Goal: Task Accomplishment & Management: Complete application form

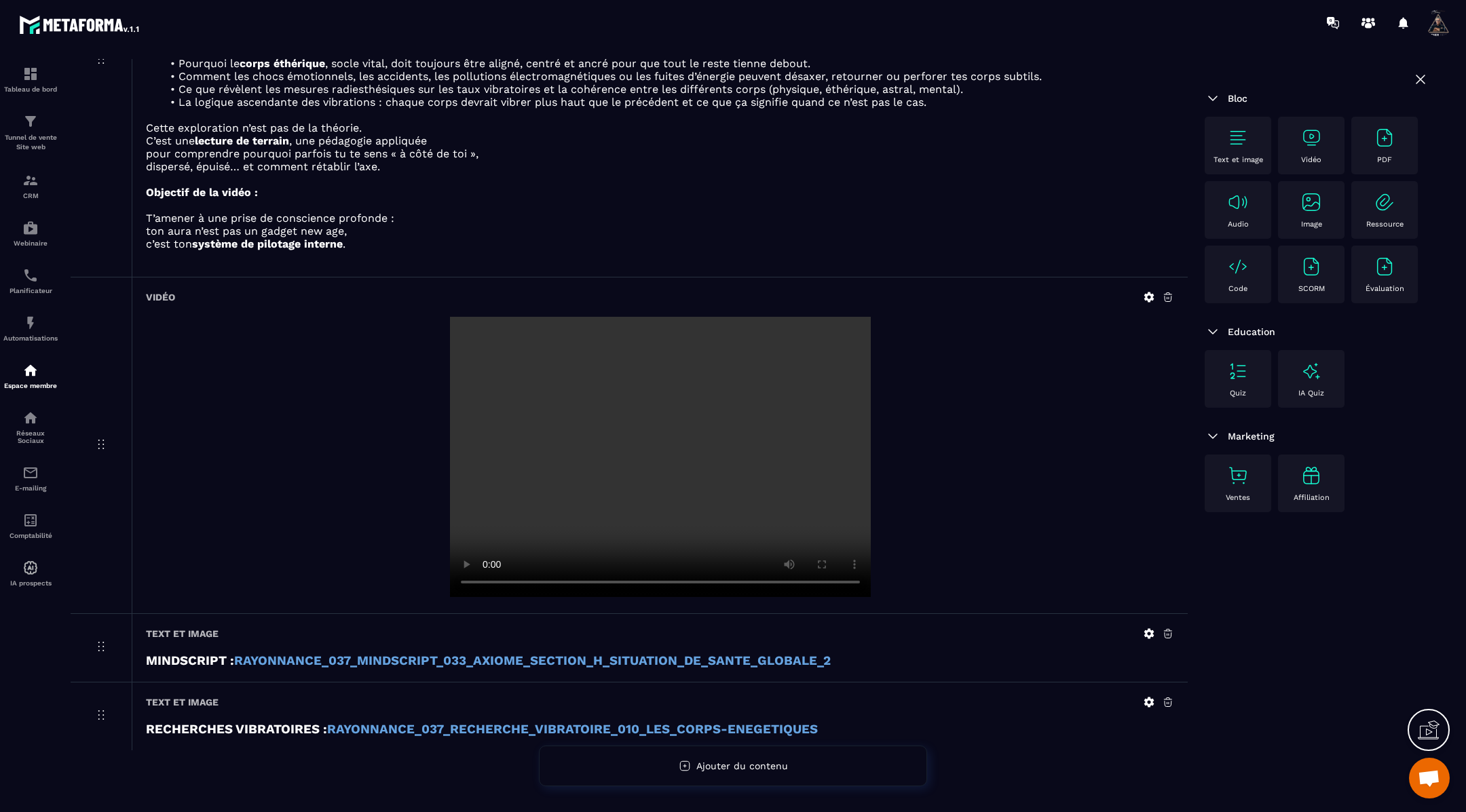
scroll to position [321, 0]
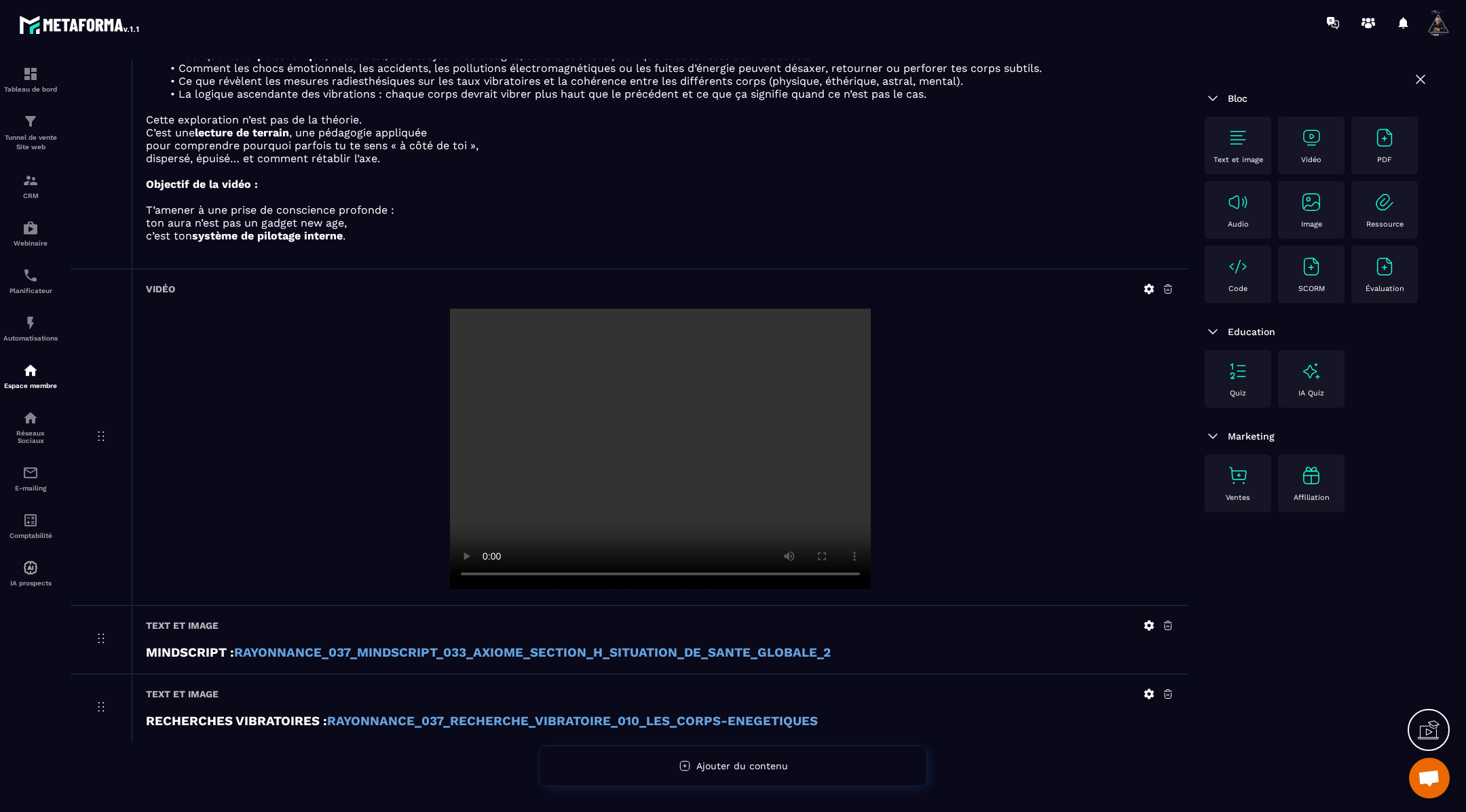
click at [1246, 143] on img at bounding box center [1238, 137] width 21 height 21
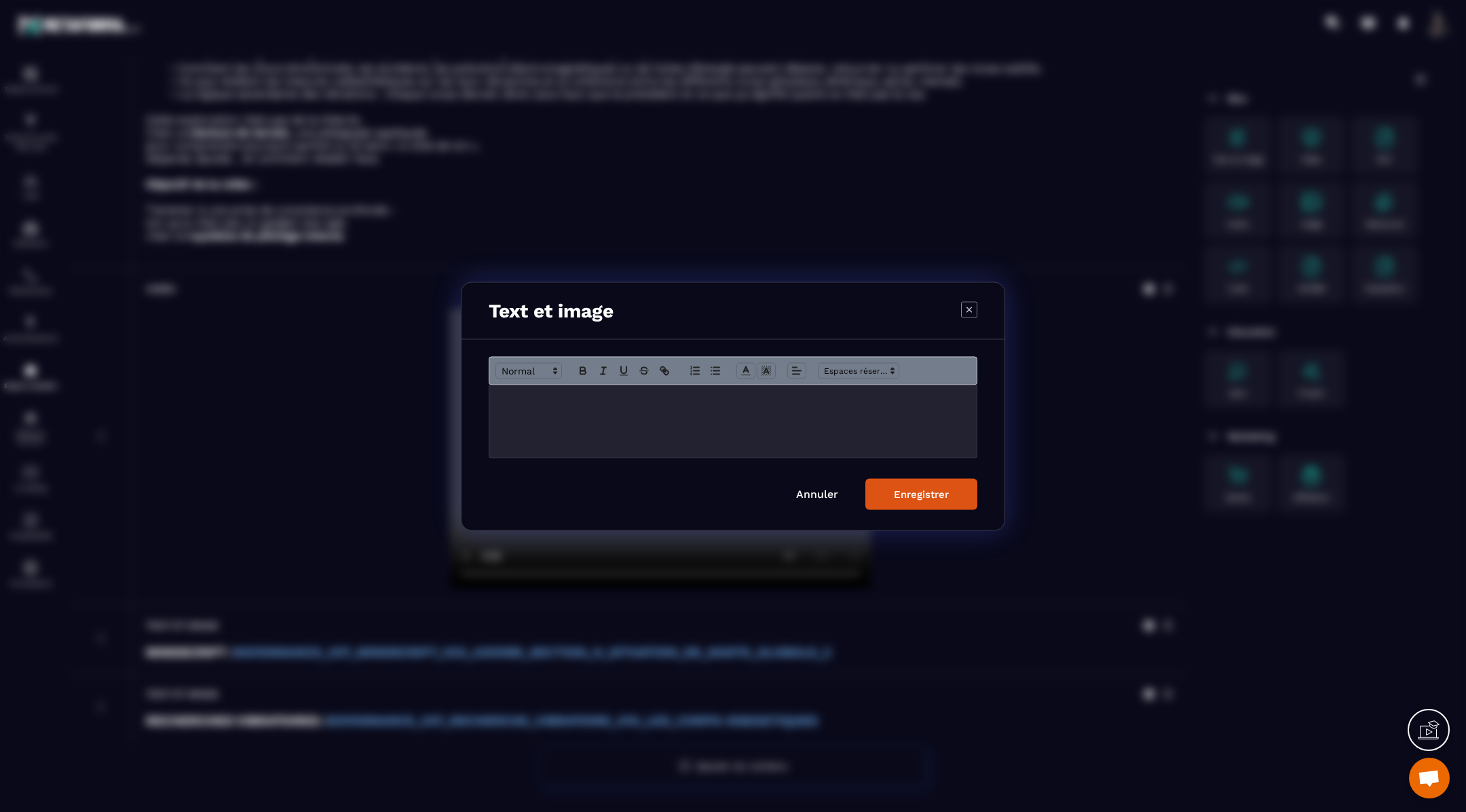
click at [497, 397] on div "Modal window" at bounding box center [733, 420] width 487 height 72
click at [822, 488] on link "Annuler" at bounding box center [817, 493] width 42 height 13
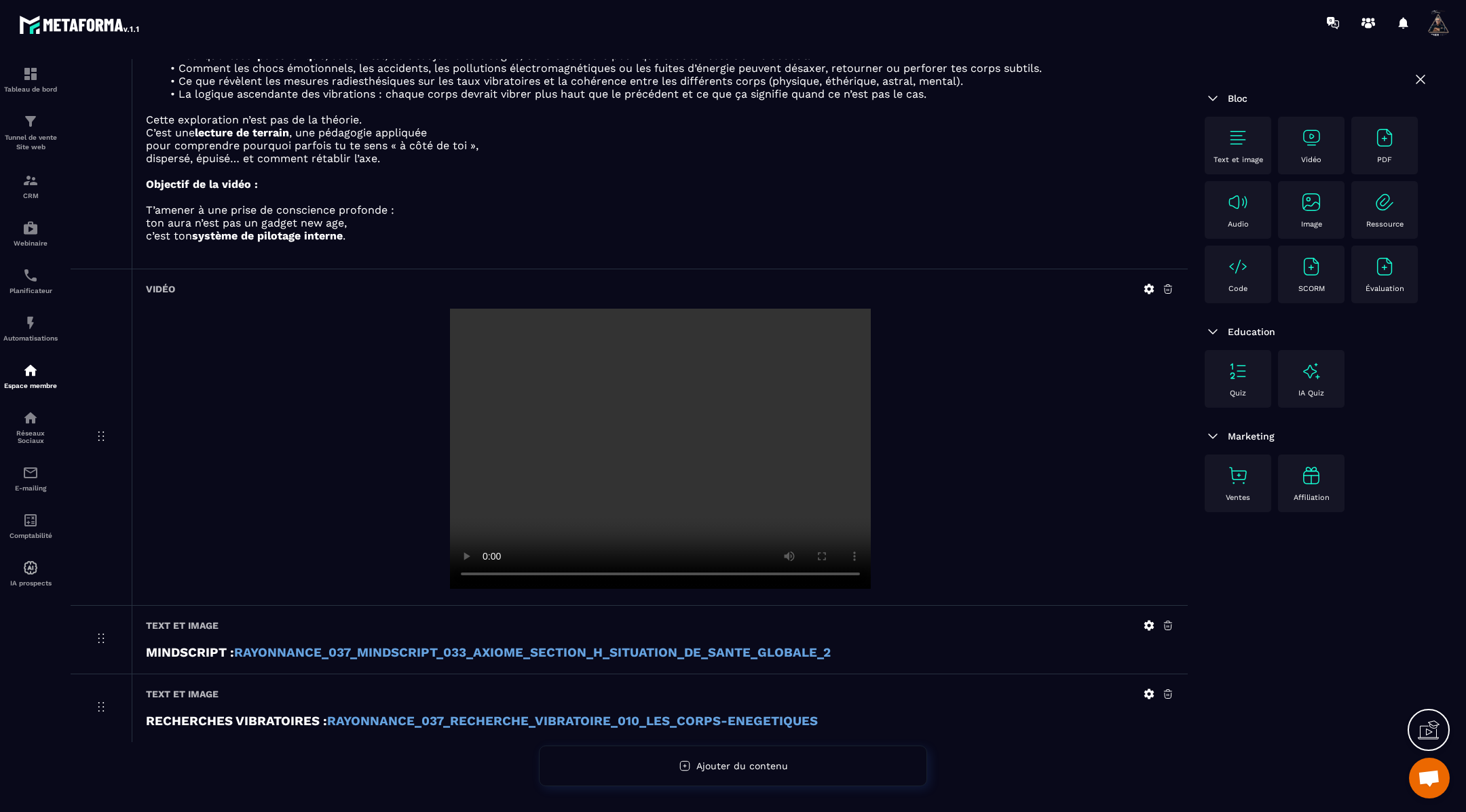
scroll to position [0, 0]
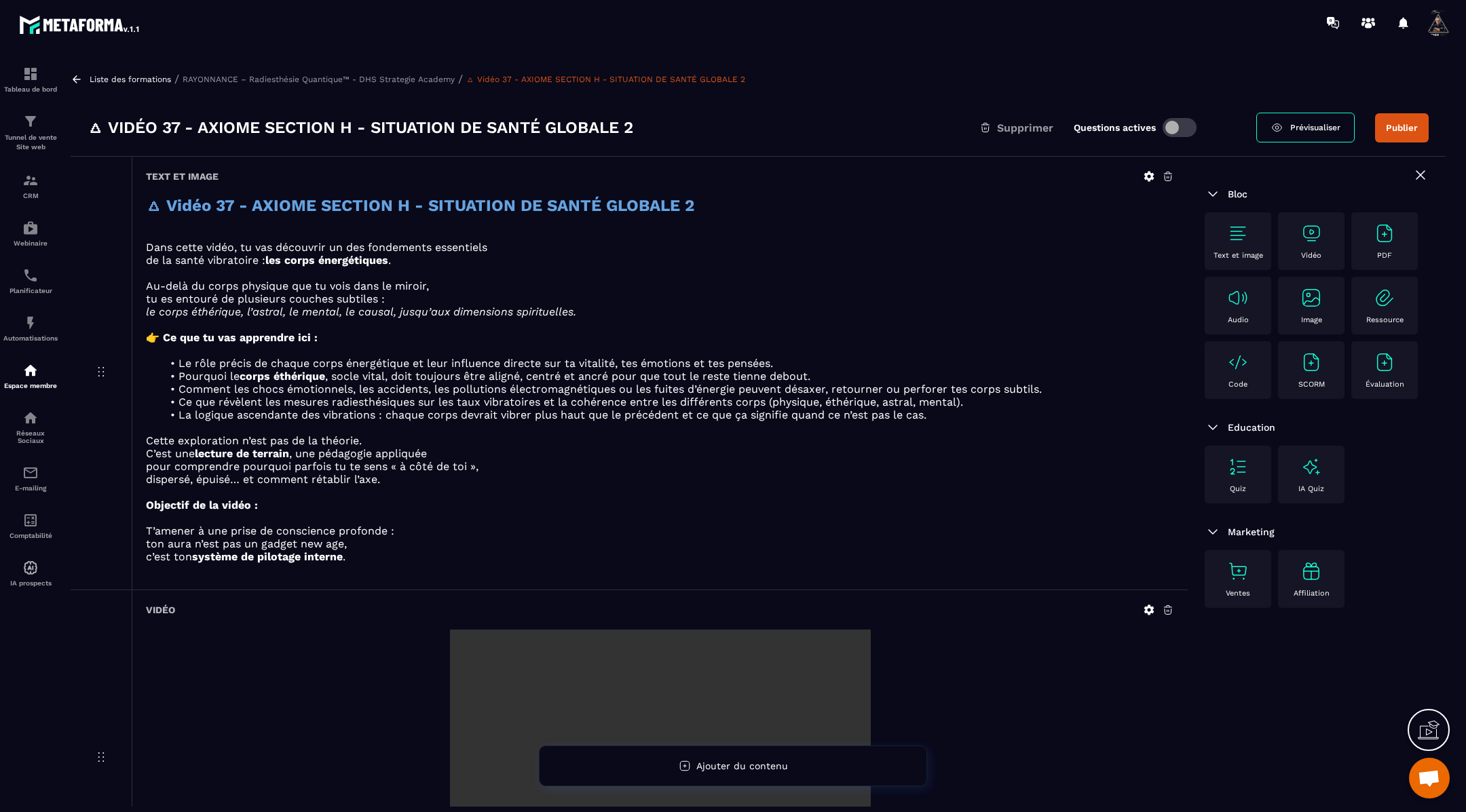
click at [79, 74] on icon at bounding box center [77, 79] width 12 height 12
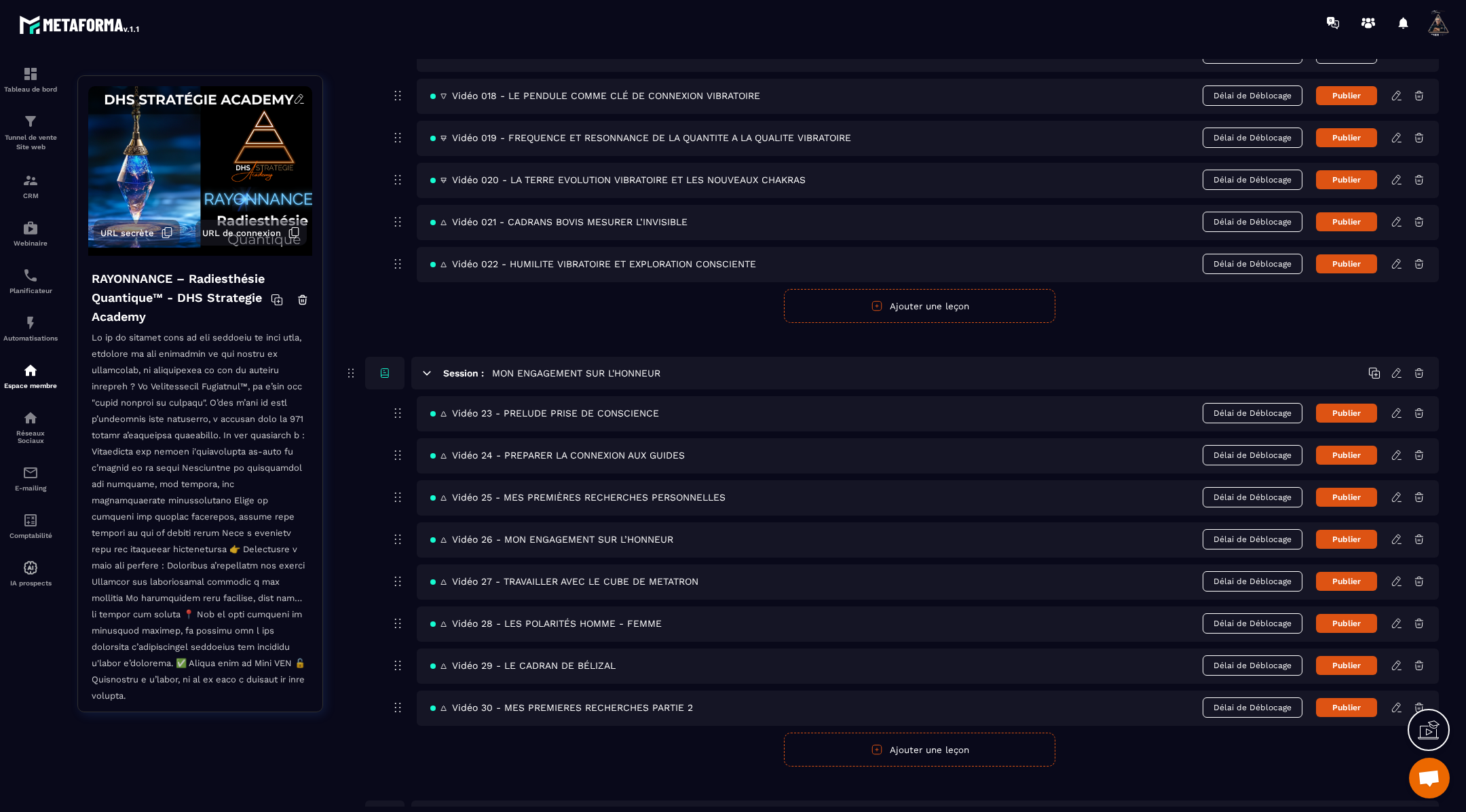
scroll to position [1350, 0]
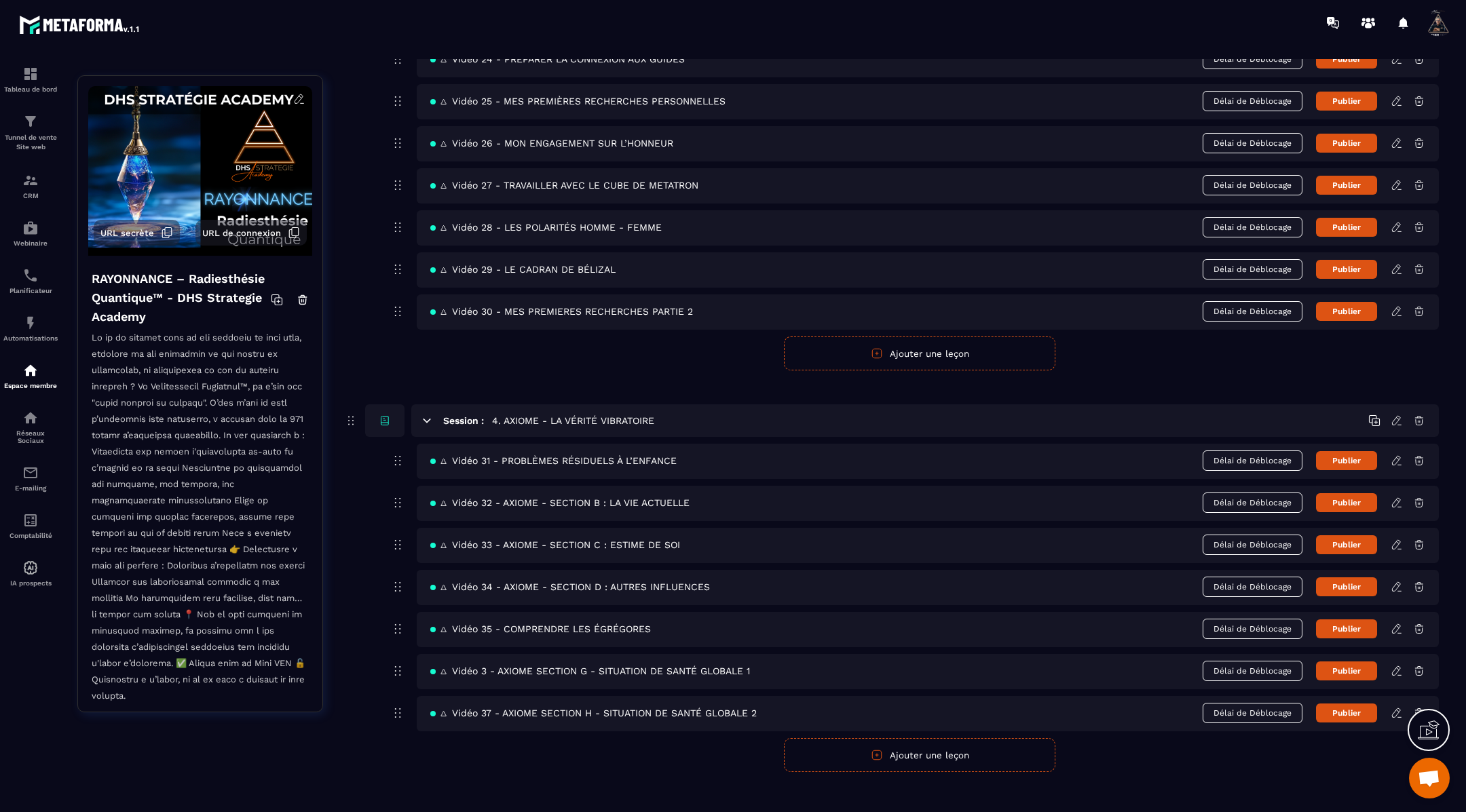
click at [1396, 708] on icon at bounding box center [1395, 712] width 8 height 9
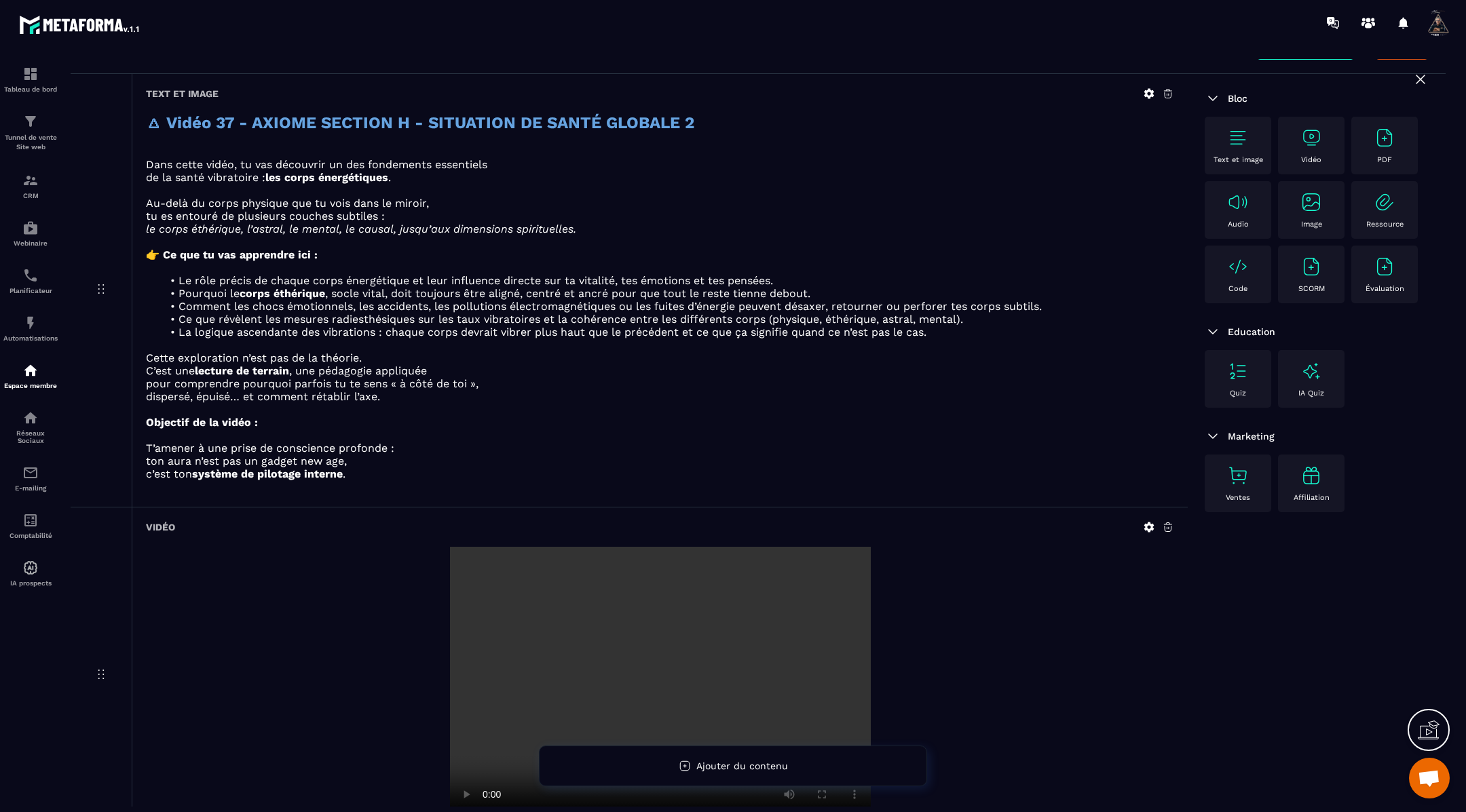
scroll to position [321, 0]
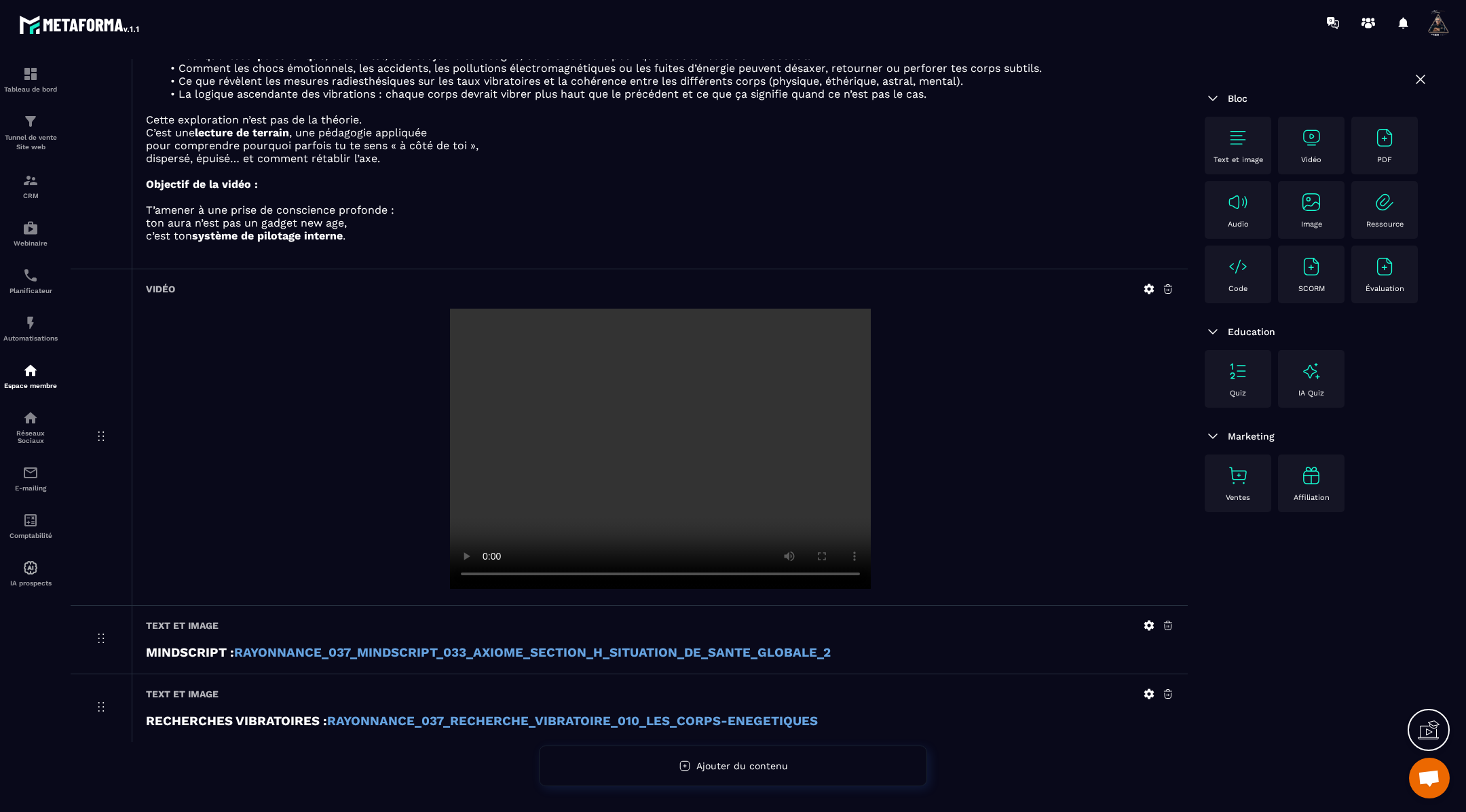
click at [1228, 137] on img at bounding box center [1238, 137] width 21 height 21
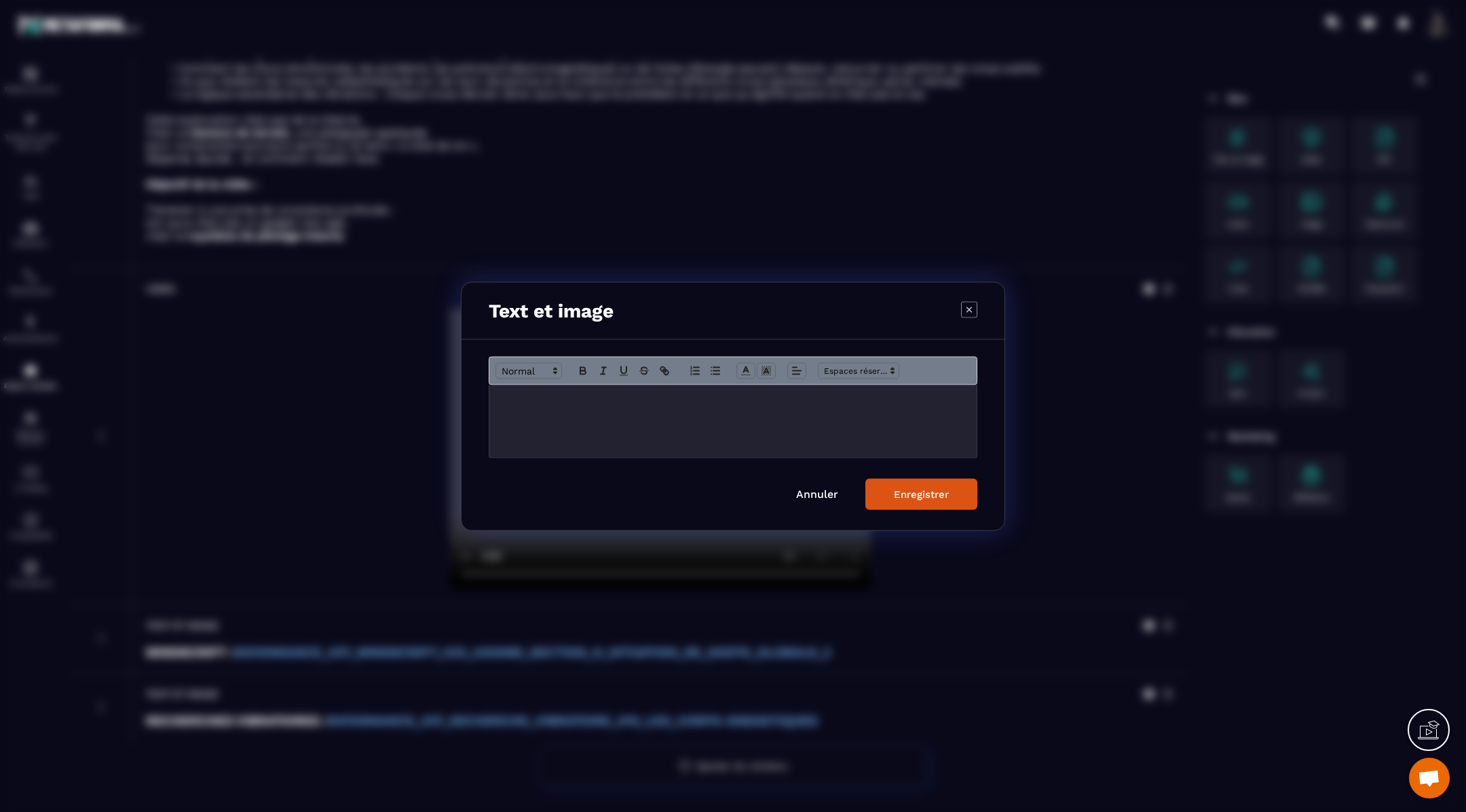
click at [572, 395] on p "Modal window" at bounding box center [733, 399] width 467 height 12
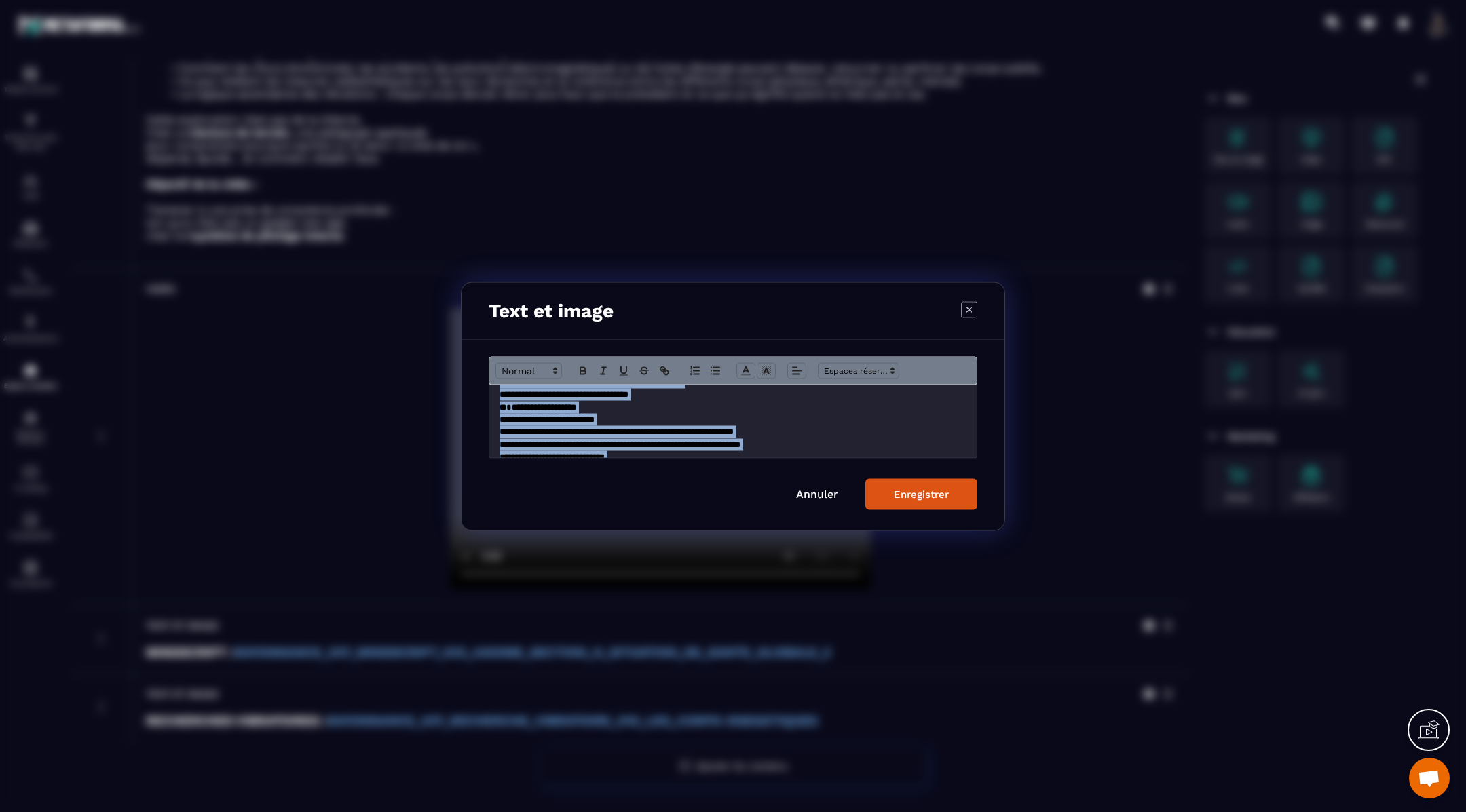
scroll to position [0, 0]
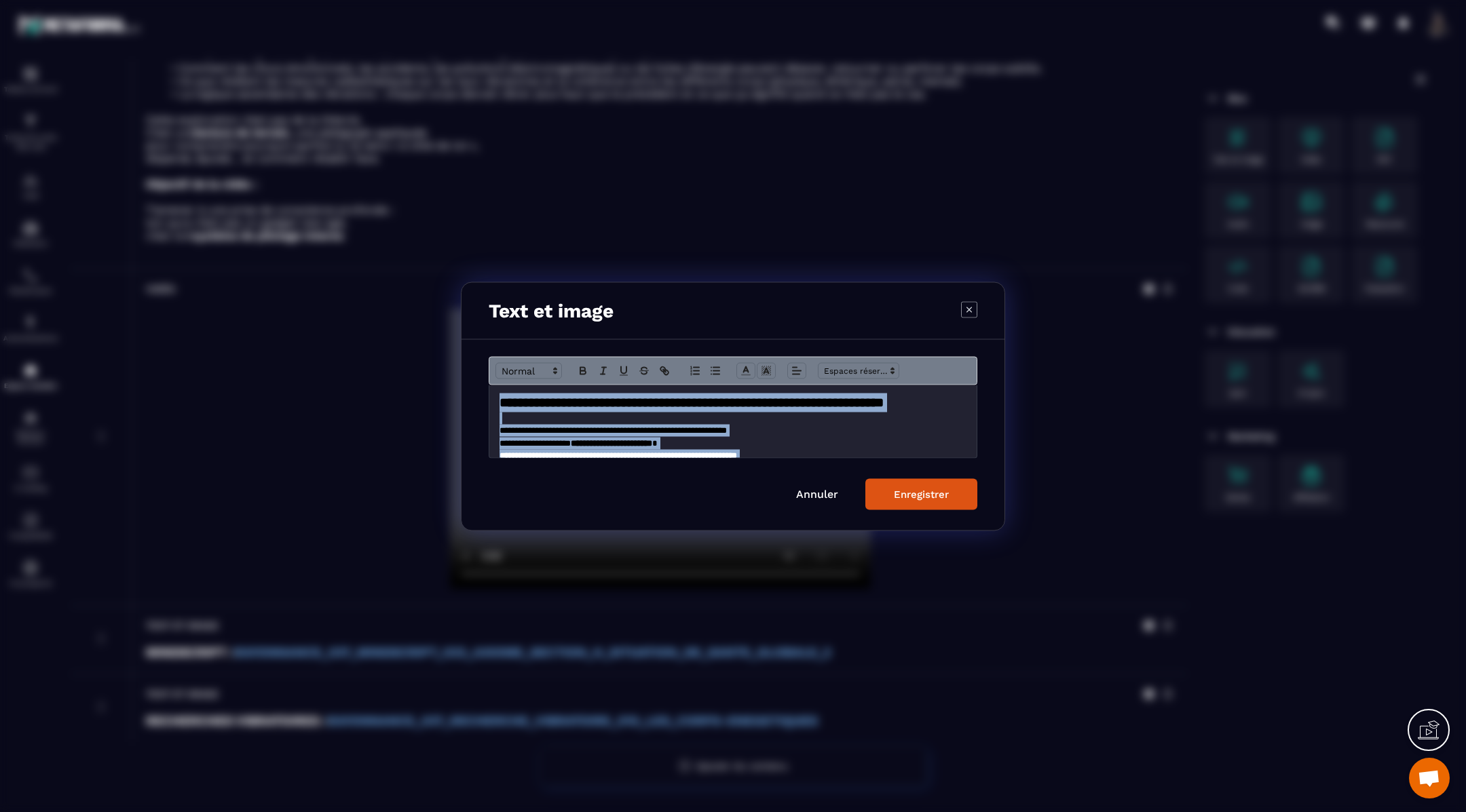
drag, startPoint x: 501, startPoint y: 450, endPoint x: 503, endPoint y: 334, distance: 116.0
click at [503, 333] on div "**********" at bounding box center [733, 406] width 544 height 249
click at [747, 367] on icon "Modal window" at bounding box center [746, 370] width 12 height 12
click at [748, 395] on span "Modal window" at bounding box center [747, 400] width 11 height 11
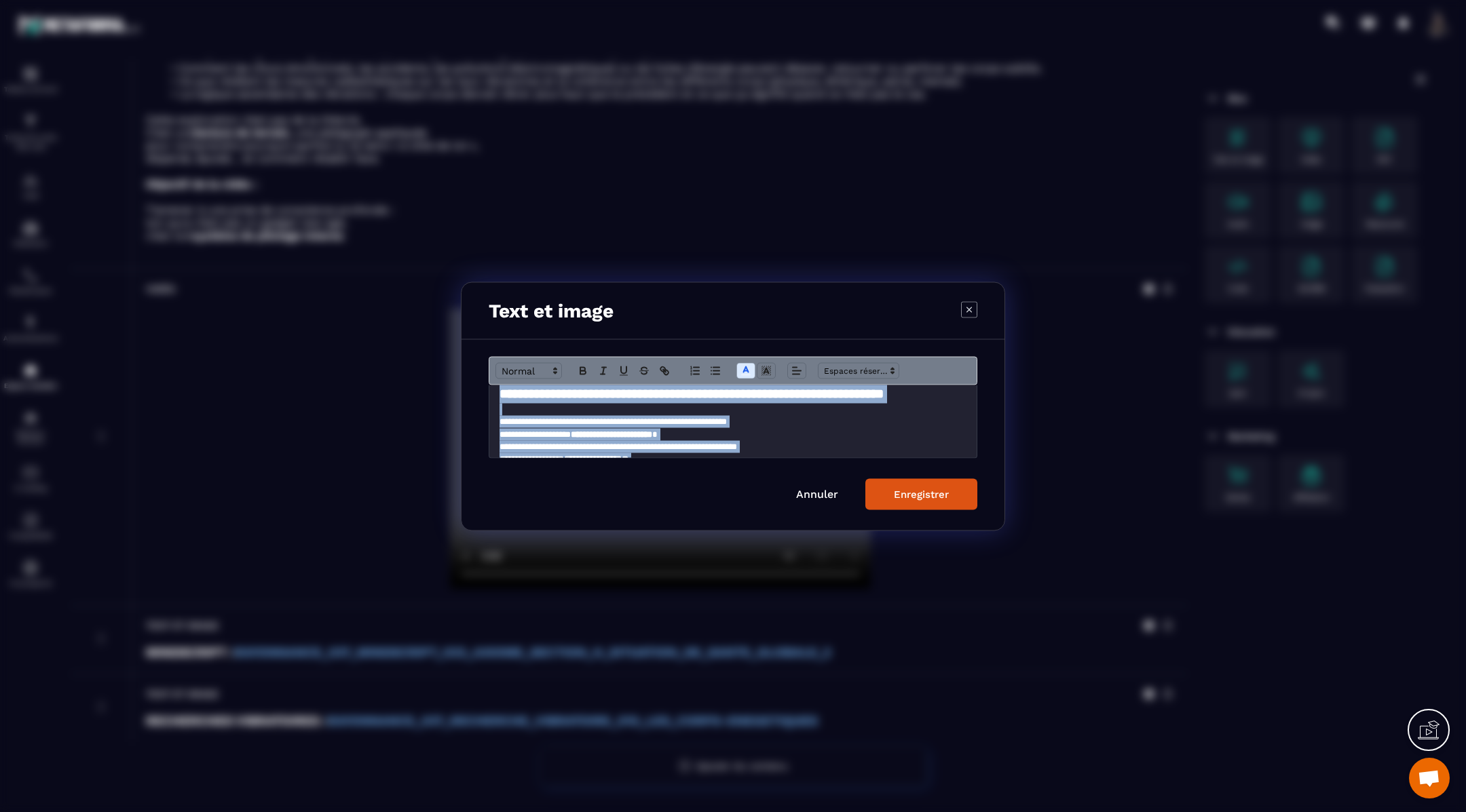
click at [627, 403] on h2 "**********" at bounding box center [733, 393] width 468 height 19
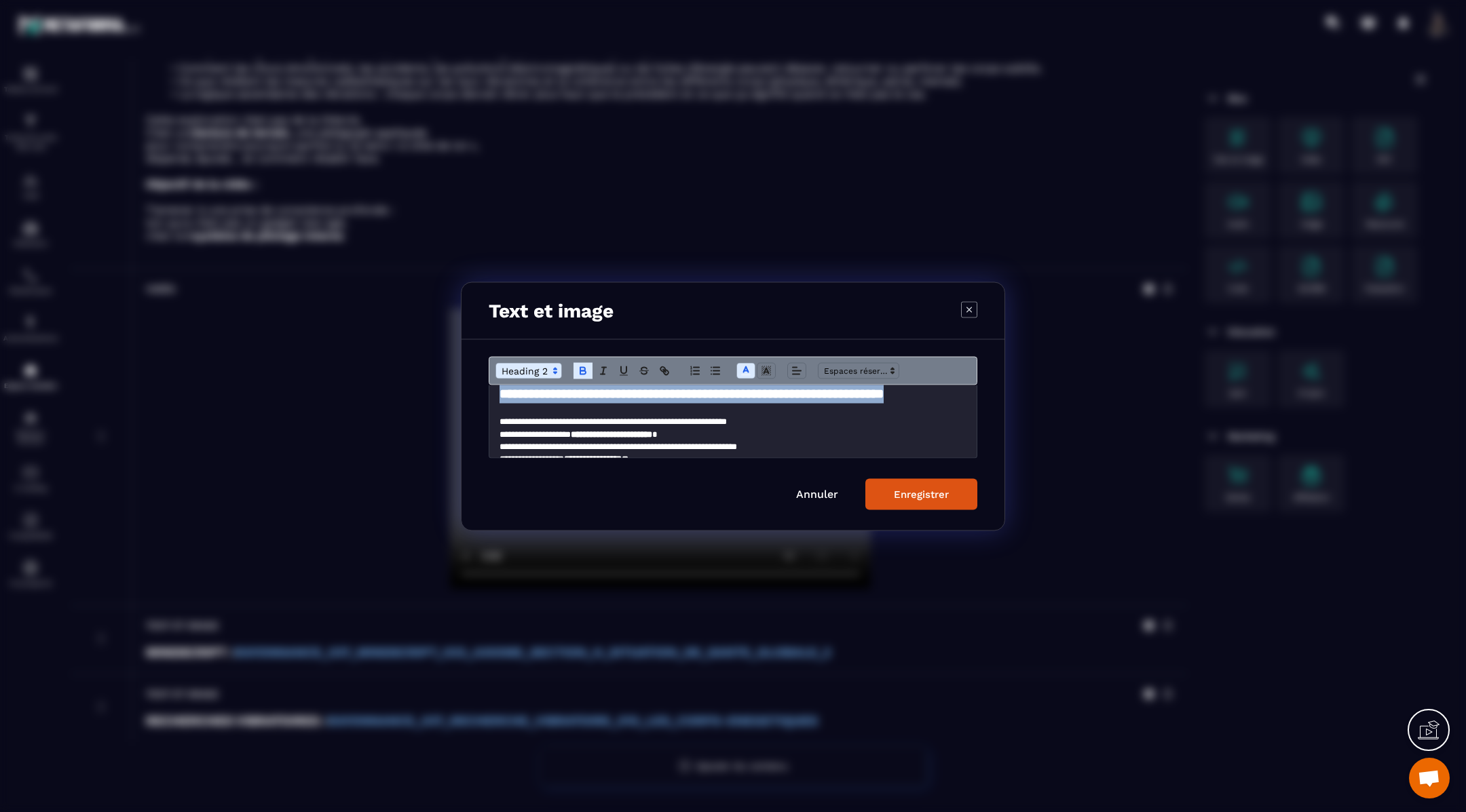
drag, startPoint x: 560, startPoint y: 410, endPoint x: 498, endPoint y: 395, distance: 63.8
click at [498, 395] on div "**********" at bounding box center [733, 420] width 488 height 72
click at [744, 364] on icon "Modal window" at bounding box center [746, 370] width 12 height 12
click at [811, 411] on span "Modal window" at bounding box center [814, 414] width 11 height 11
click at [912, 485] on button "Enregistrer" at bounding box center [921, 494] width 112 height 32
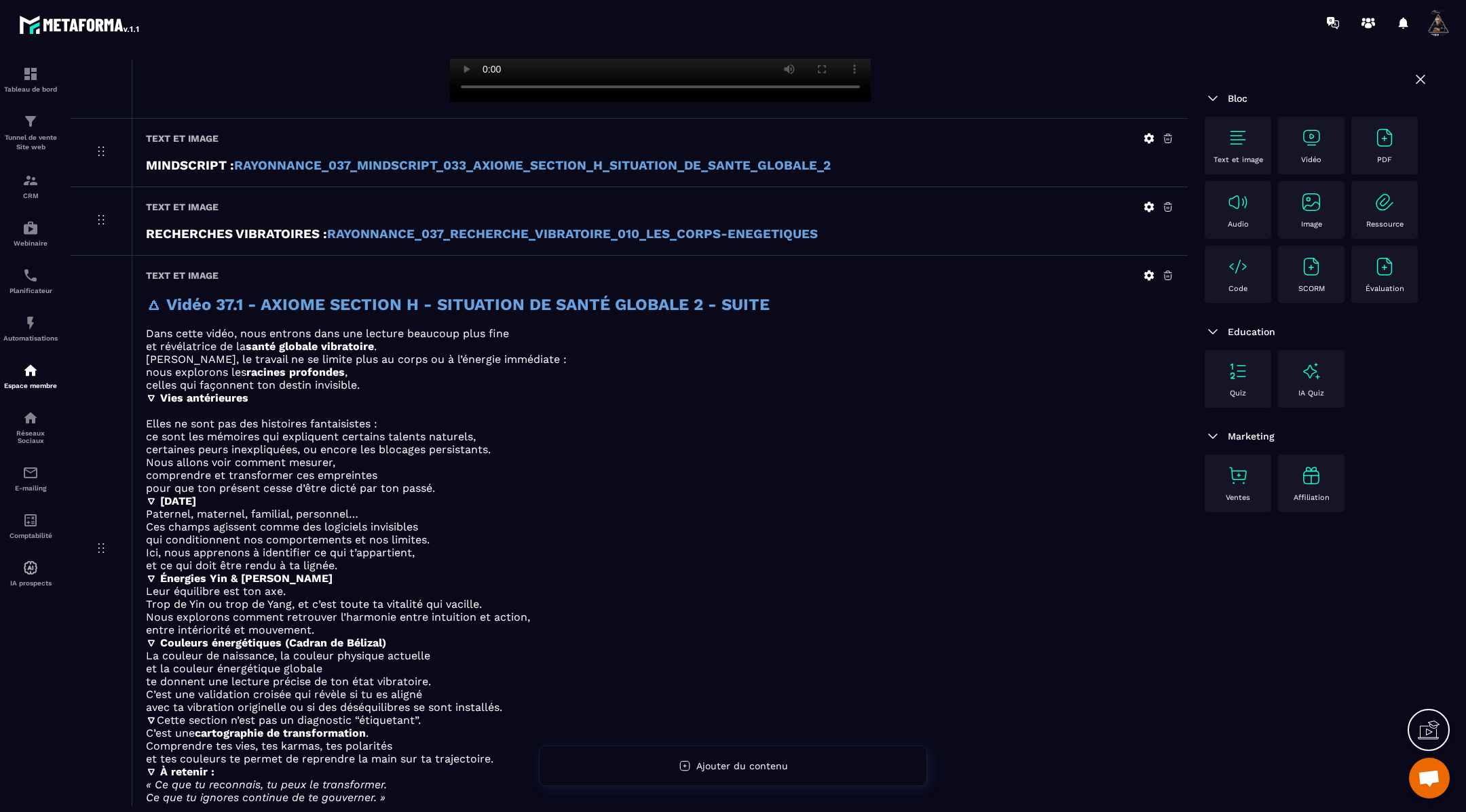
scroll to position [787, 0]
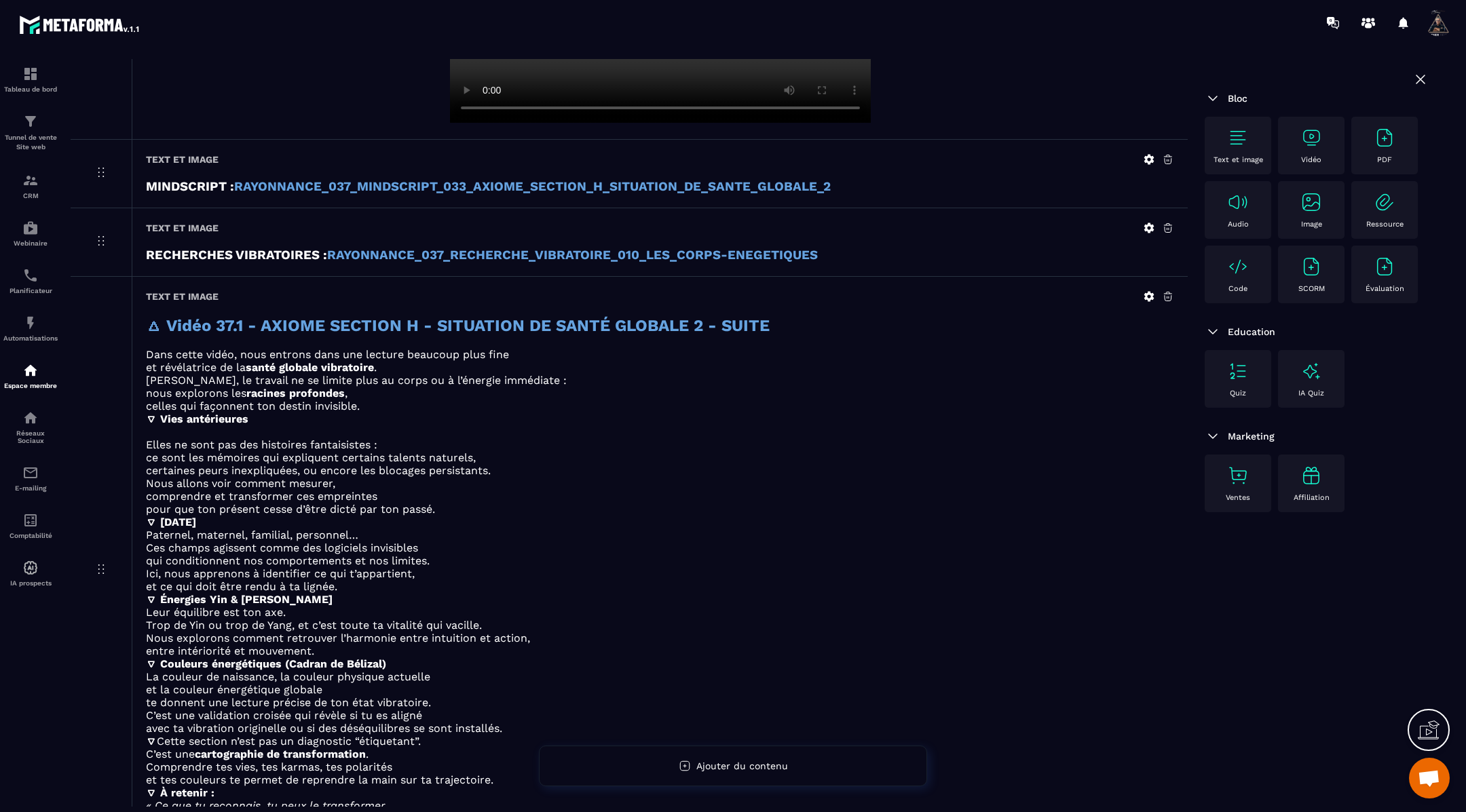
click at [1149, 296] on icon at bounding box center [1149, 296] width 10 height 10
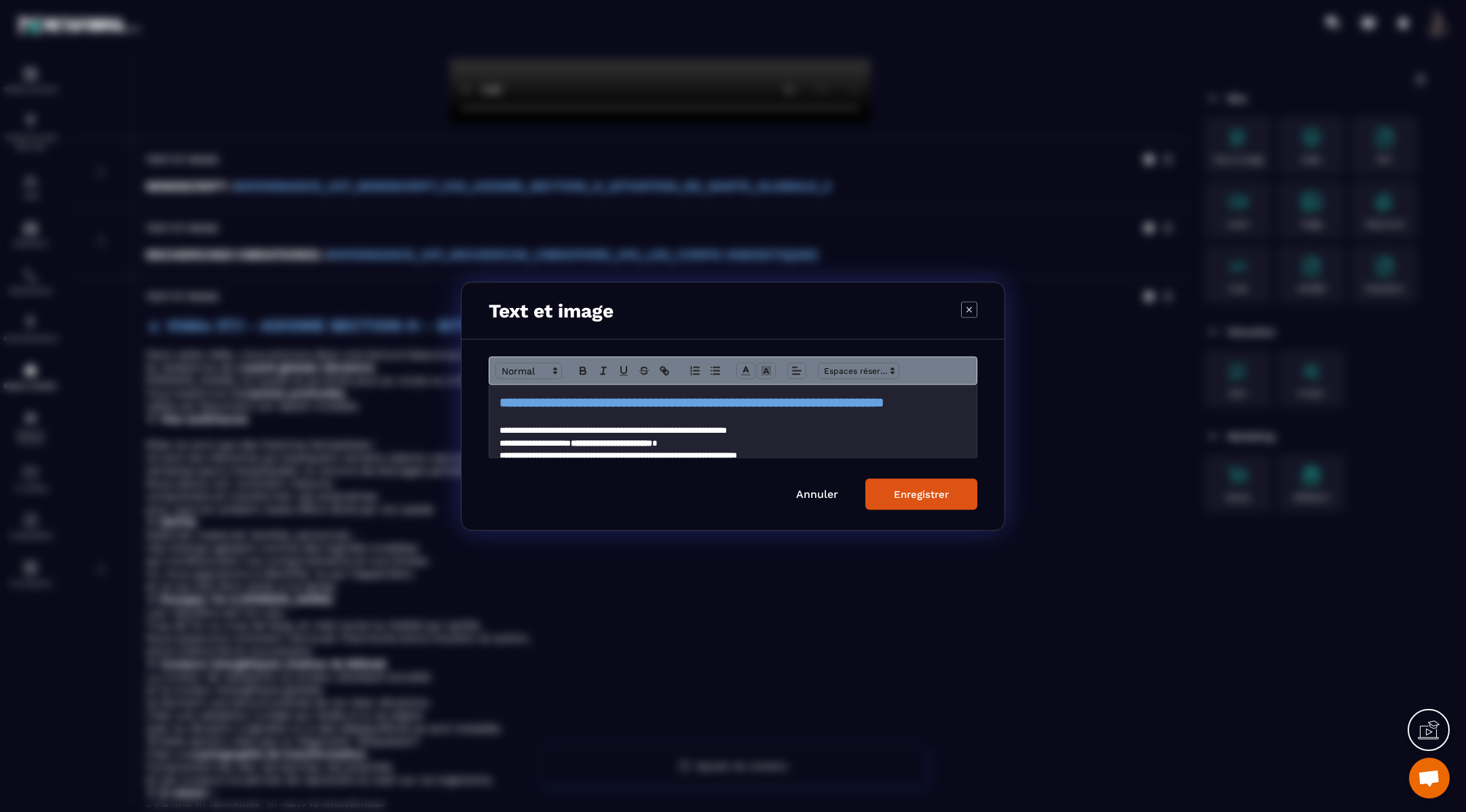
click at [491, 405] on div "**********" at bounding box center [733, 420] width 487 height 72
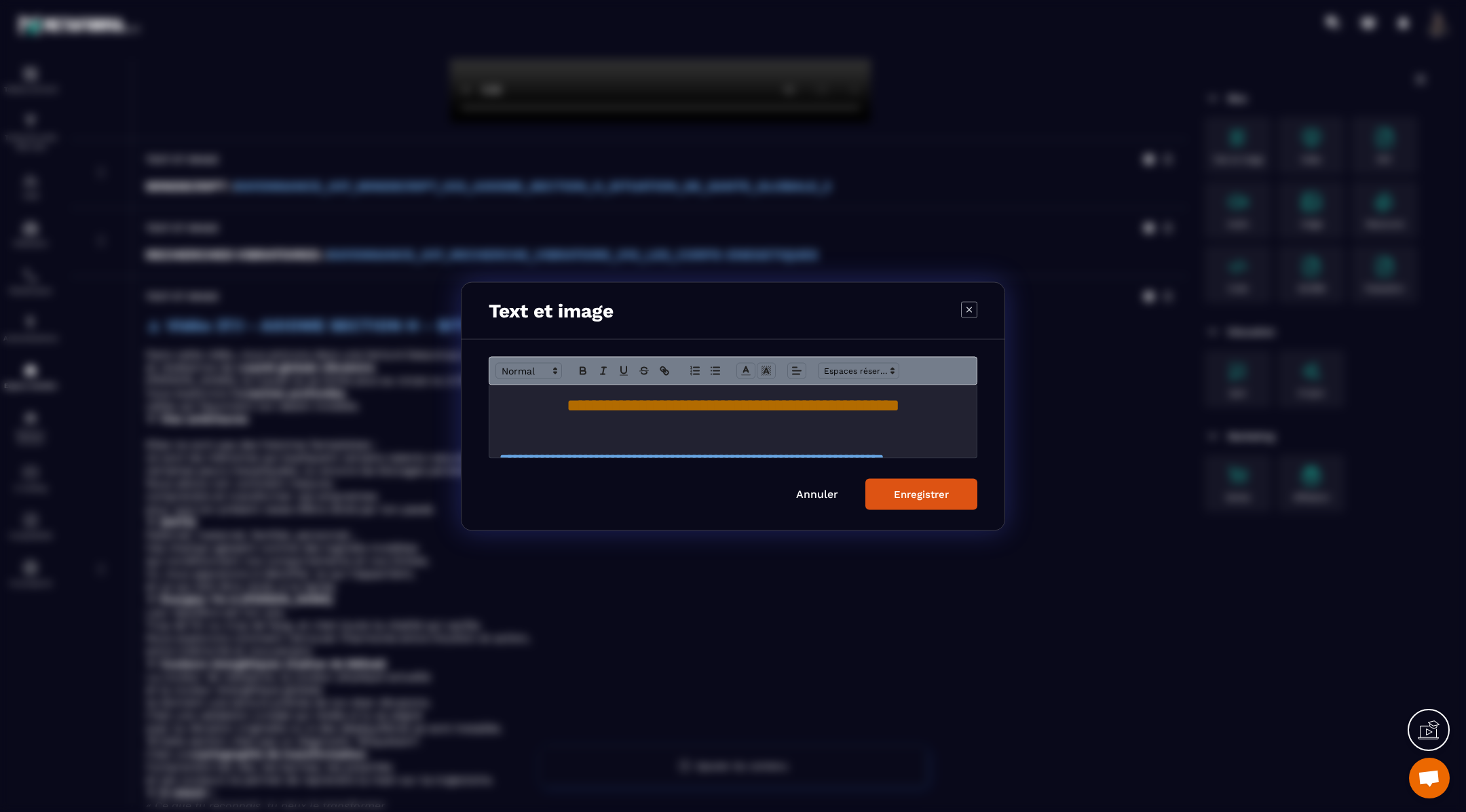
click at [901, 493] on div "Enregistrer" at bounding box center [921, 493] width 55 height 12
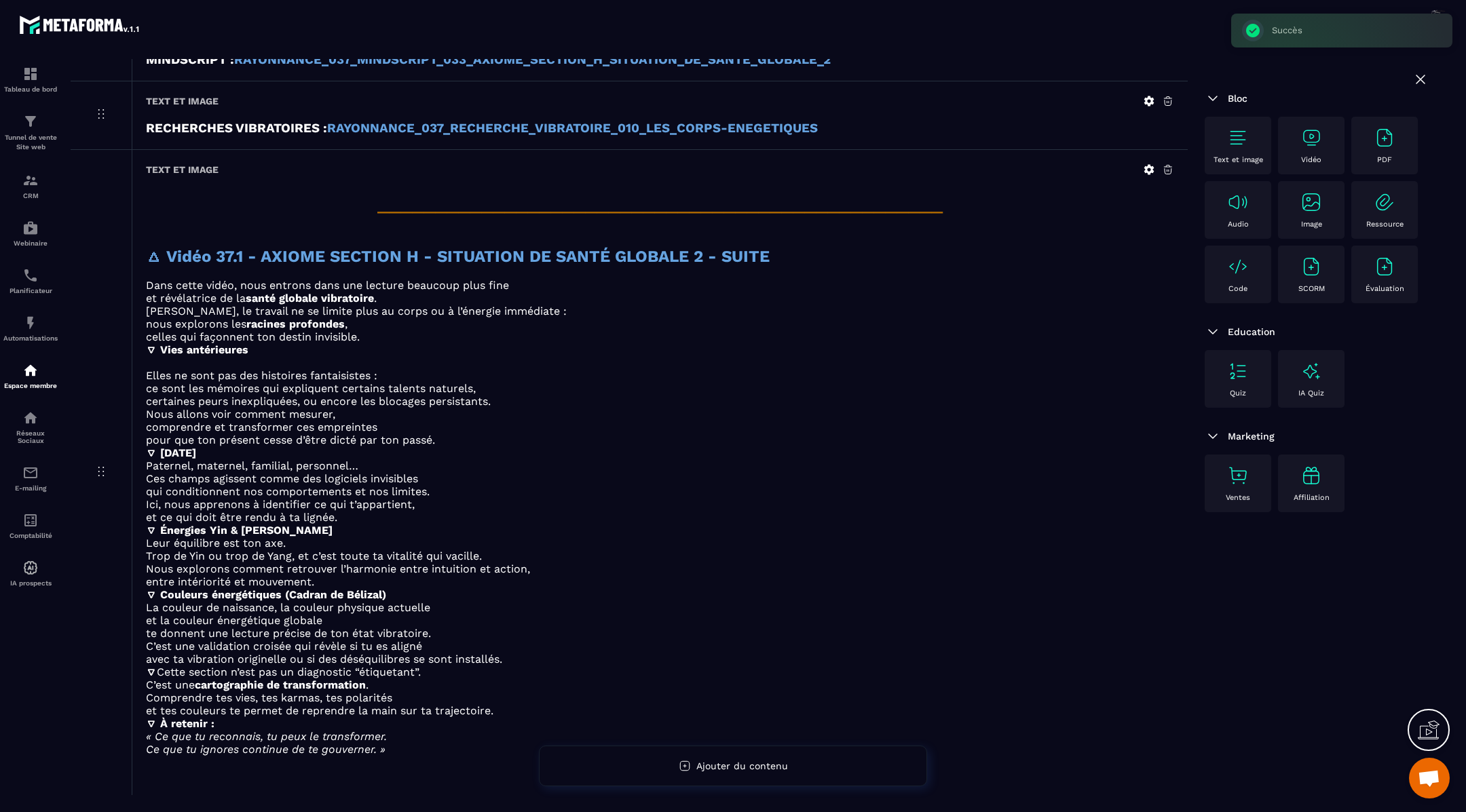
scroll to position [964, 0]
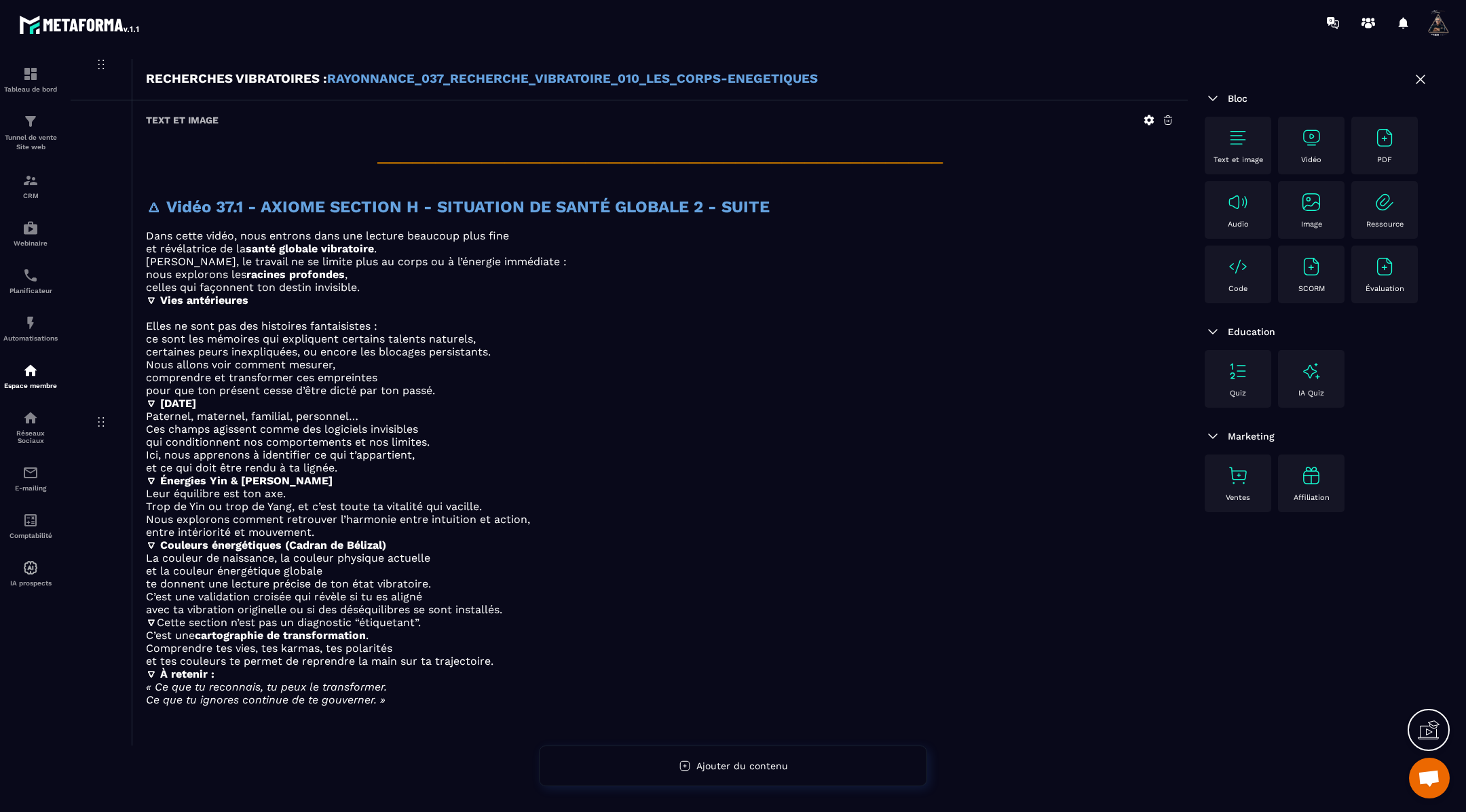
click at [1312, 135] on img at bounding box center [1311, 137] width 21 height 21
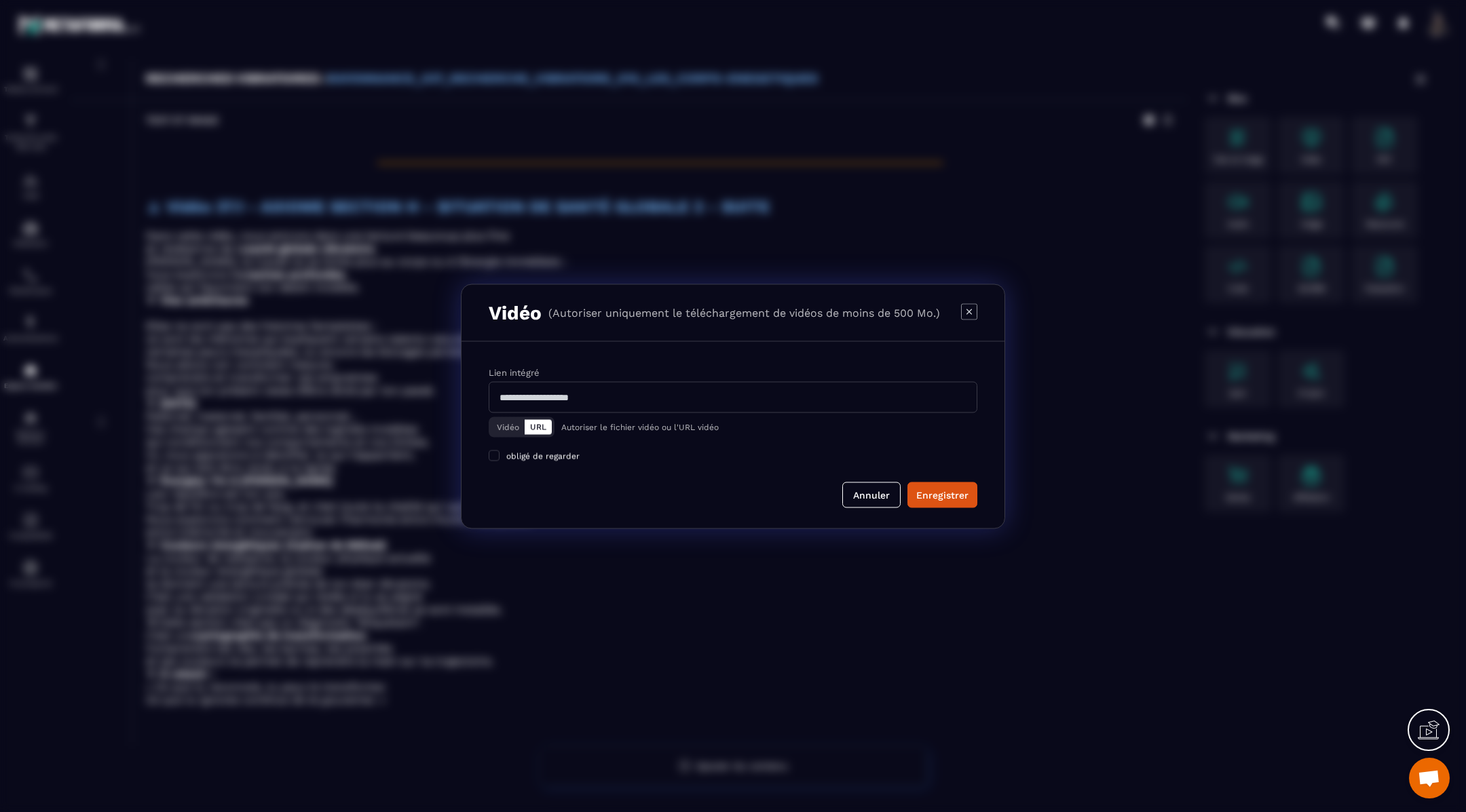
click at [508, 422] on button "Vidéo" at bounding box center [508, 427] width 33 height 15
click at [619, 402] on div "Télécharger un fichier" at bounding box center [733, 397] width 490 height 30
click at [0, 0] on input "Vidéo Télécharger un fichier" at bounding box center [0, 0] width 0 height 0
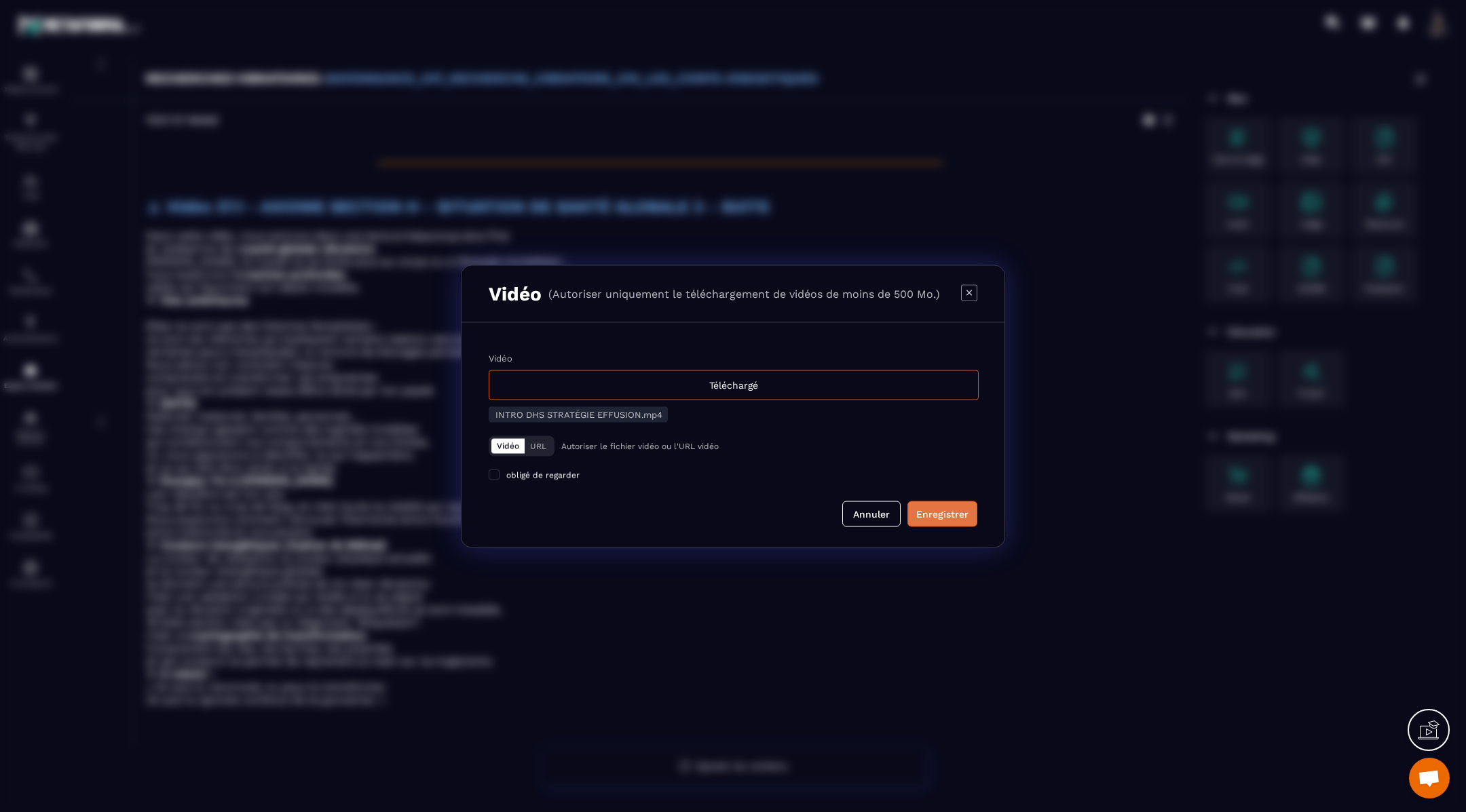
click at [926, 508] on div "Enregistrer" at bounding box center [942, 513] width 52 height 14
click at [1036, 617] on div "Modal window" at bounding box center [733, 406] width 1466 height 812
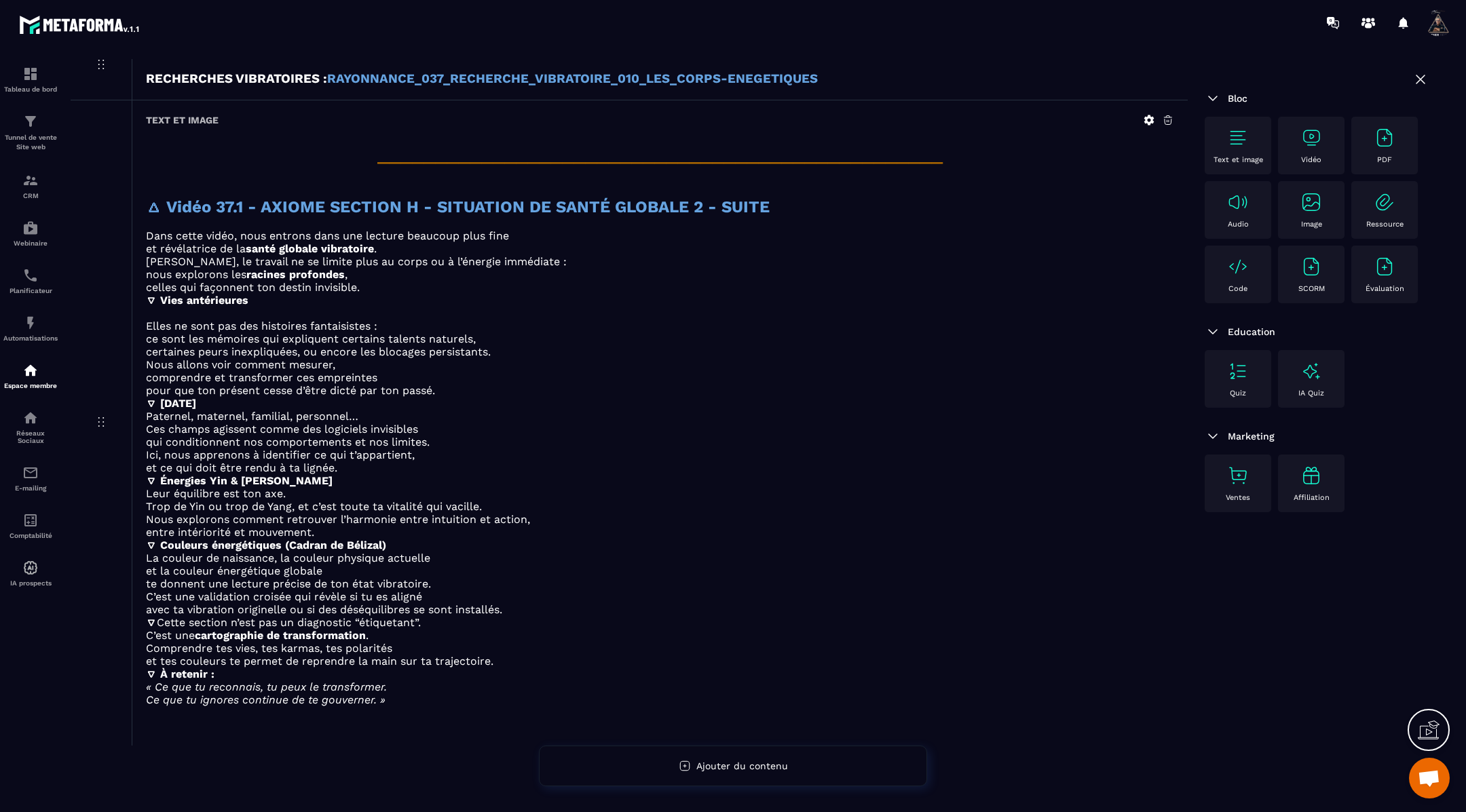
click at [1320, 141] on img at bounding box center [1311, 137] width 21 height 21
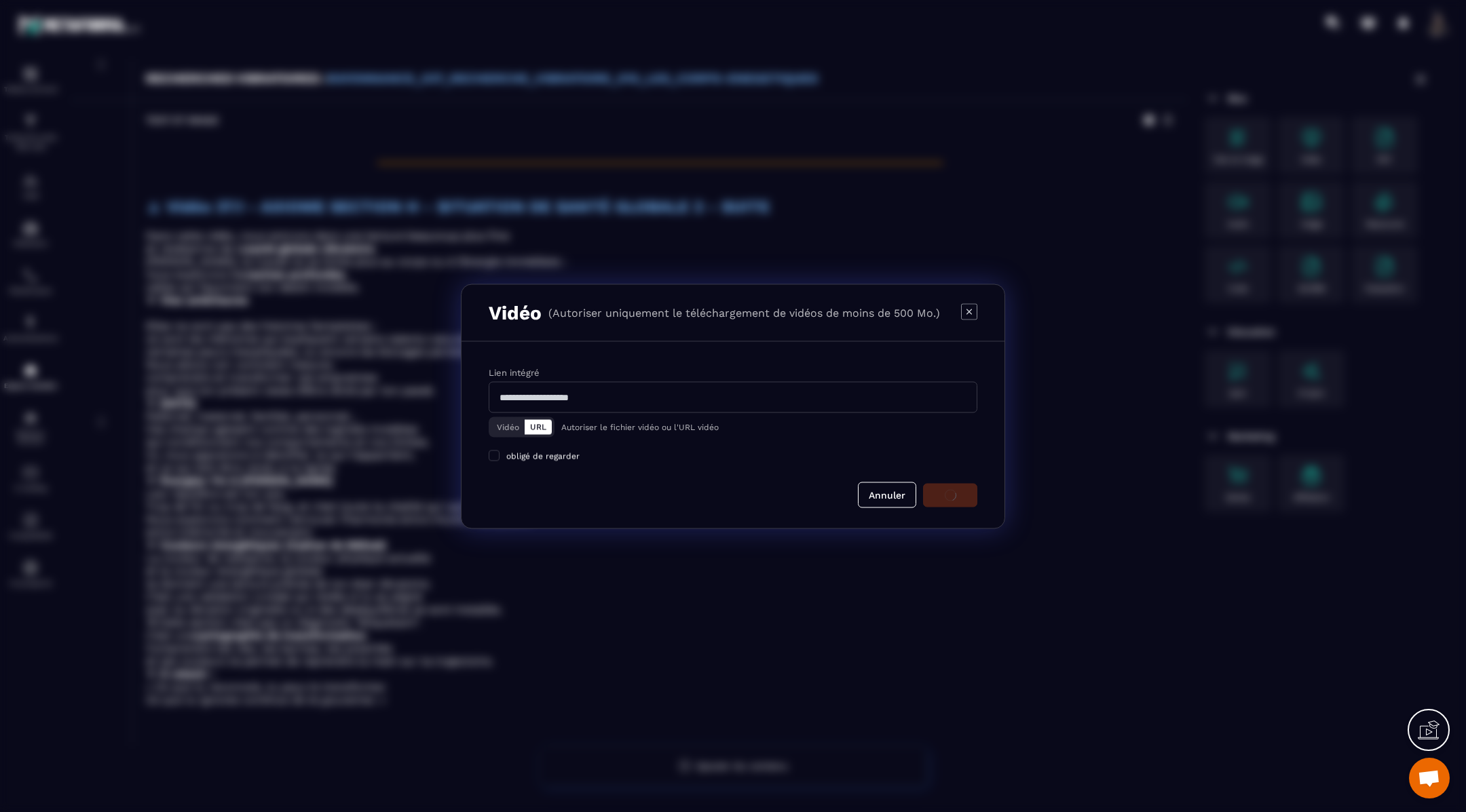
click at [508, 420] on button "Vidéo" at bounding box center [508, 427] width 33 height 15
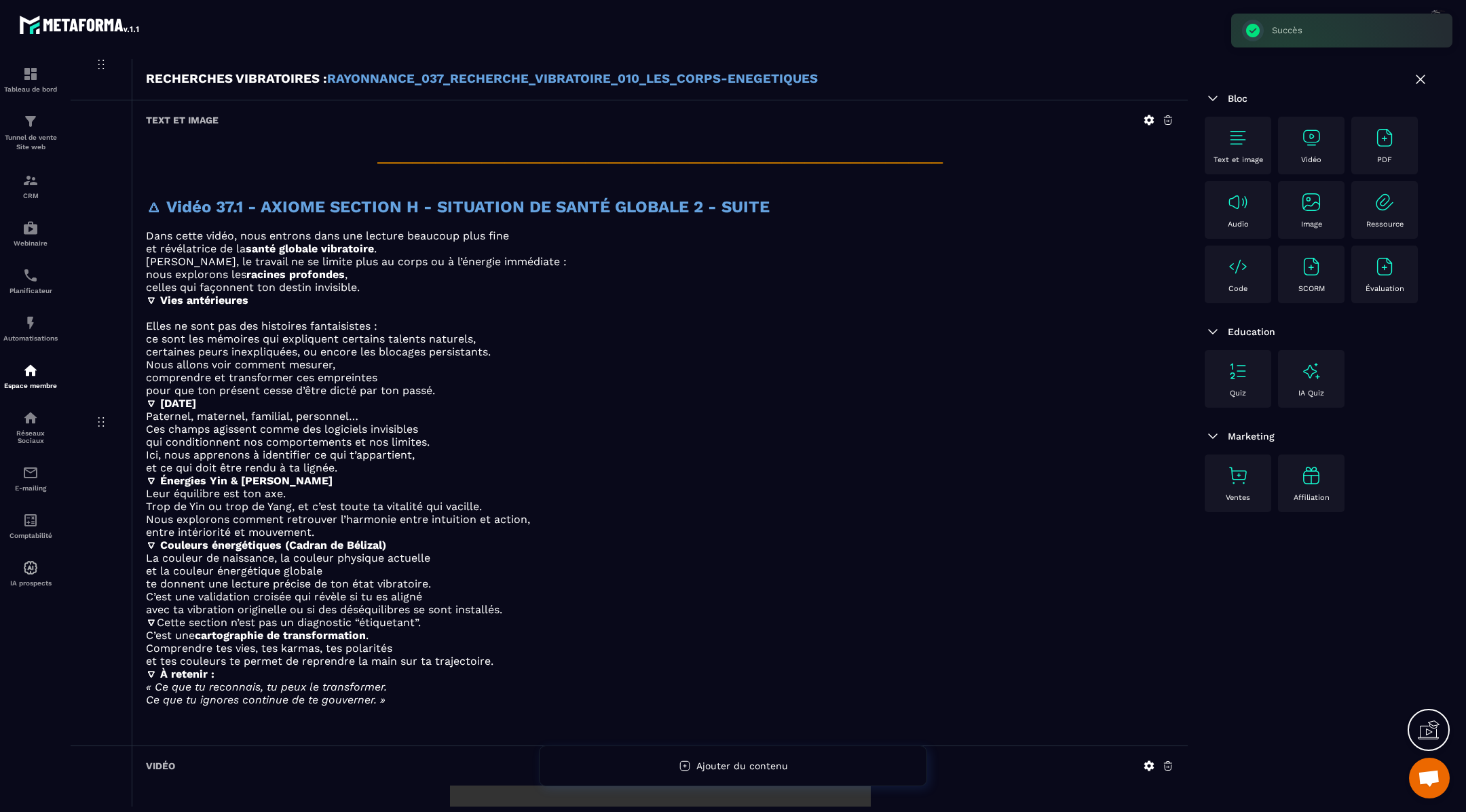
click at [593, 394] on div "Lien intégré Vidéo URL Autoriser le fichier vidéo ou l'URL vidéo obligé de rega…" at bounding box center [733, 345] width 488 height 97
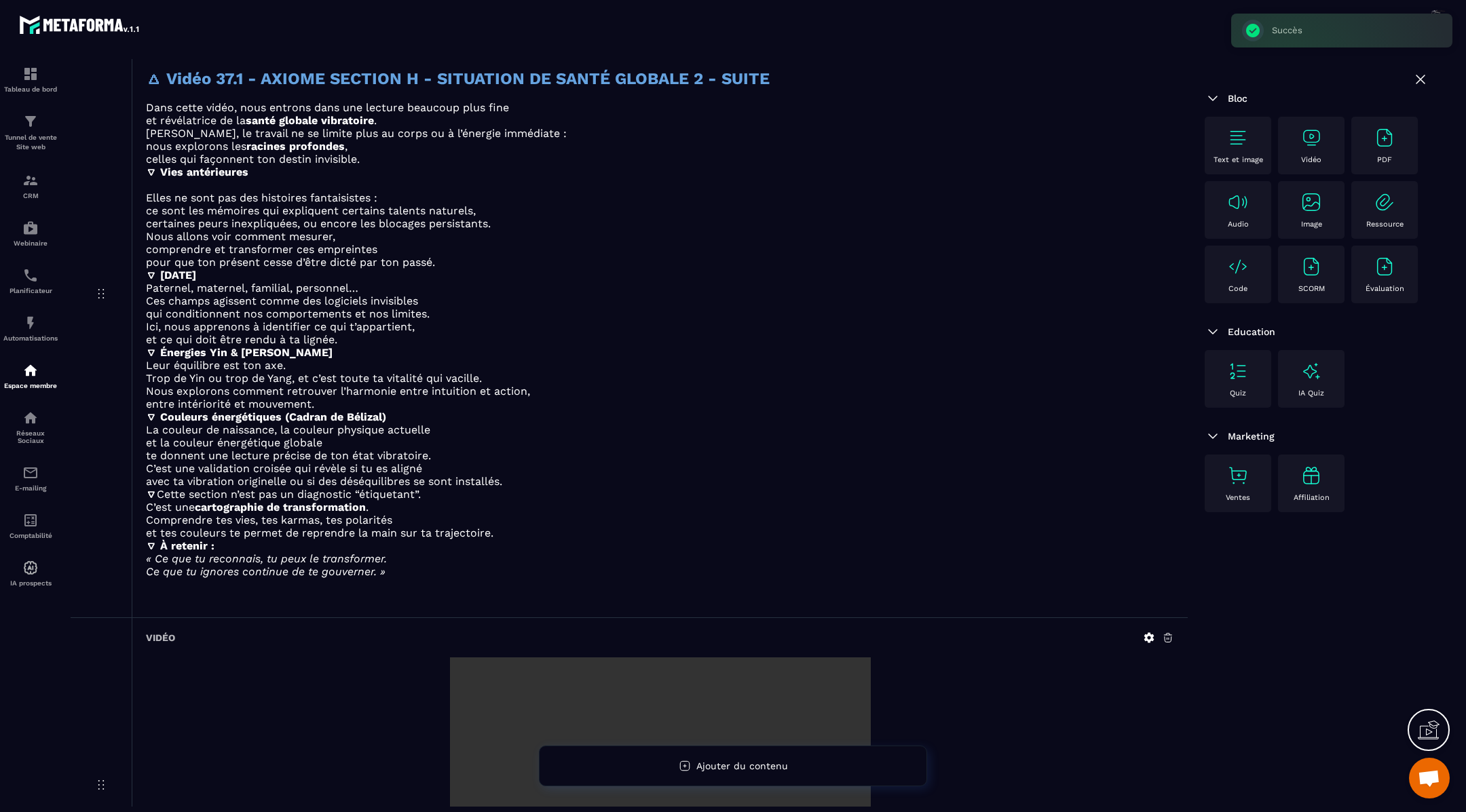
scroll to position [1300, 0]
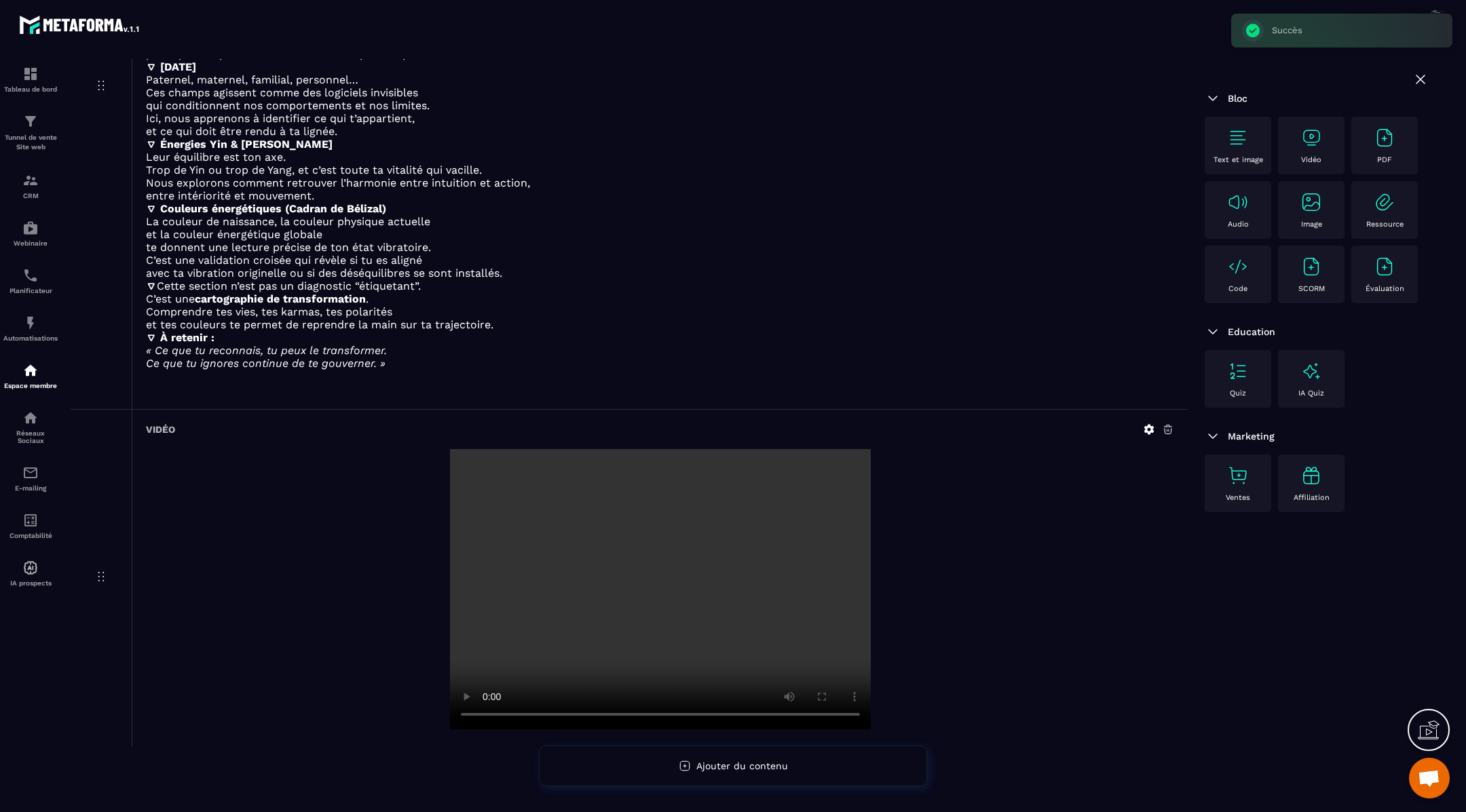
click at [1233, 150] on div "Text et image" at bounding box center [1238, 145] width 53 height 37
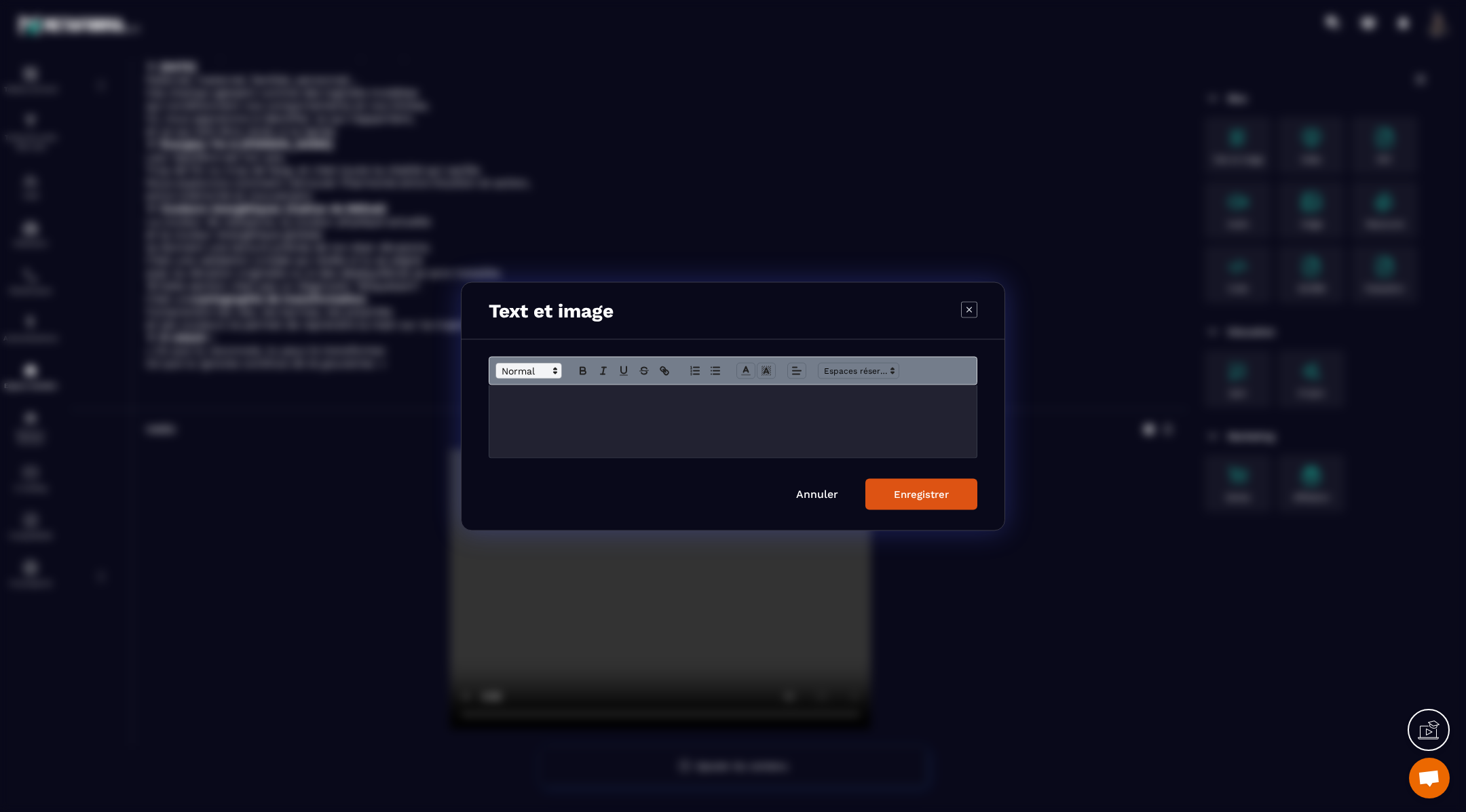
click at [516, 372] on span "Modal window" at bounding box center [529, 370] width 67 height 16
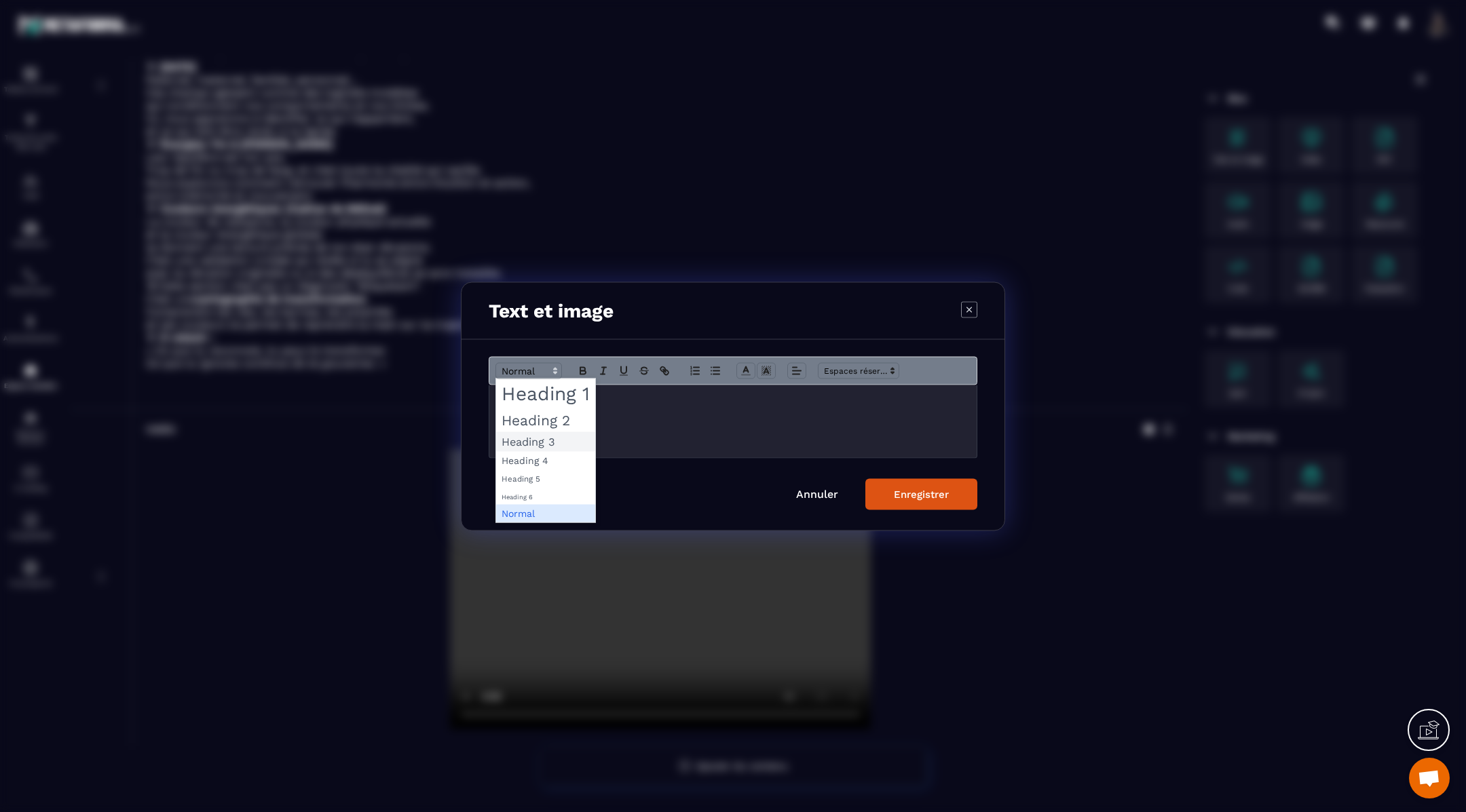
click at [524, 438] on span "Modal window" at bounding box center [546, 441] width 99 height 19
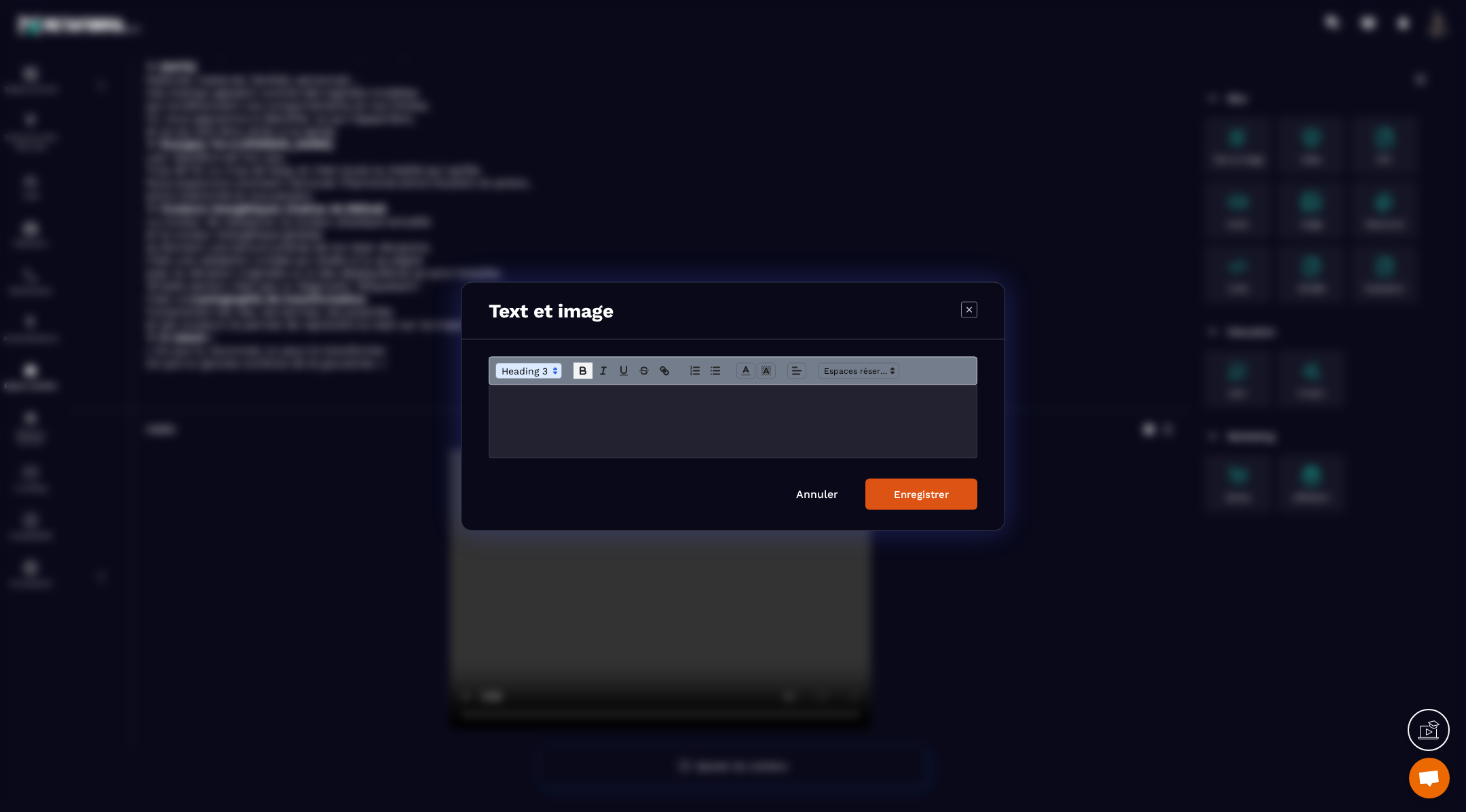
click at [585, 372] on icon "Modal window" at bounding box center [583, 372] width 6 height 4
click at [574, 393] on h3 "﻿" at bounding box center [733, 400] width 467 height 15
click at [552, 402] on strong "**********" at bounding box center [526, 400] width 53 height 10
click at [499, 403] on strong "**********" at bounding box center [524, 400] width 49 height 10
click at [612, 402] on h3 "**********" at bounding box center [733, 400] width 467 height 15
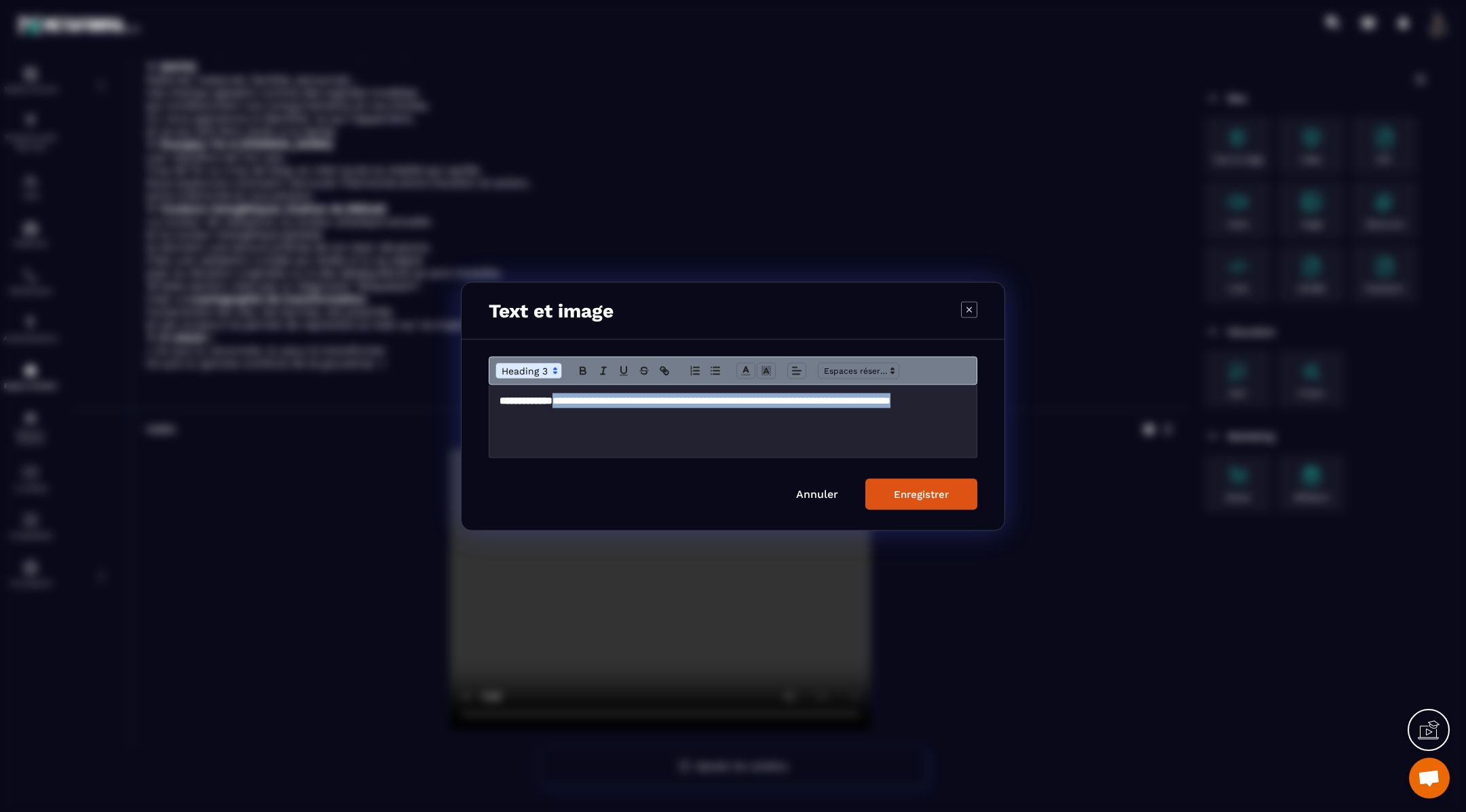
drag, startPoint x: 498, startPoint y: 413, endPoint x: 554, endPoint y: 432, distance: 59.1
click at [554, 432] on div "**********" at bounding box center [733, 420] width 487 height 72
click at [578, 368] on icon "Modal window" at bounding box center [582, 370] width 12 height 12
click at [746, 366] on icon "Modal window" at bounding box center [746, 370] width 12 height 12
click at [817, 411] on span "Modal window" at bounding box center [814, 414] width 11 height 11
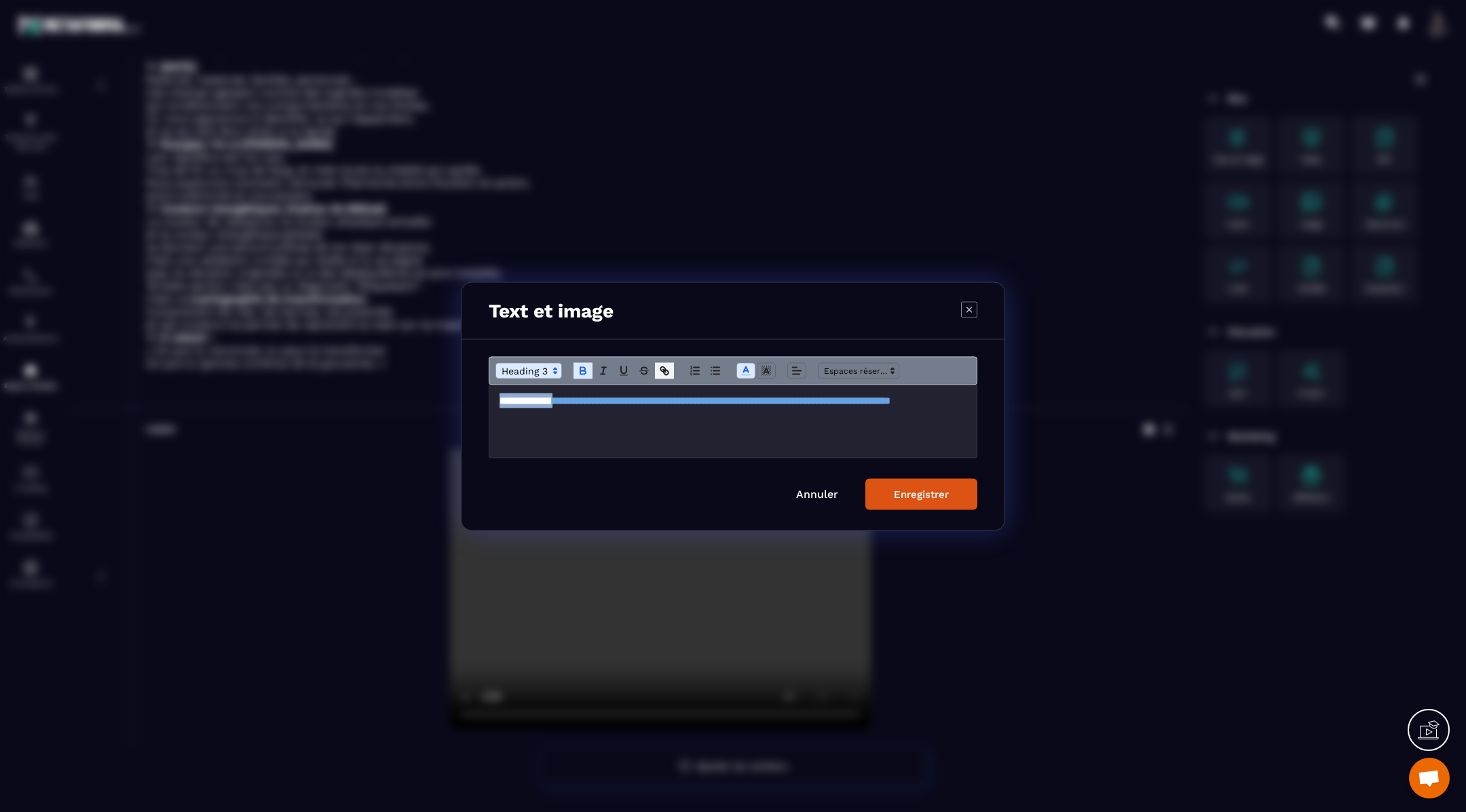
click at [666, 372] on line "Modal window" at bounding box center [665, 370] width 3 height 3
type input "**********"
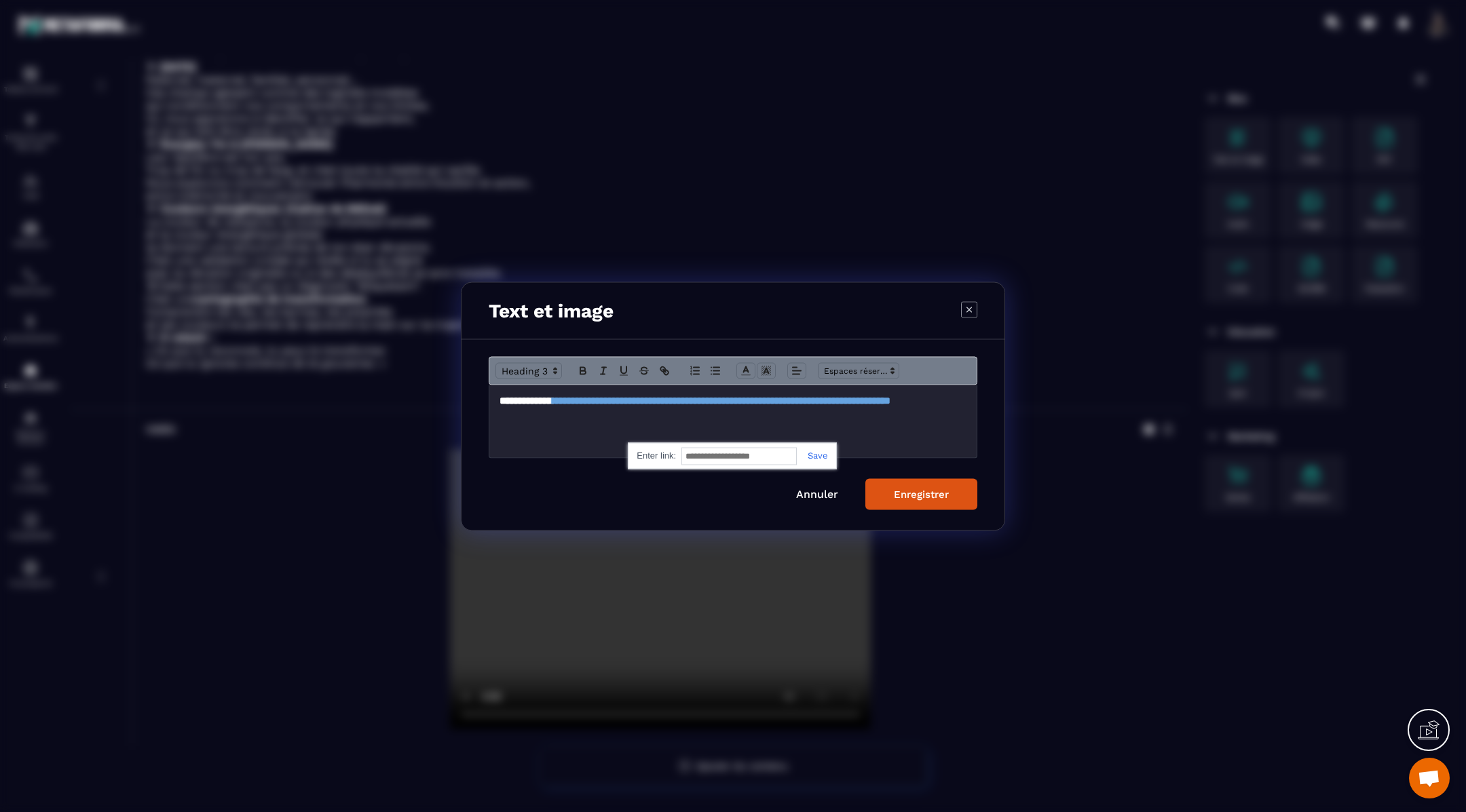
paste input "**********"
type input "**********"
click at [814, 454] on link "Modal window" at bounding box center [812, 455] width 32 height 10
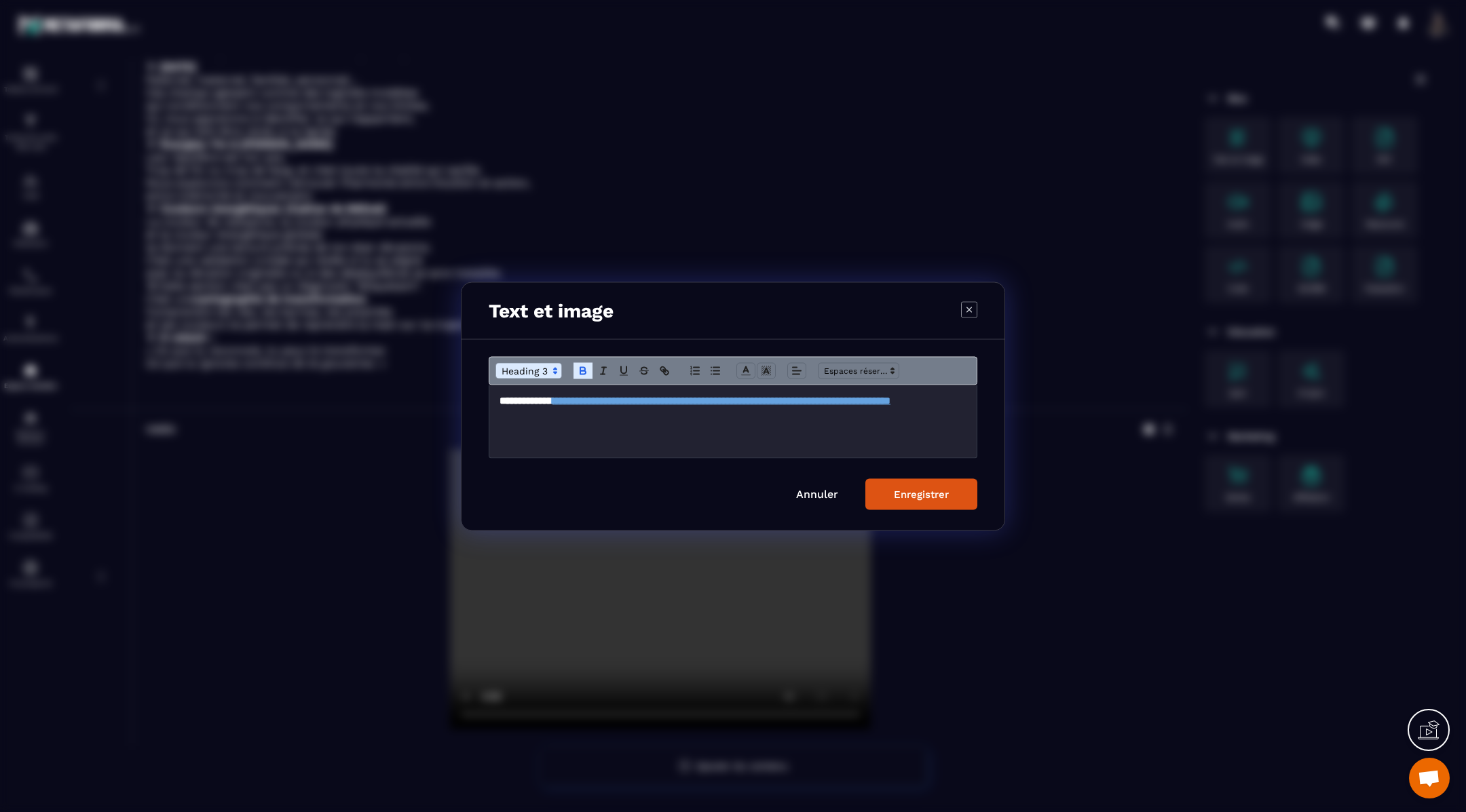
click at [917, 491] on div "Enregistrer" at bounding box center [921, 493] width 55 height 12
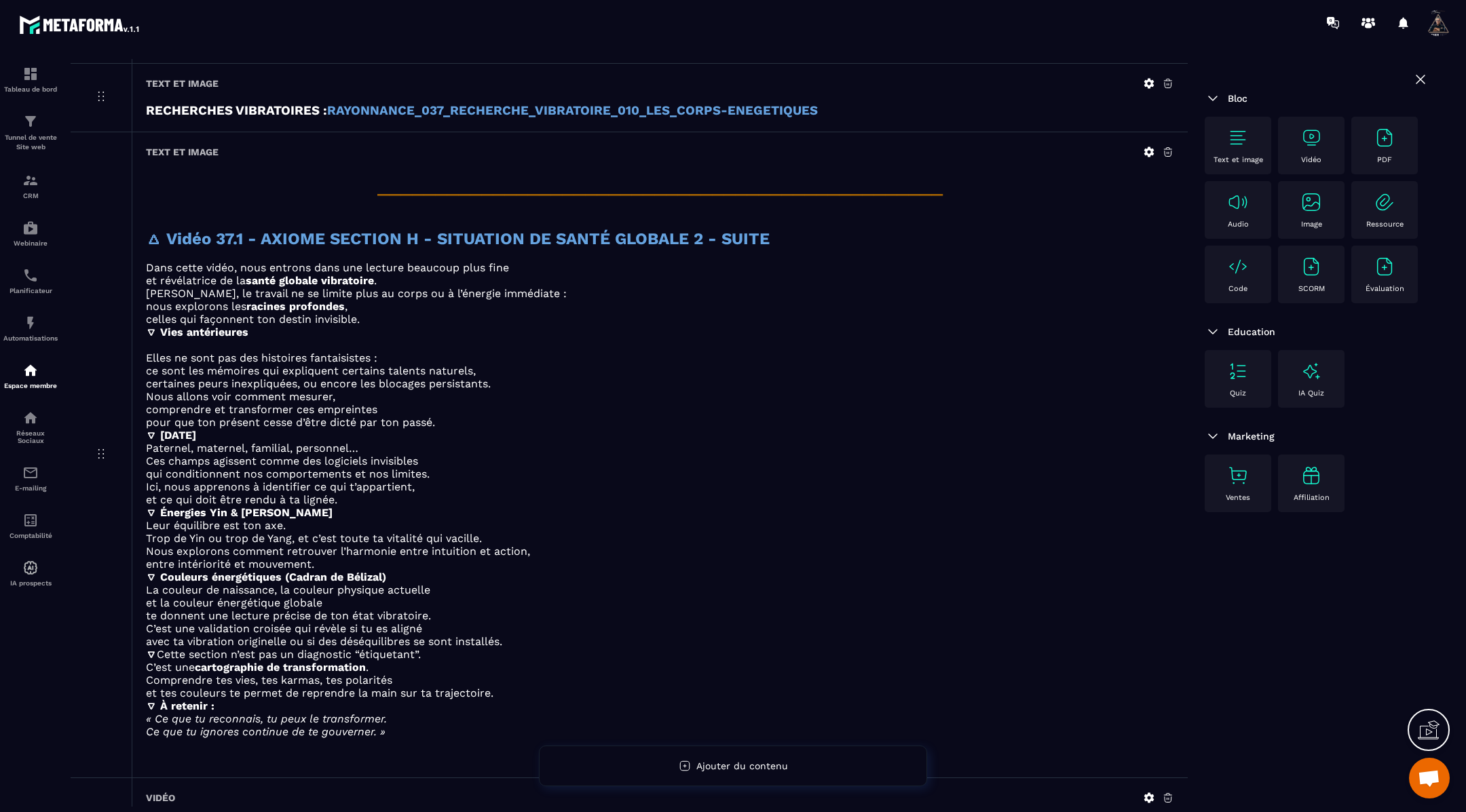
scroll to position [919, 0]
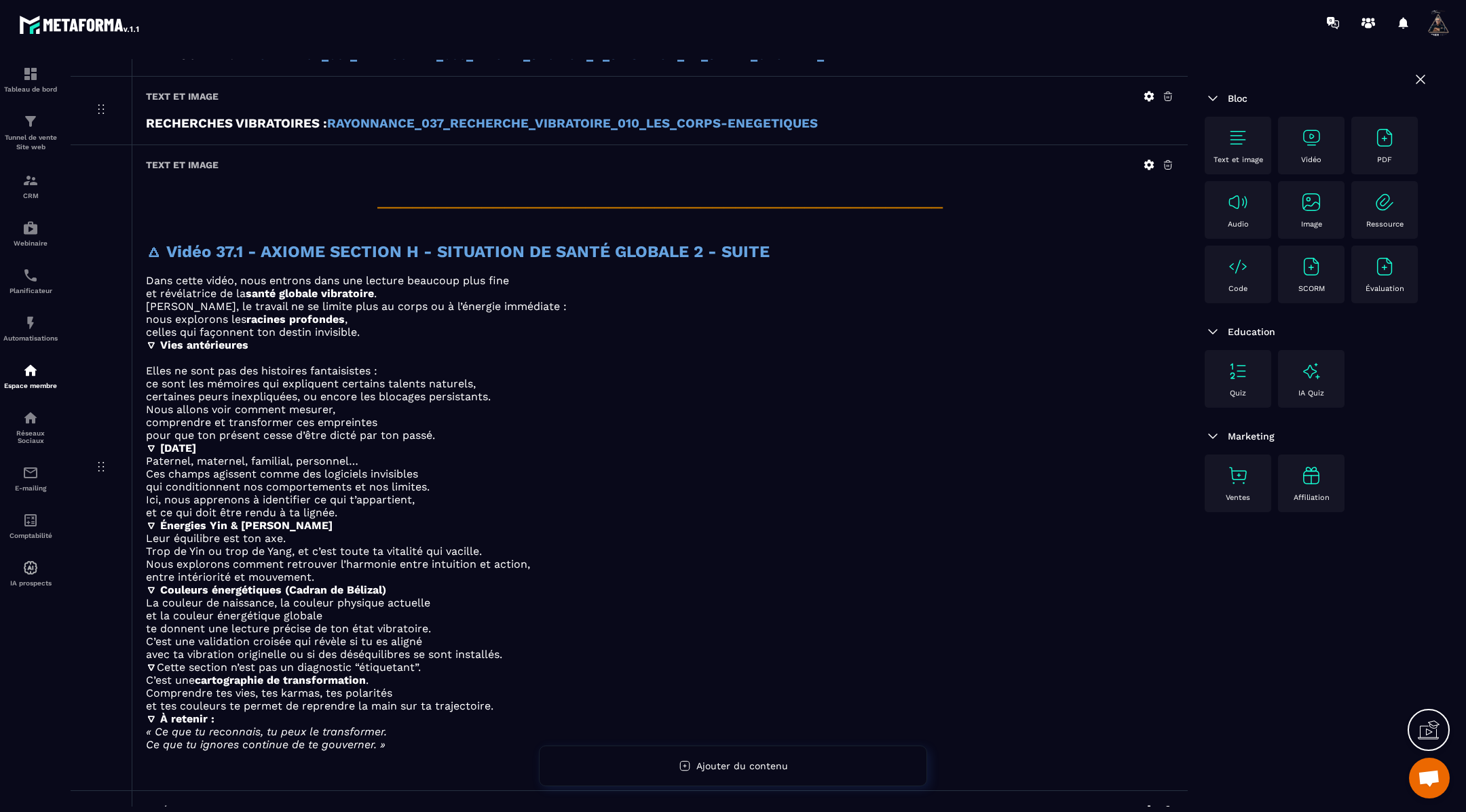
click at [1149, 160] on icon at bounding box center [1149, 165] width 12 height 12
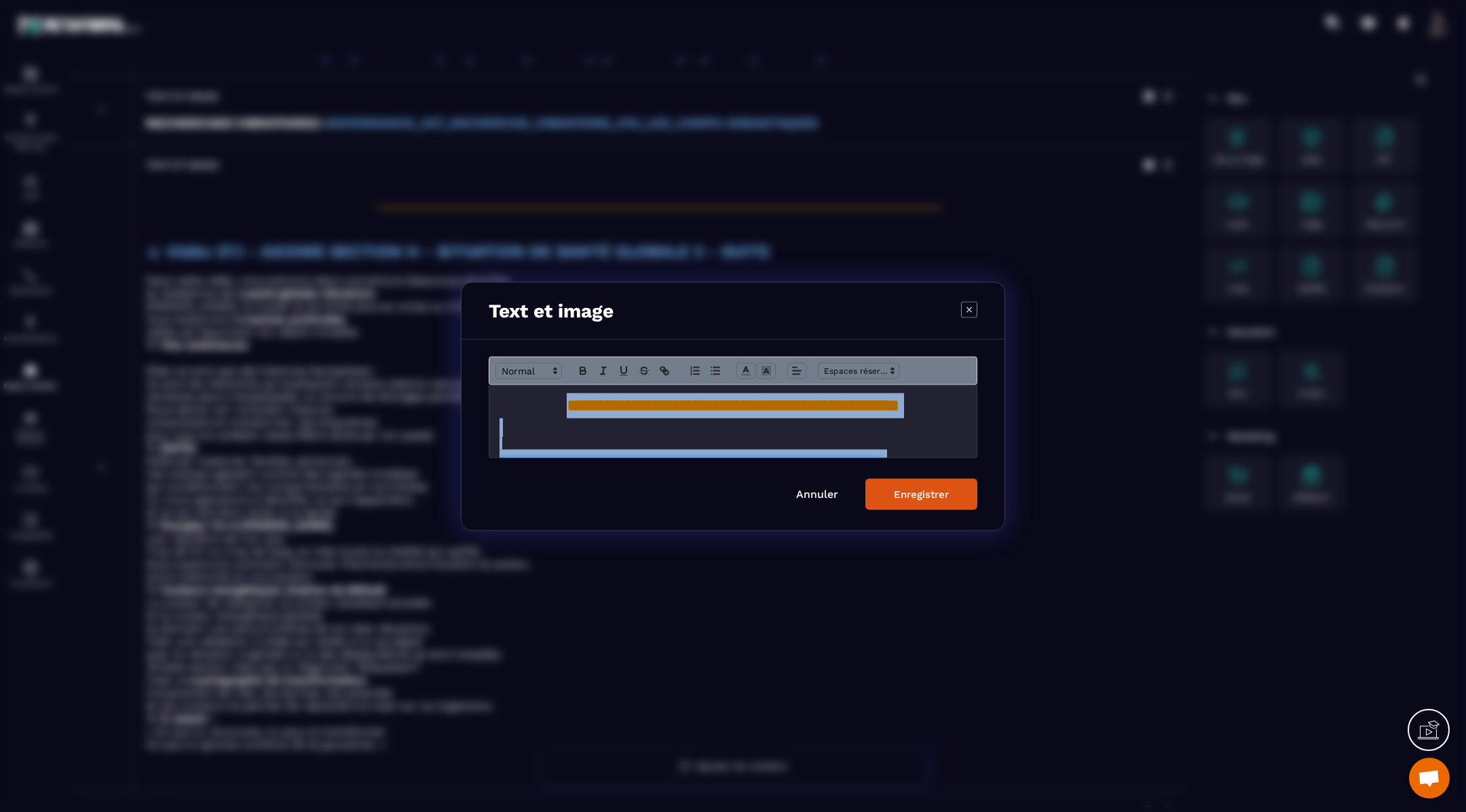
scroll to position [538, 0]
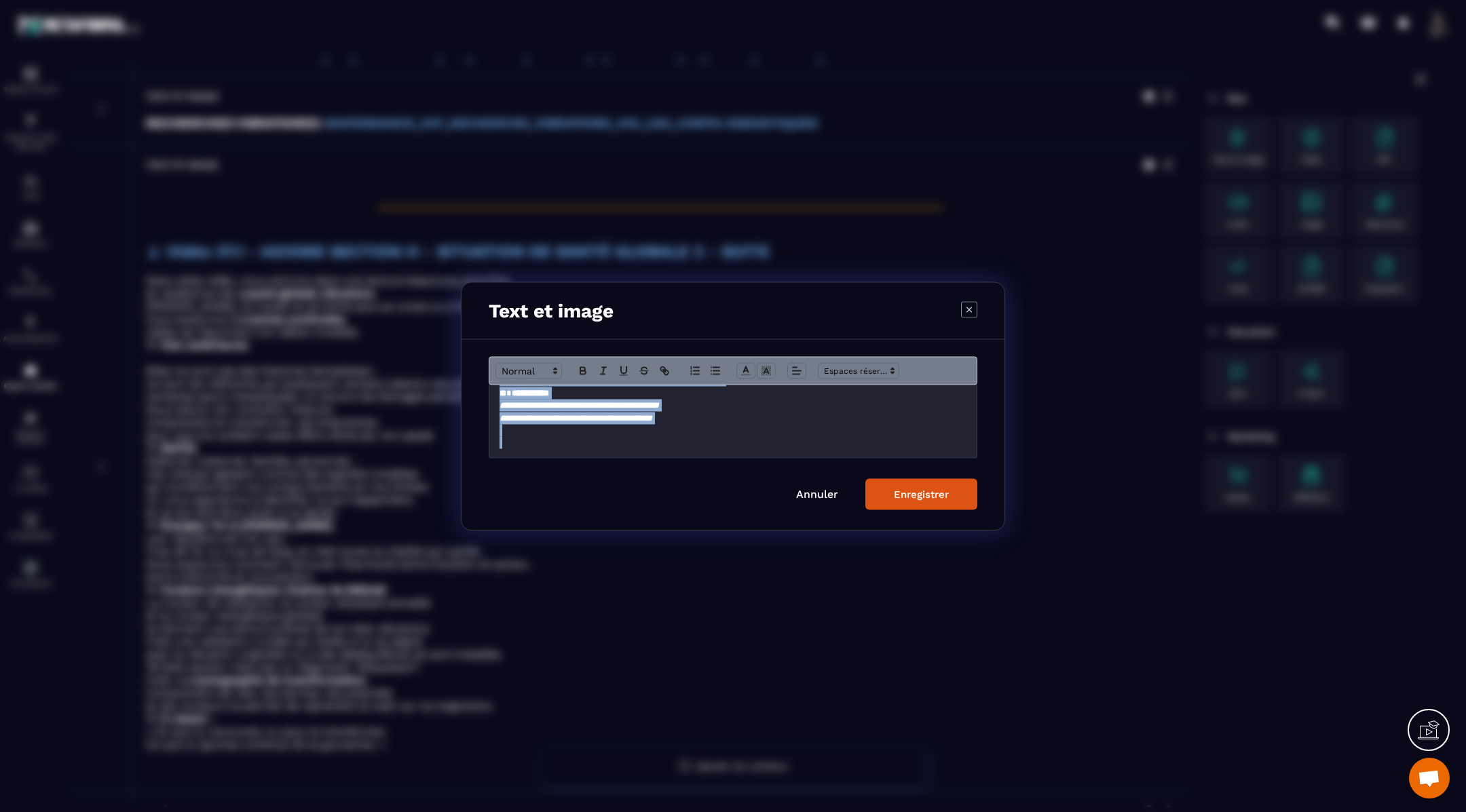
drag, startPoint x: 495, startPoint y: 408, endPoint x: 581, endPoint y: 511, distance: 134.2
click at [581, 511] on div "**********" at bounding box center [733, 435] width 543 height 190
copy div "**********"
click at [912, 488] on div "Enregistrer" at bounding box center [921, 493] width 55 height 12
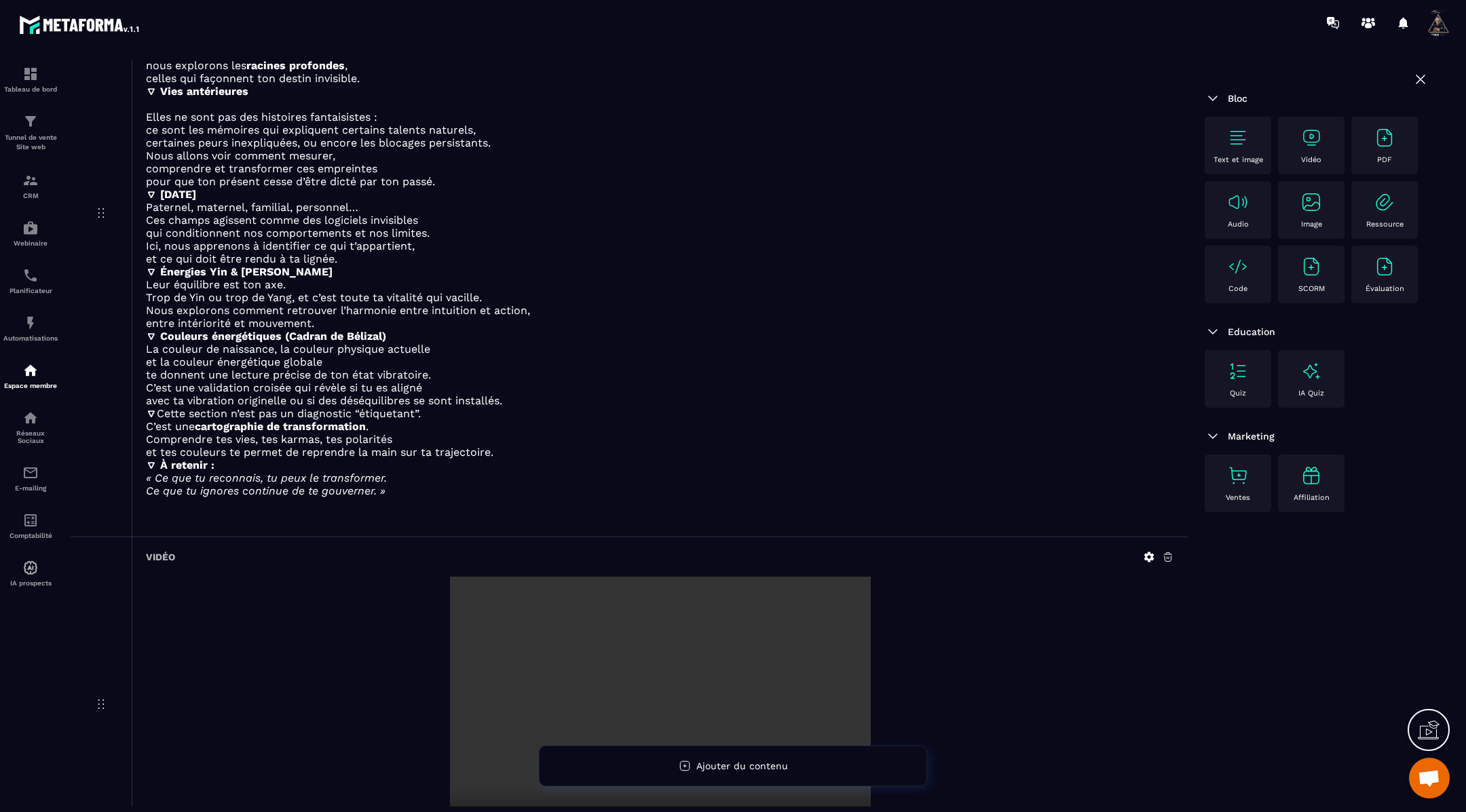
scroll to position [1368, 0]
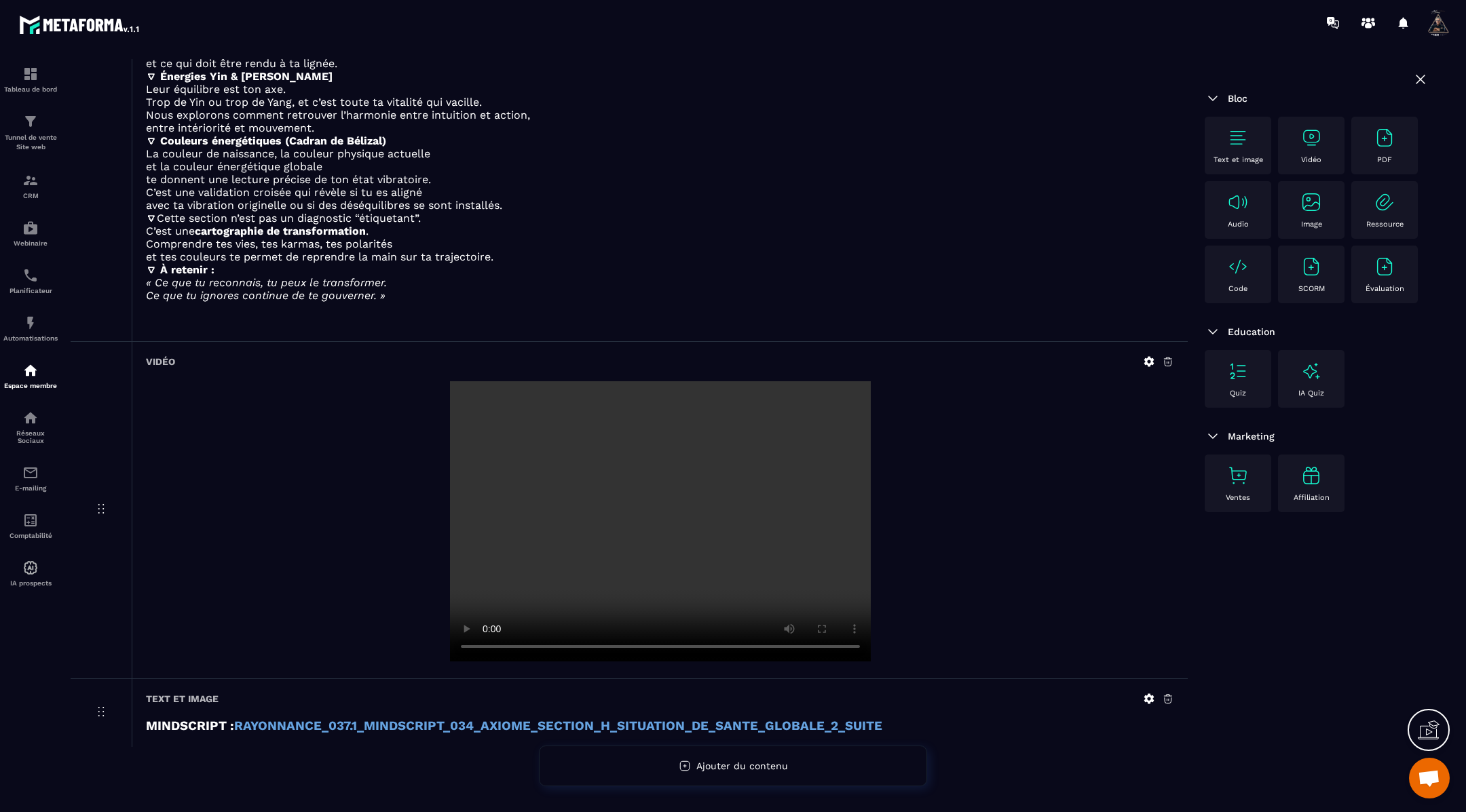
click at [1149, 692] on icon at bounding box center [1149, 698] width 12 height 12
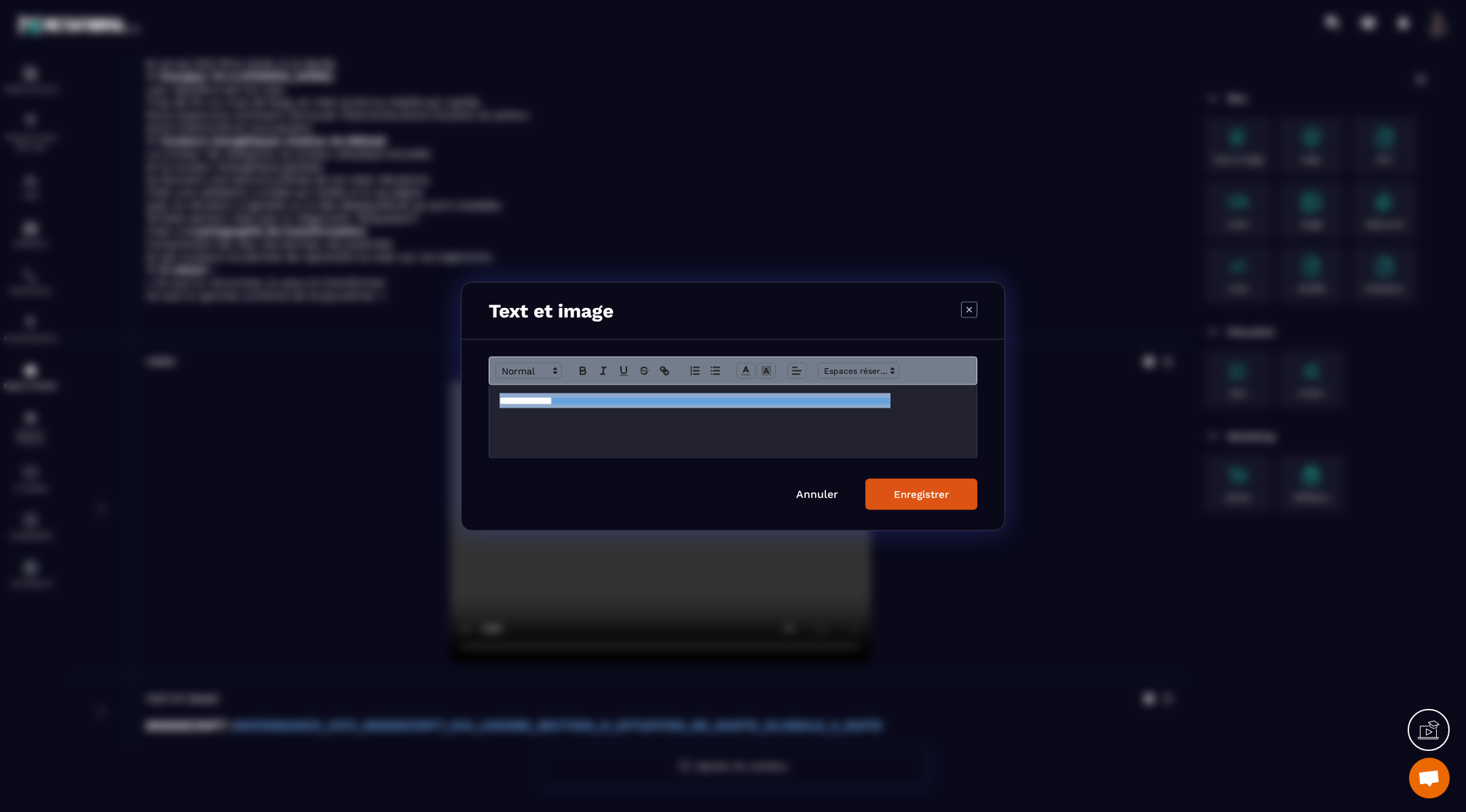
drag, startPoint x: 496, startPoint y: 400, endPoint x: 581, endPoint y: 444, distance: 95.7
click at [581, 444] on div "**********" at bounding box center [733, 420] width 487 height 72
copy h3 "**********"
click at [938, 497] on div "Enregistrer" at bounding box center [921, 493] width 55 height 12
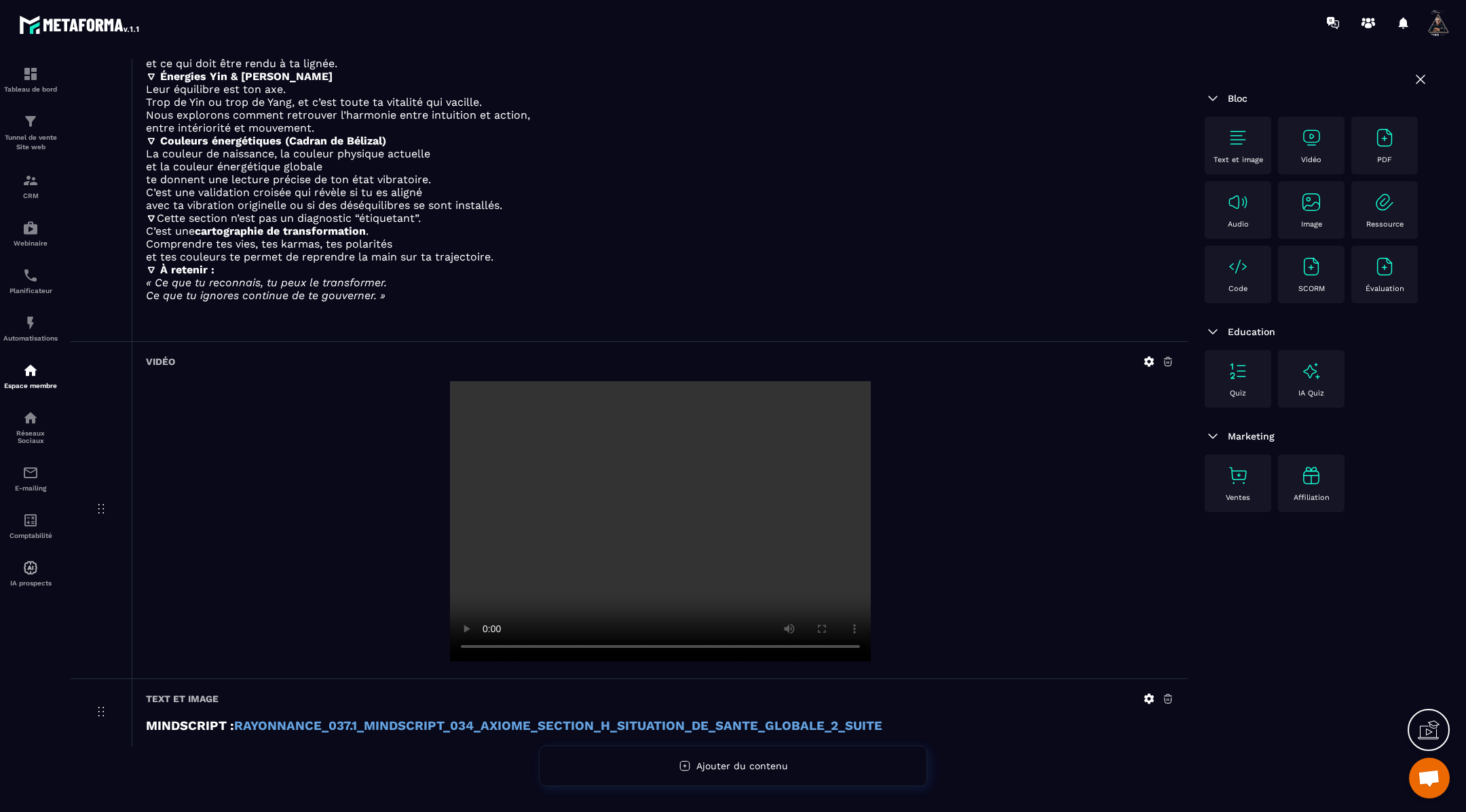
click at [1230, 130] on img at bounding box center [1238, 137] width 21 height 21
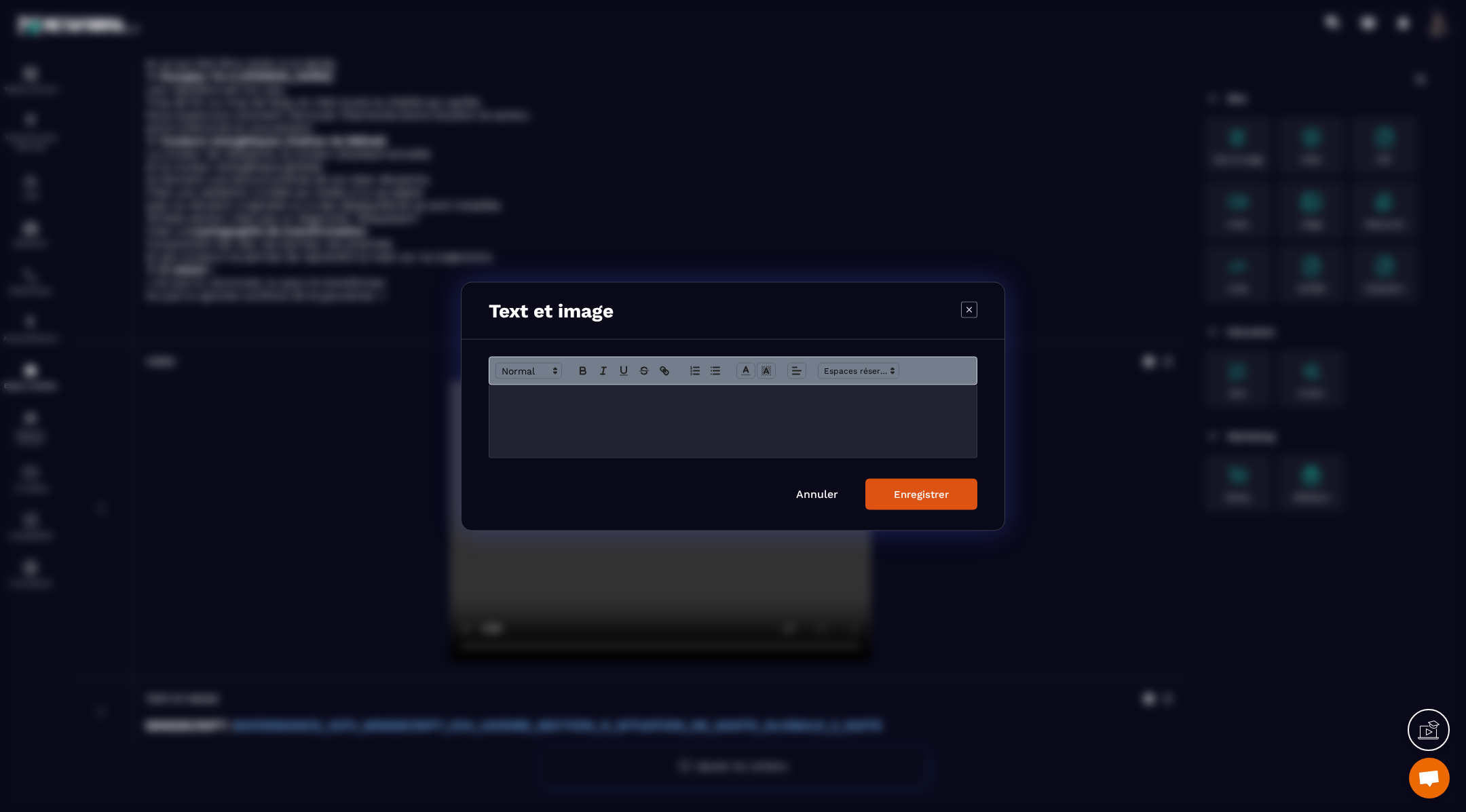
click at [810, 407] on div "Modal window" at bounding box center [733, 420] width 487 height 72
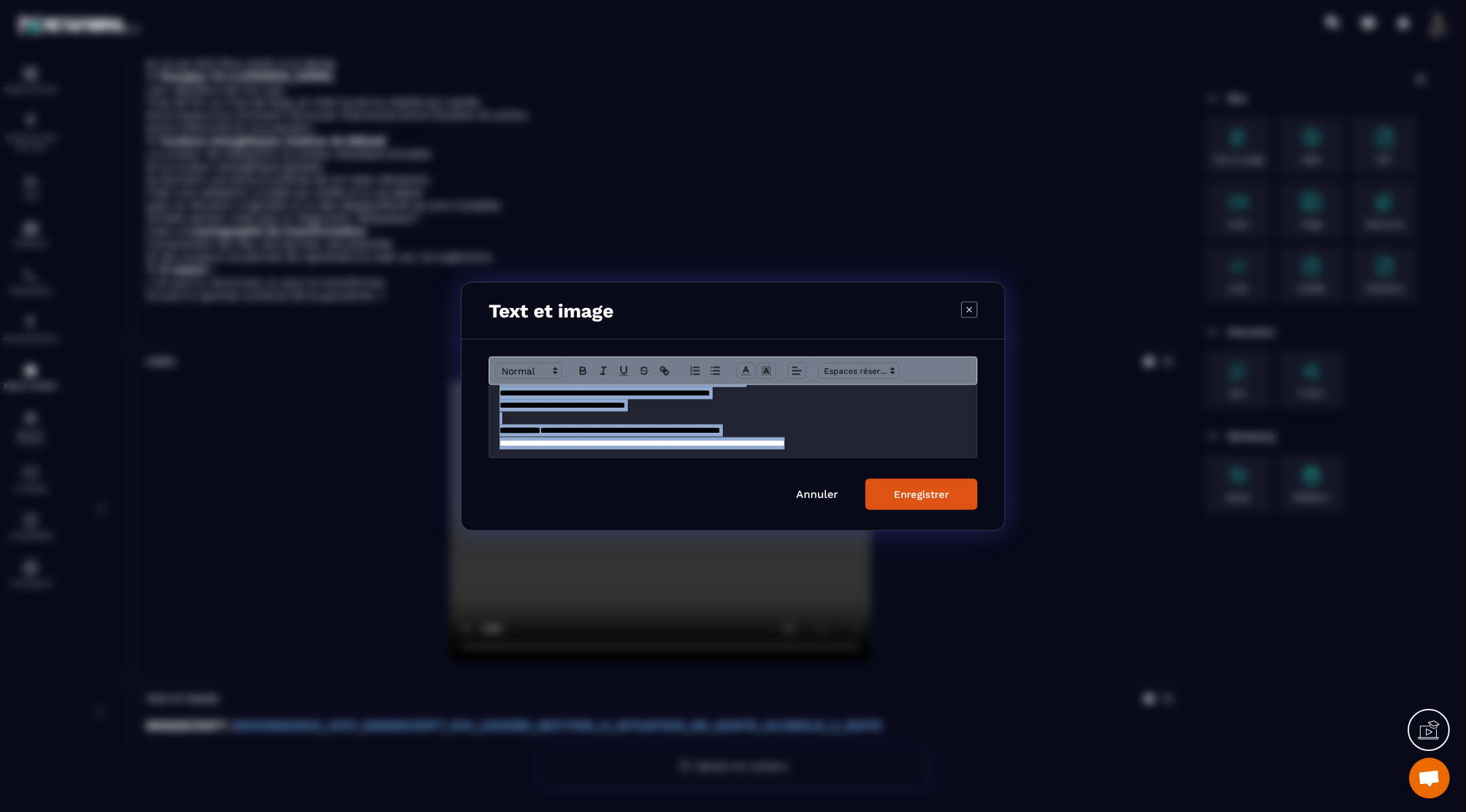
scroll to position [0, 0]
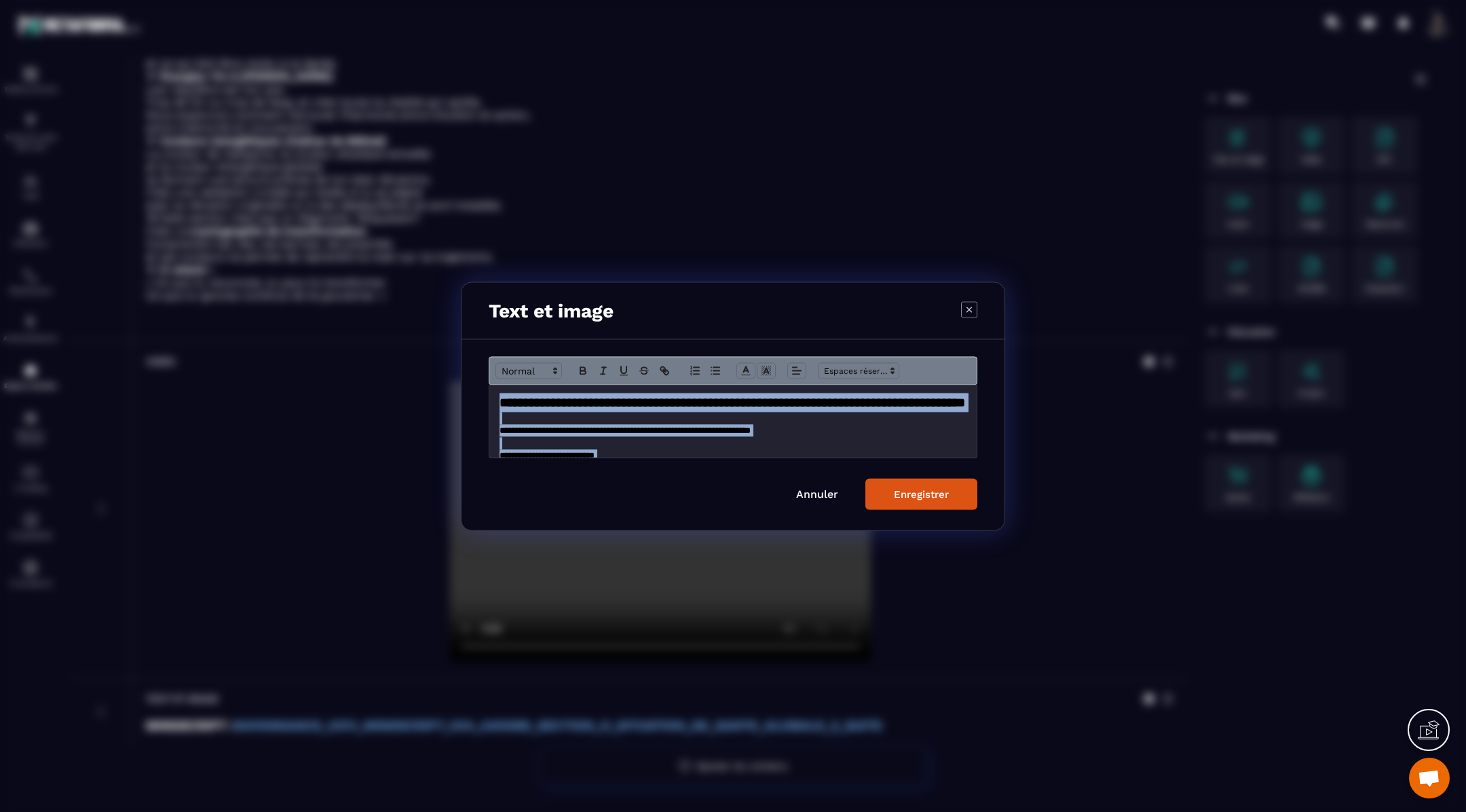
drag, startPoint x: 873, startPoint y: 443, endPoint x: 701, endPoint y: 354, distance: 193.7
click at [701, 354] on div "**********" at bounding box center [733, 435] width 543 height 190
click at [748, 372] on polyline "Modal window" at bounding box center [746, 369] width 5 height 6
click at [748, 402] on span "Modal window" at bounding box center [747, 400] width 11 height 11
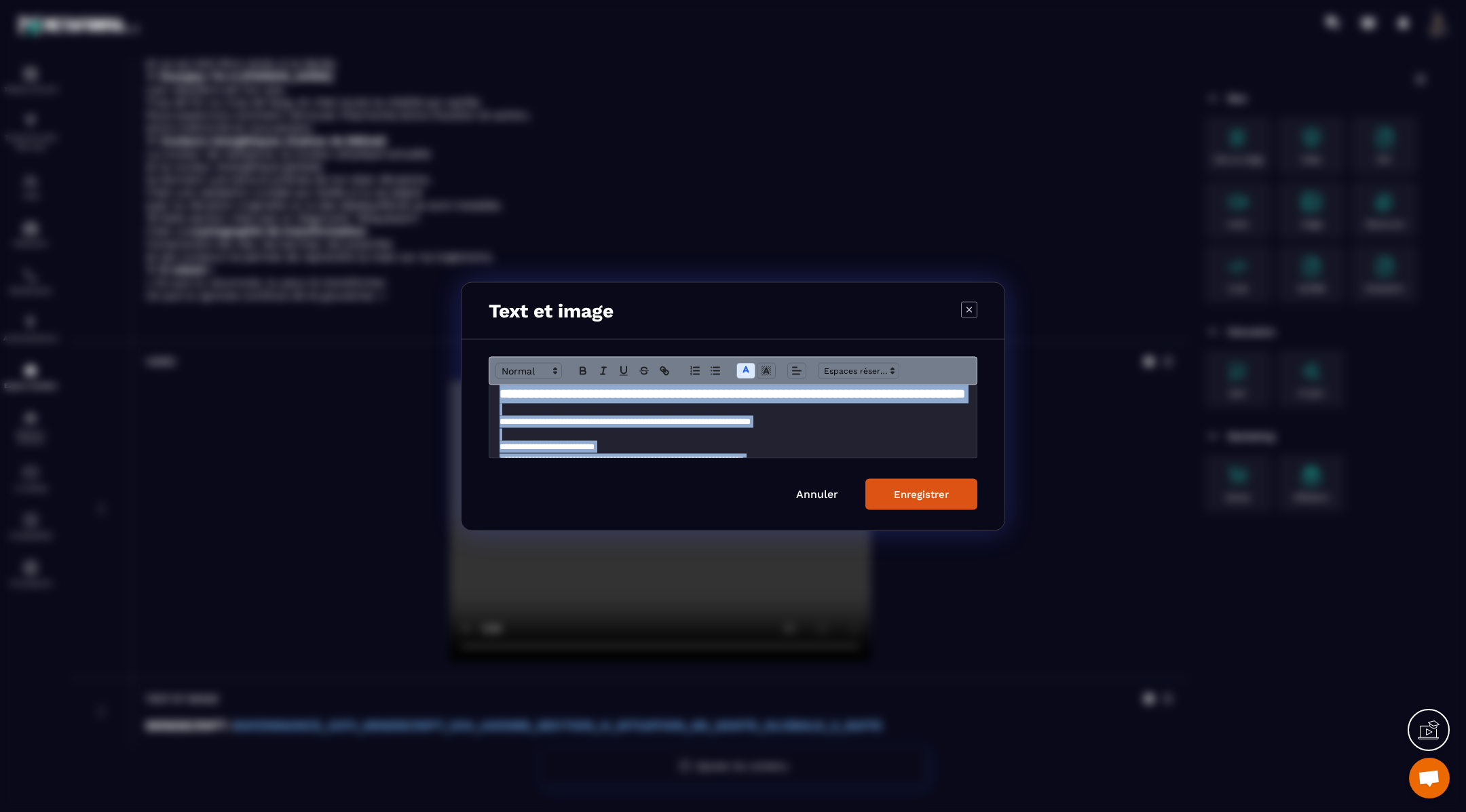
click at [887, 490] on button "Enregistrer" at bounding box center [921, 494] width 112 height 32
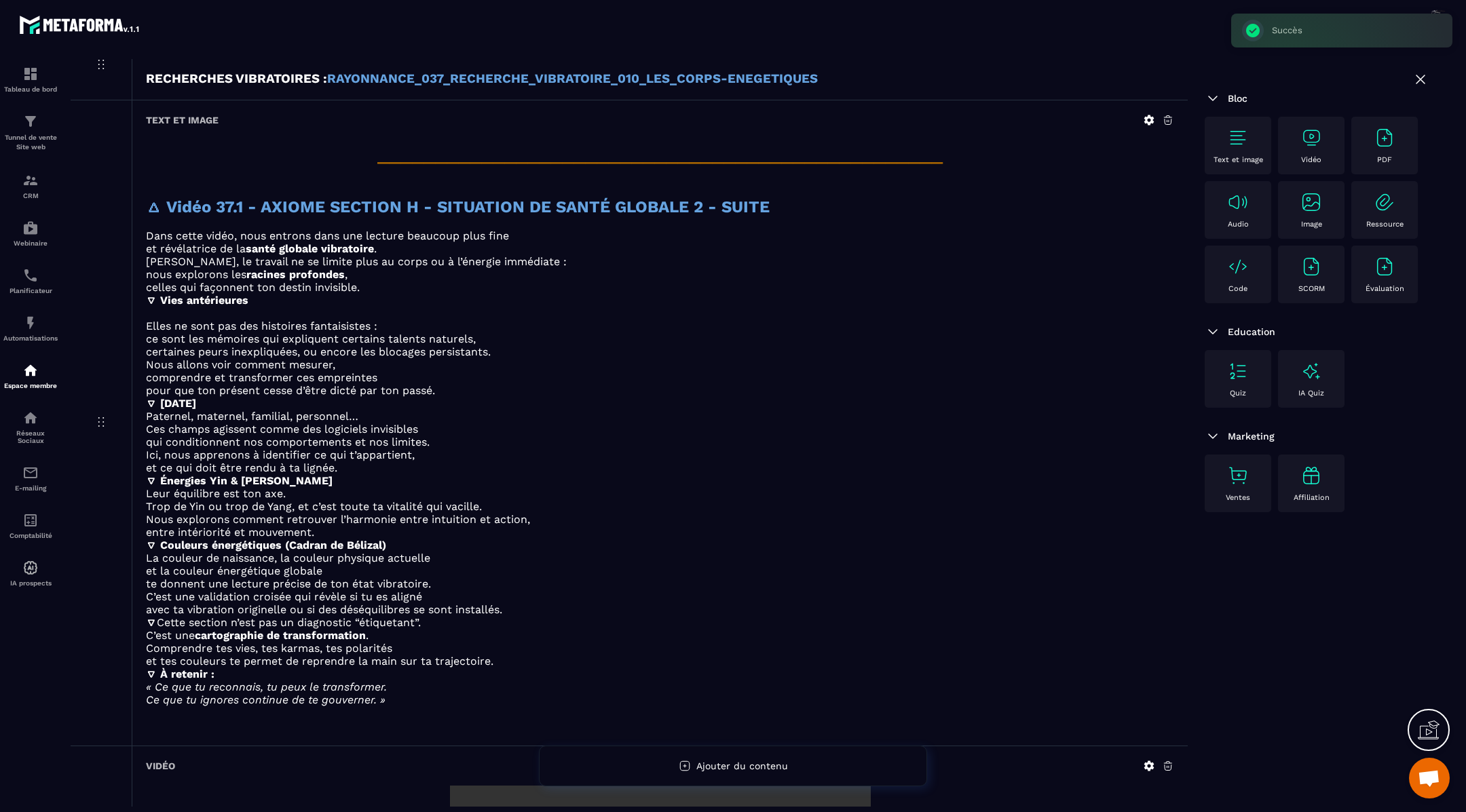
scroll to position [925, 0]
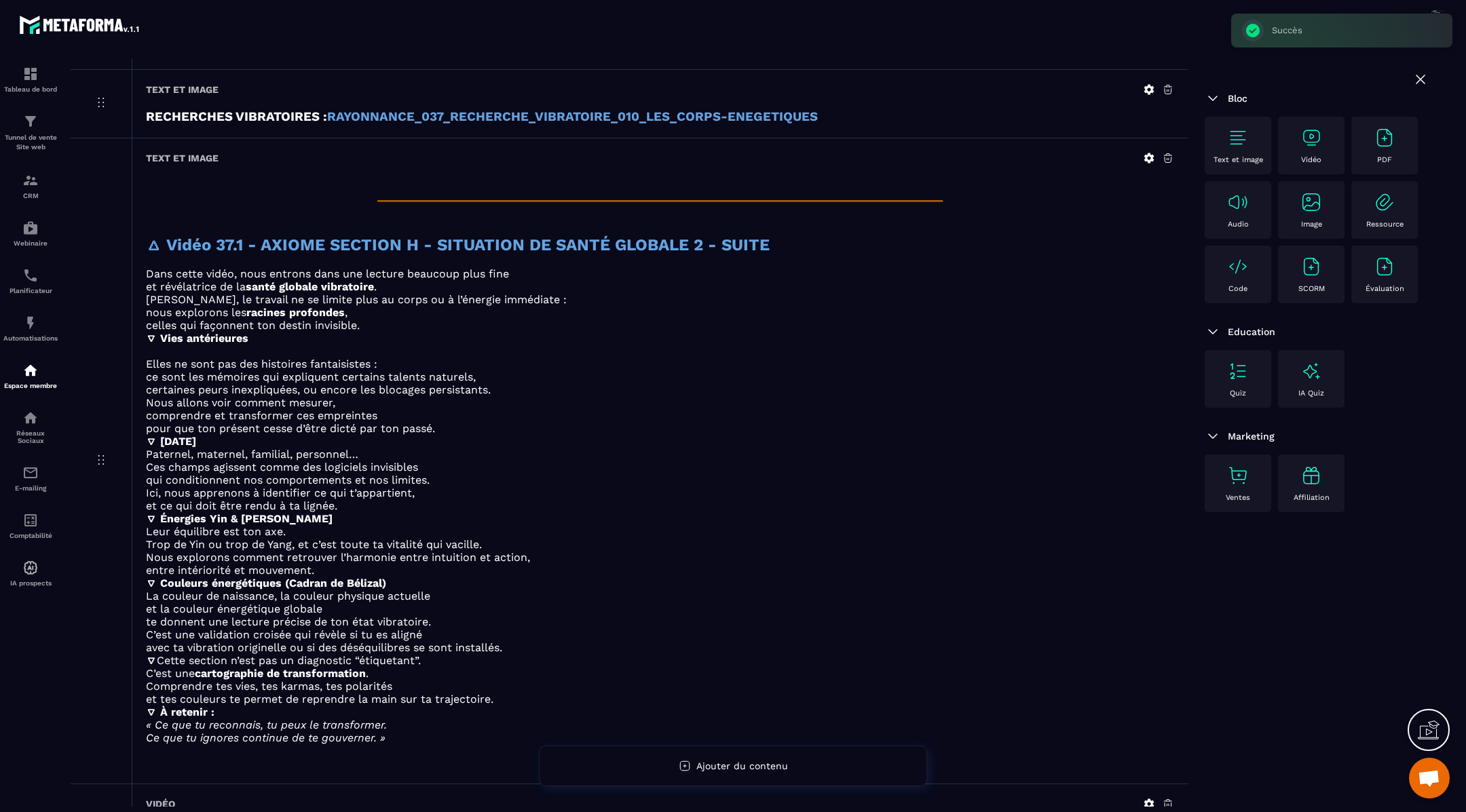
click at [1153, 155] on icon at bounding box center [1149, 158] width 10 height 10
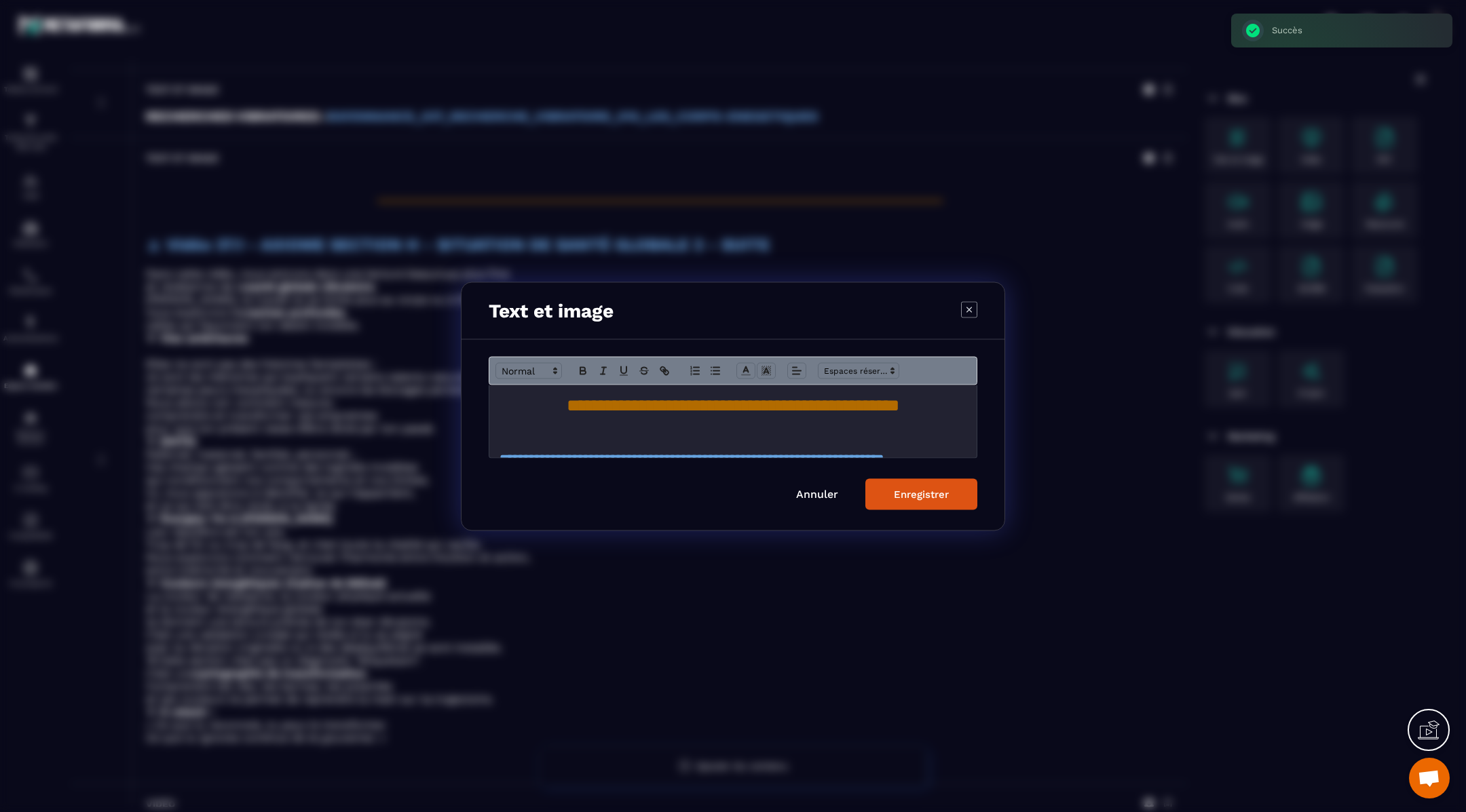
click at [841, 412] on span "**********" at bounding box center [733, 405] width 332 height 17
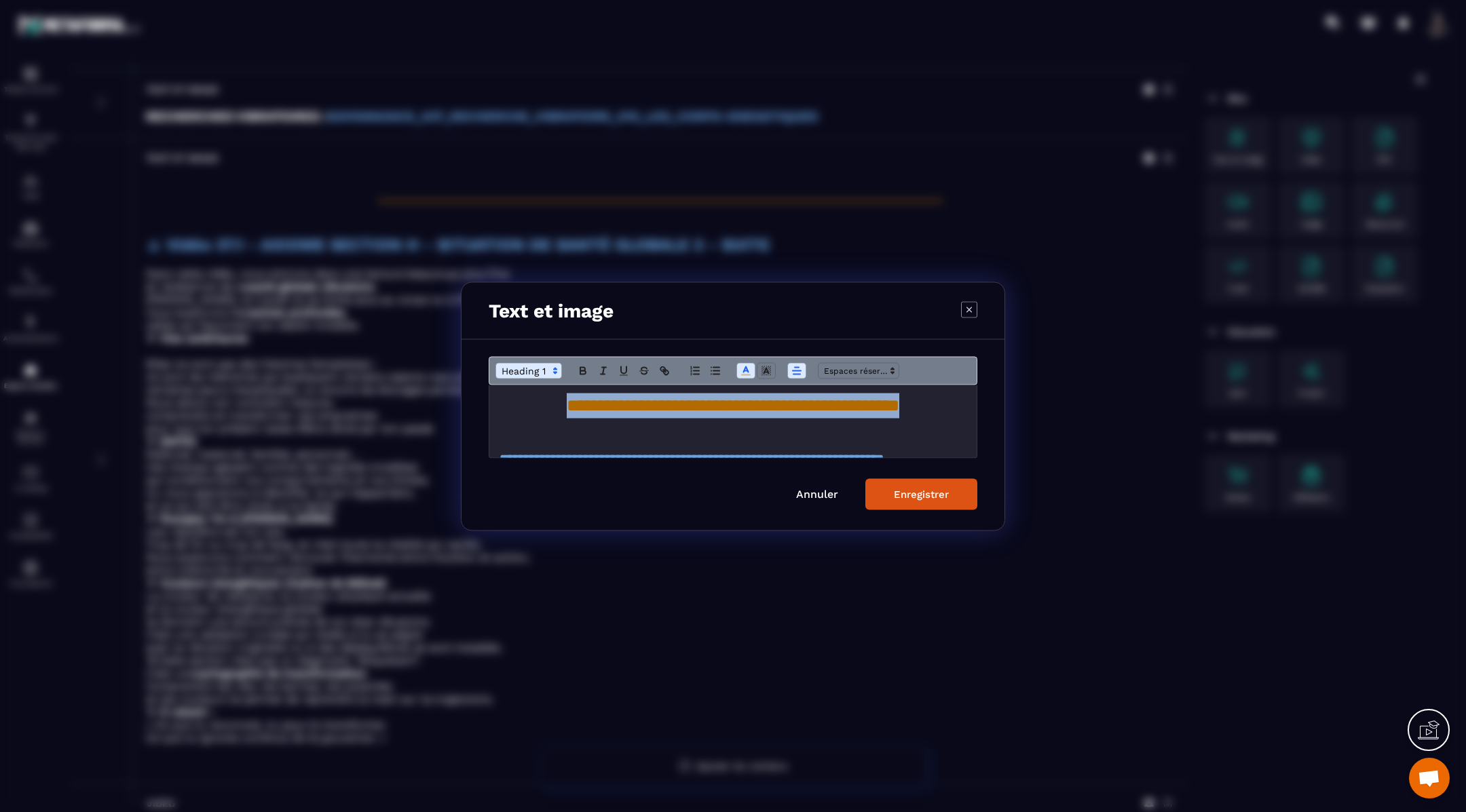
click at [841, 412] on span "**********" at bounding box center [733, 405] width 332 height 17
copy span "**********"
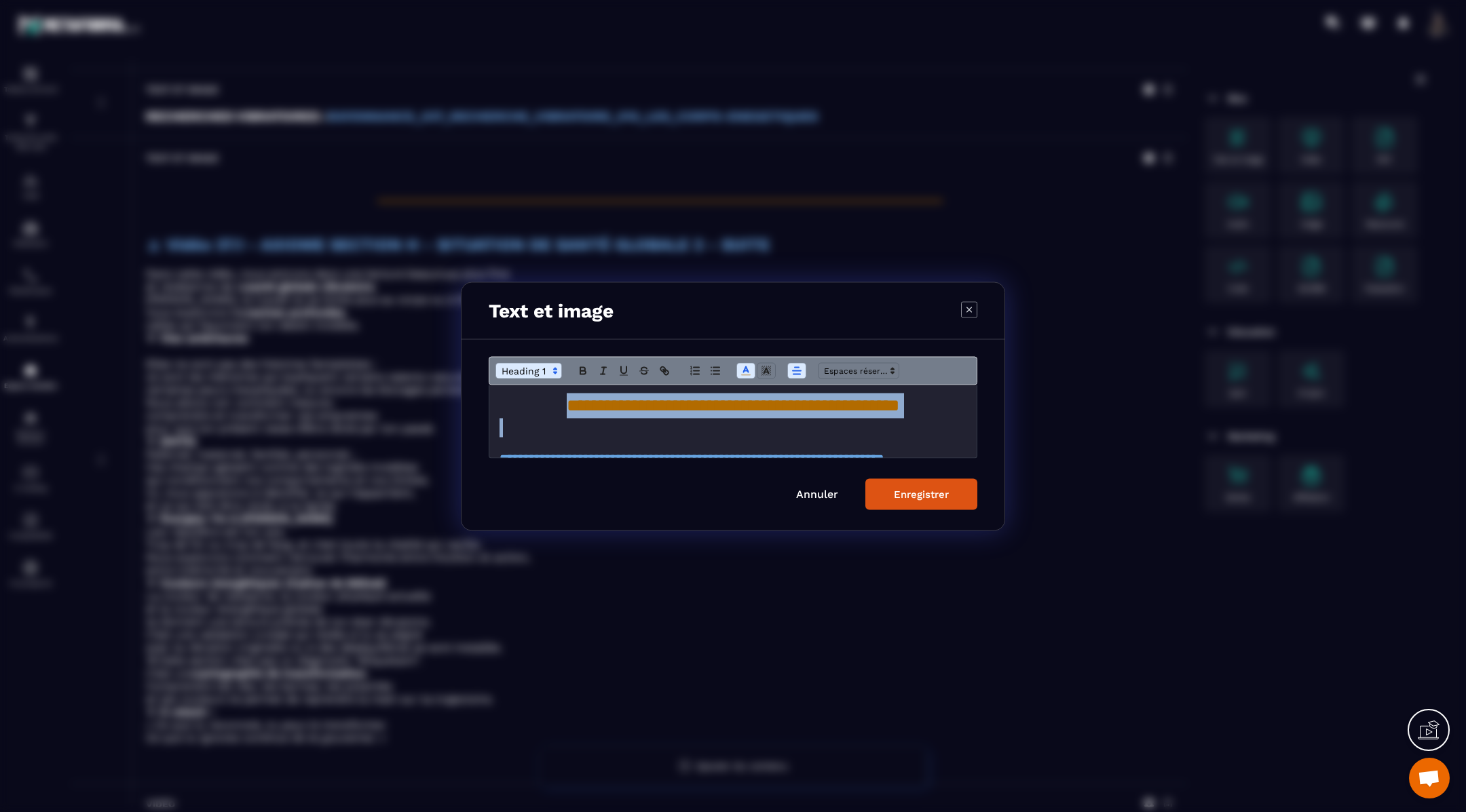
click at [892, 500] on button "Enregistrer" at bounding box center [921, 494] width 112 height 32
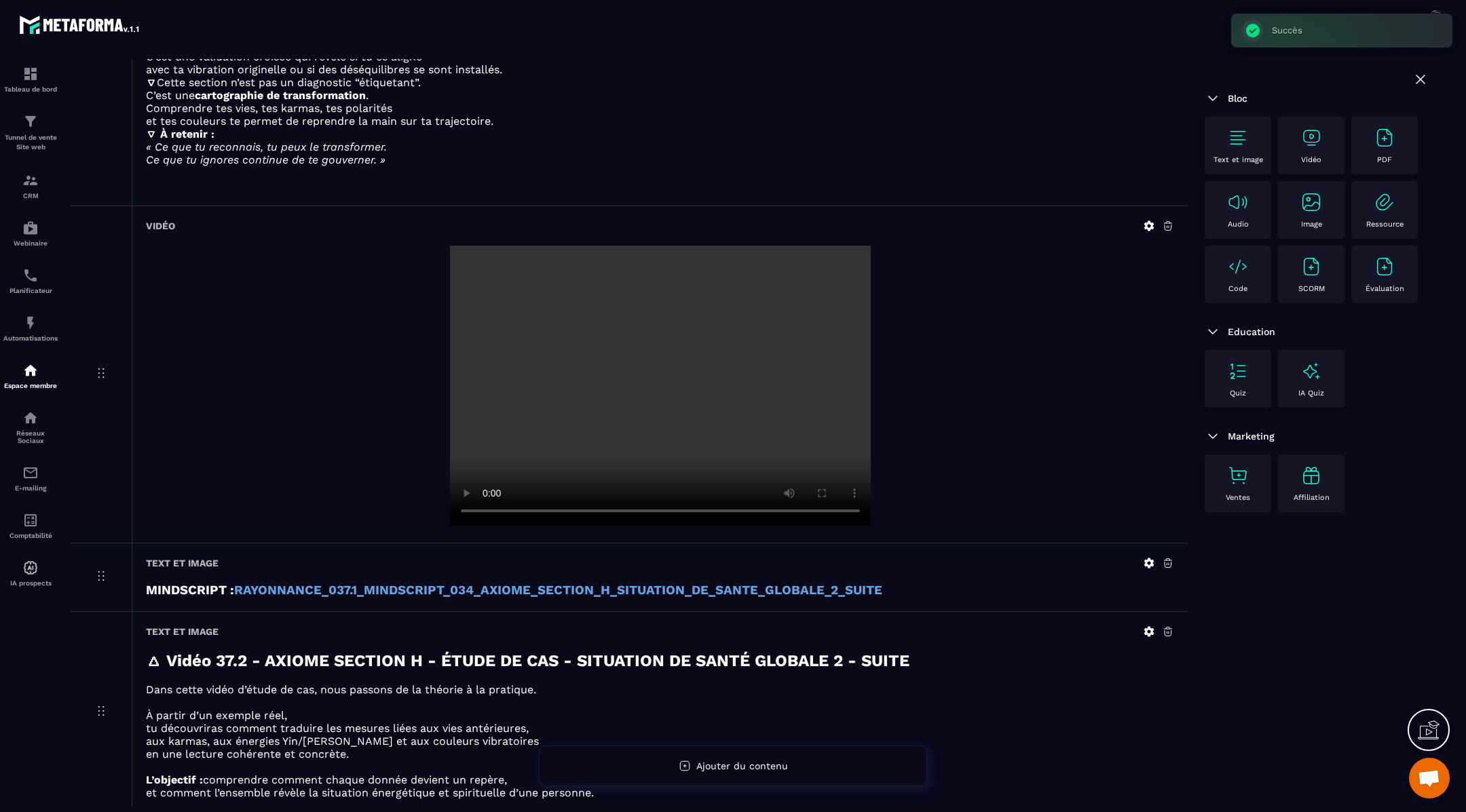
scroll to position [1569, 0]
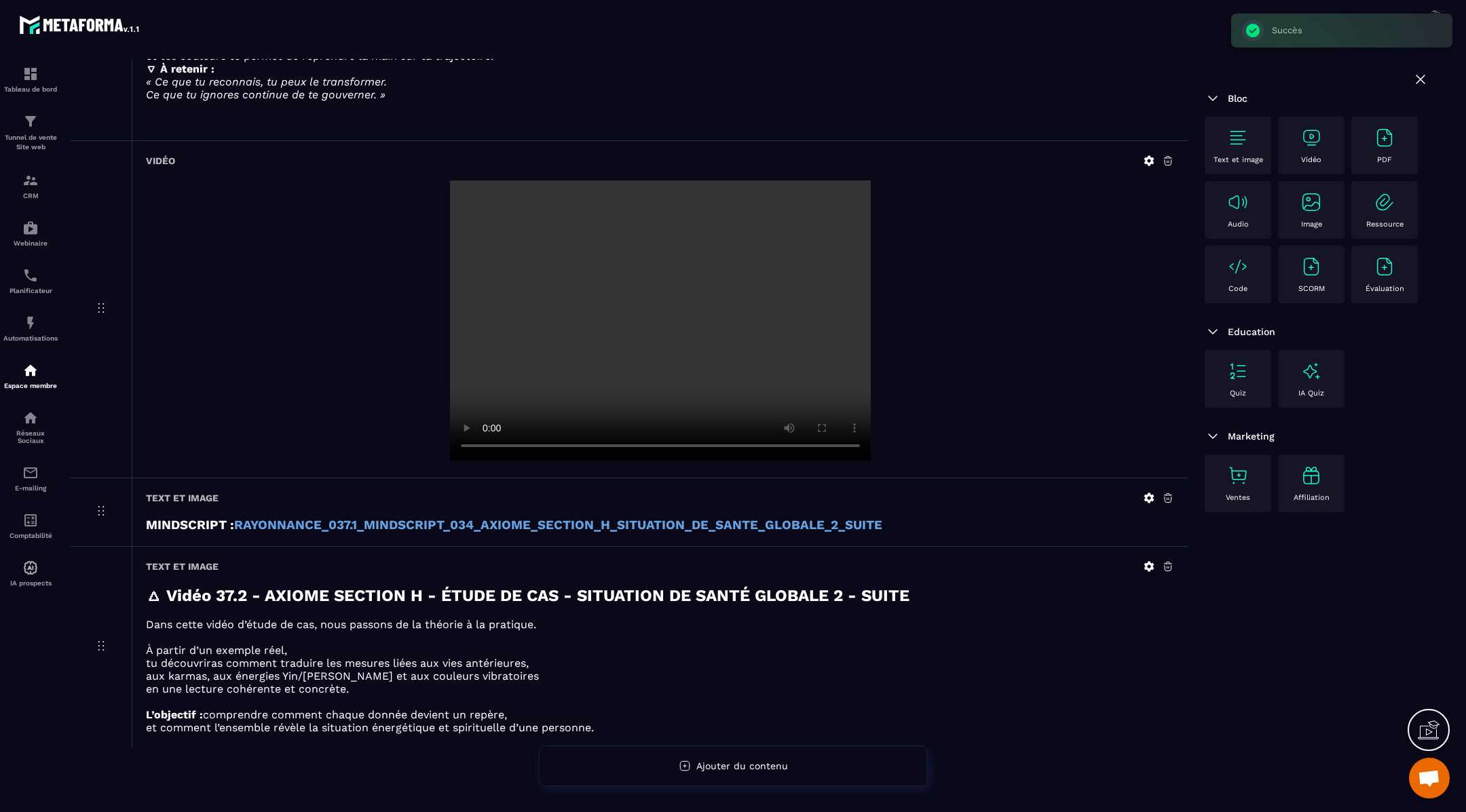
click at [1151, 561] on icon at bounding box center [1149, 566] width 12 height 12
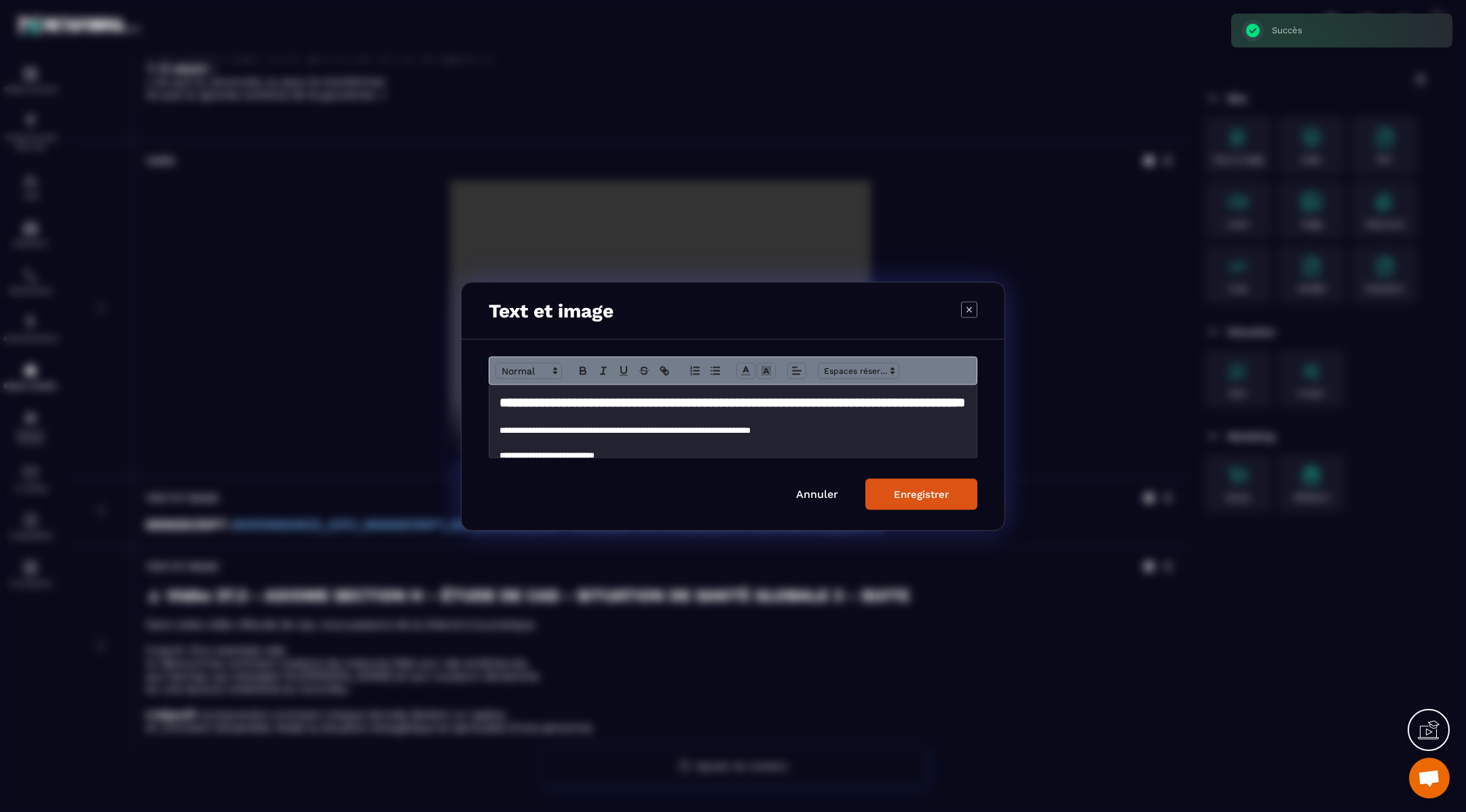
click at [499, 404] on strong "**********" at bounding box center [732, 402] width 466 height 13
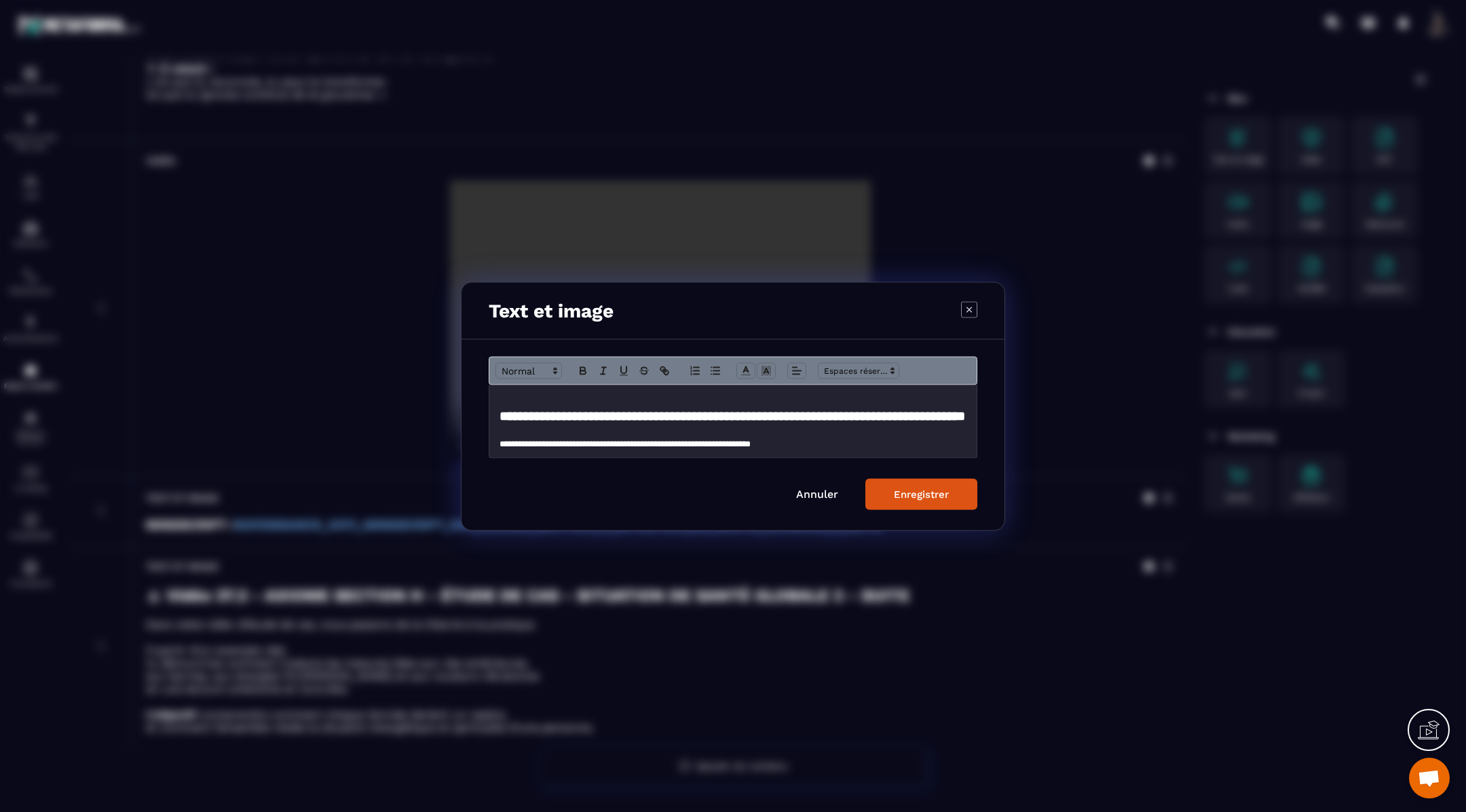
scroll to position [76, 0]
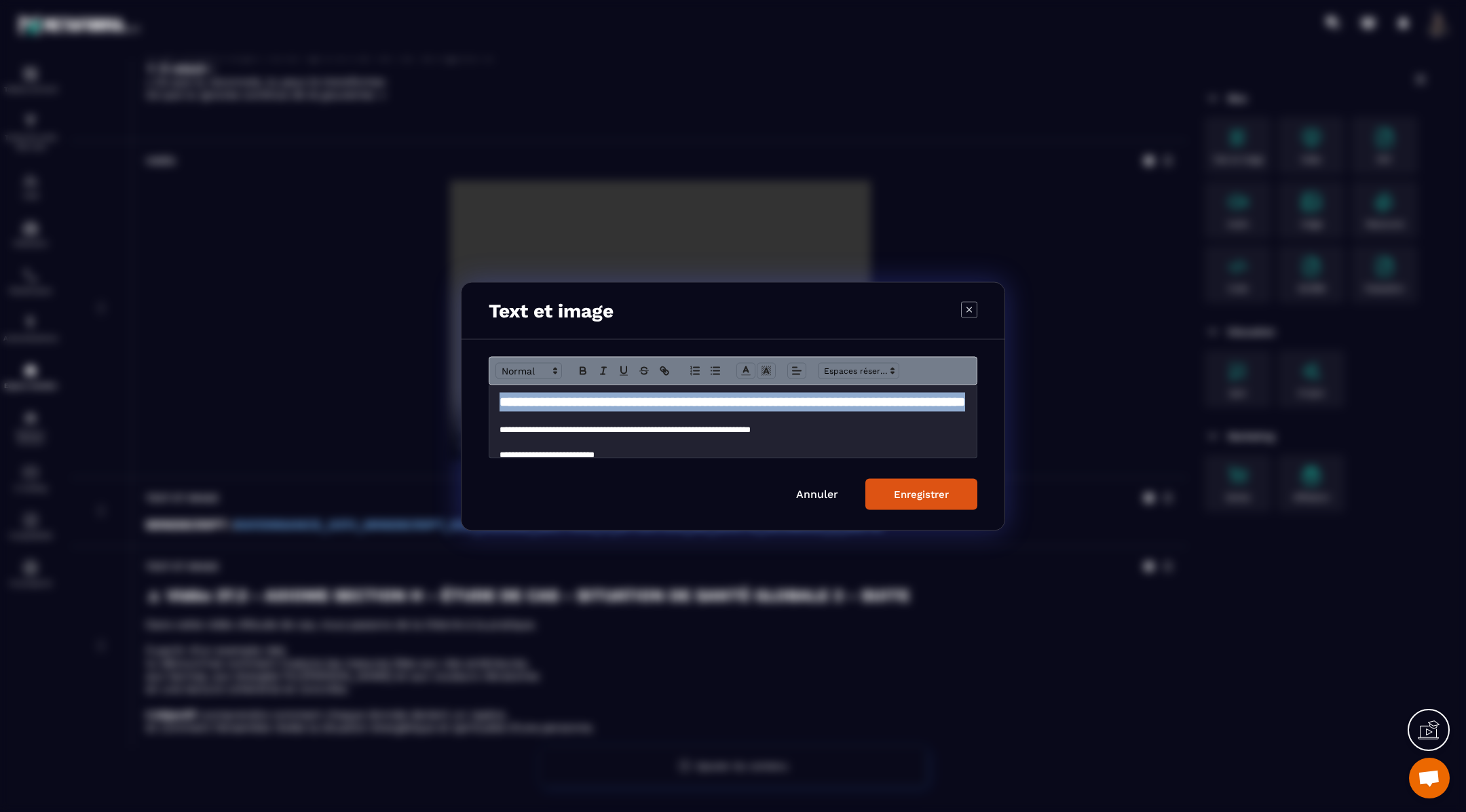
drag, startPoint x: 680, startPoint y: 422, endPoint x: 493, endPoint y: 397, distance: 188.7
click at [493, 397] on div "**********" at bounding box center [733, 420] width 488 height 72
click at [741, 367] on icon "Modal window" at bounding box center [746, 370] width 12 height 12
click at [812, 412] on span "Modal window" at bounding box center [814, 414] width 11 height 11
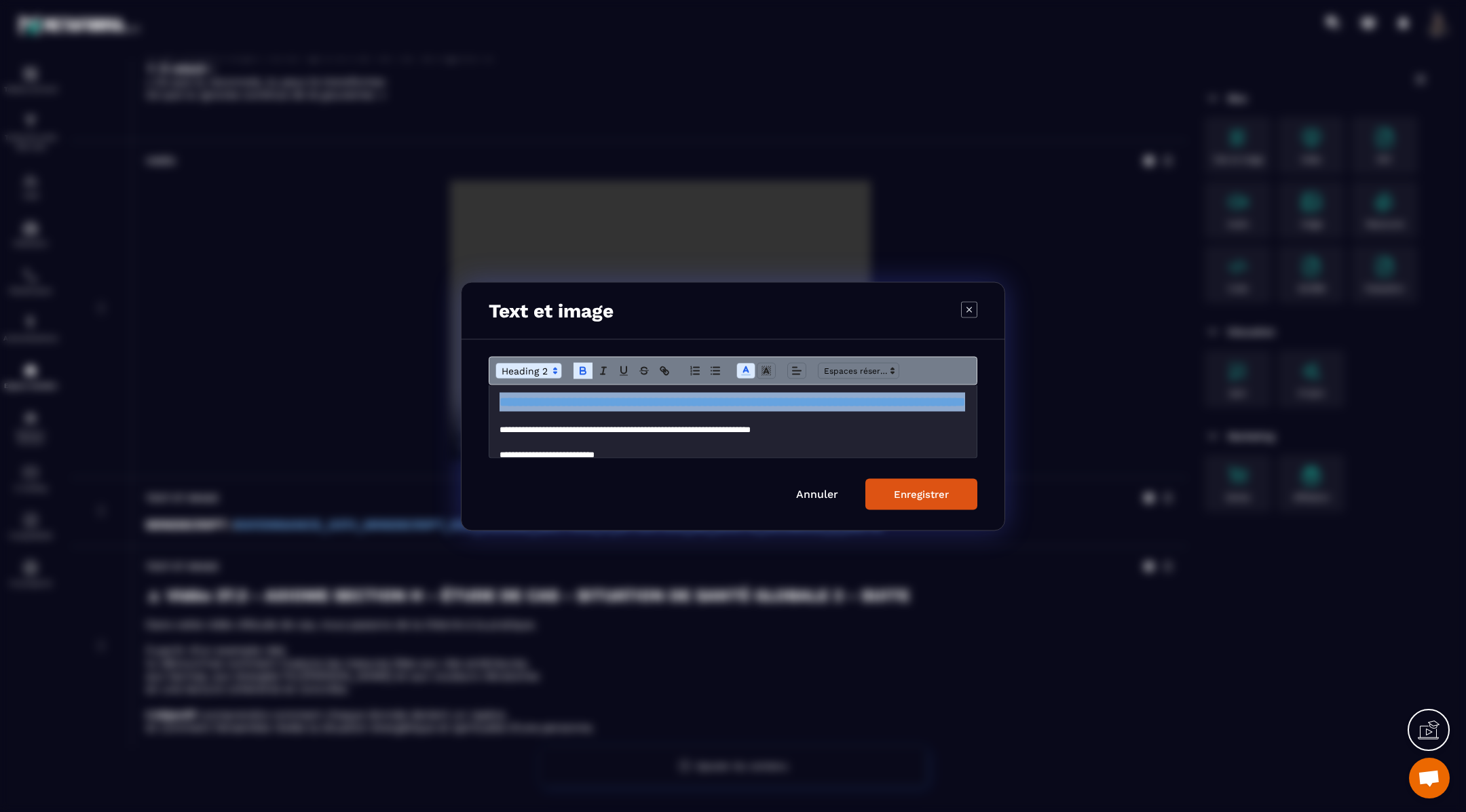
click at [910, 495] on div "Enregistrer" at bounding box center [921, 493] width 55 height 12
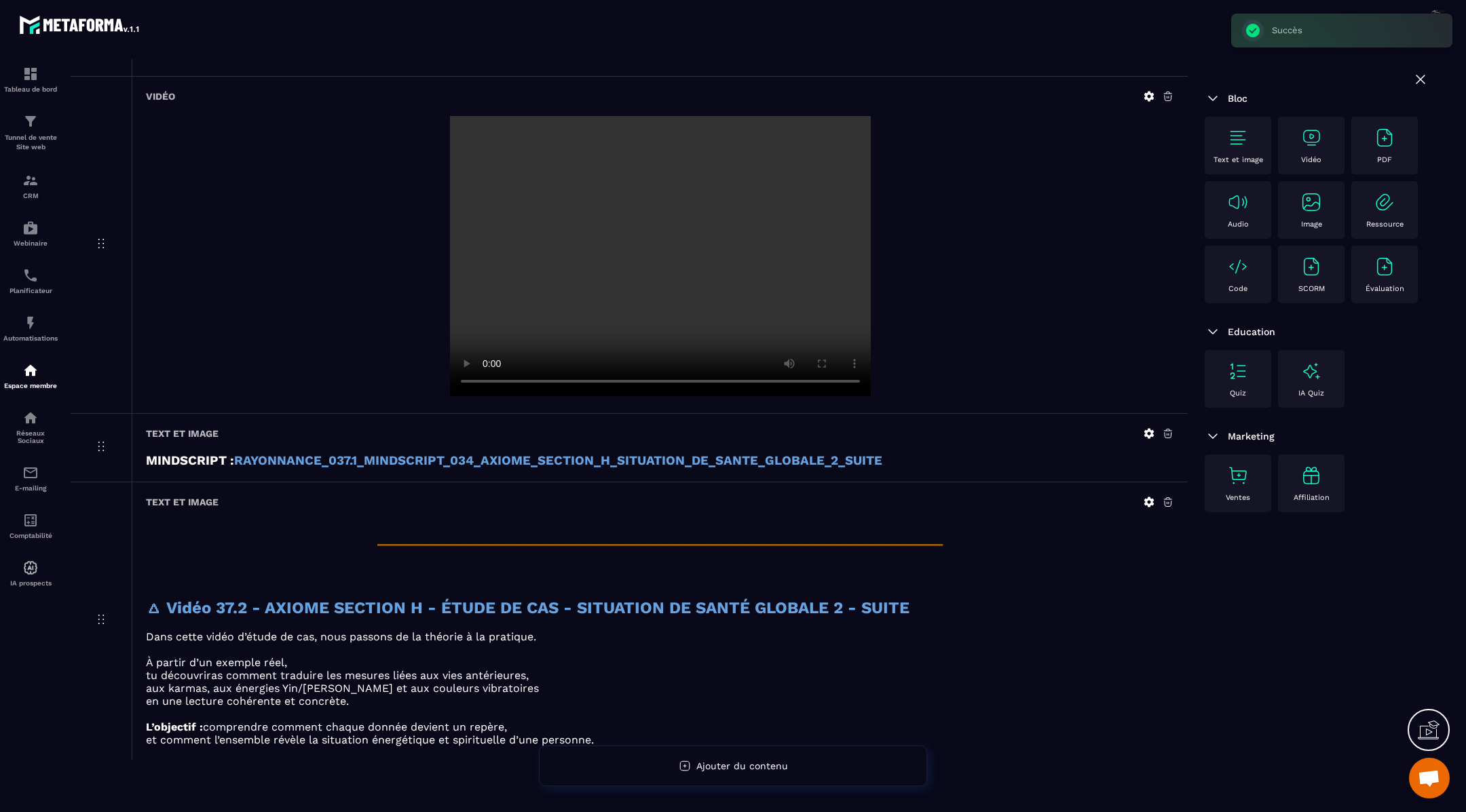
scroll to position [1645, 0]
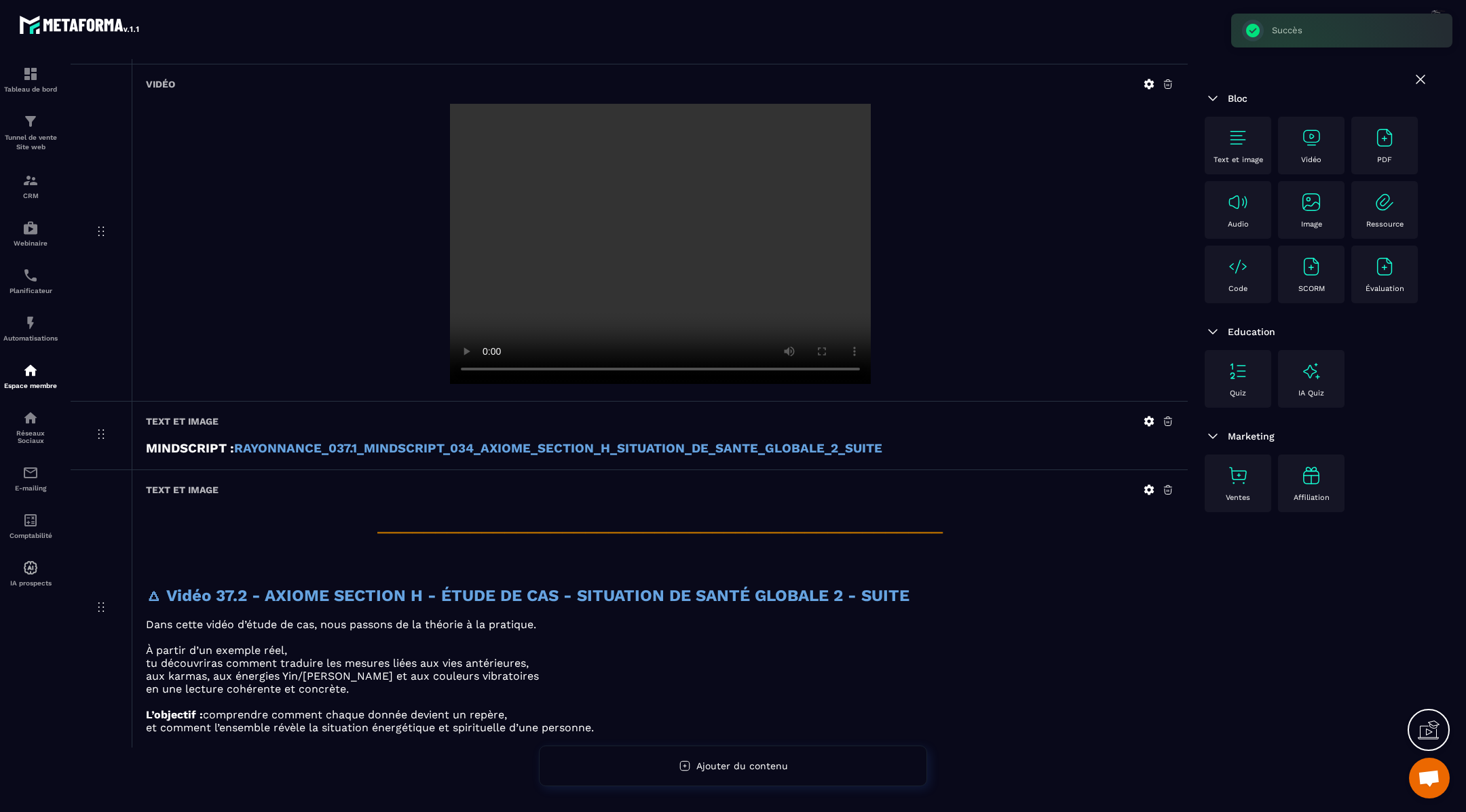
click at [1313, 133] on img at bounding box center [1311, 137] width 21 height 21
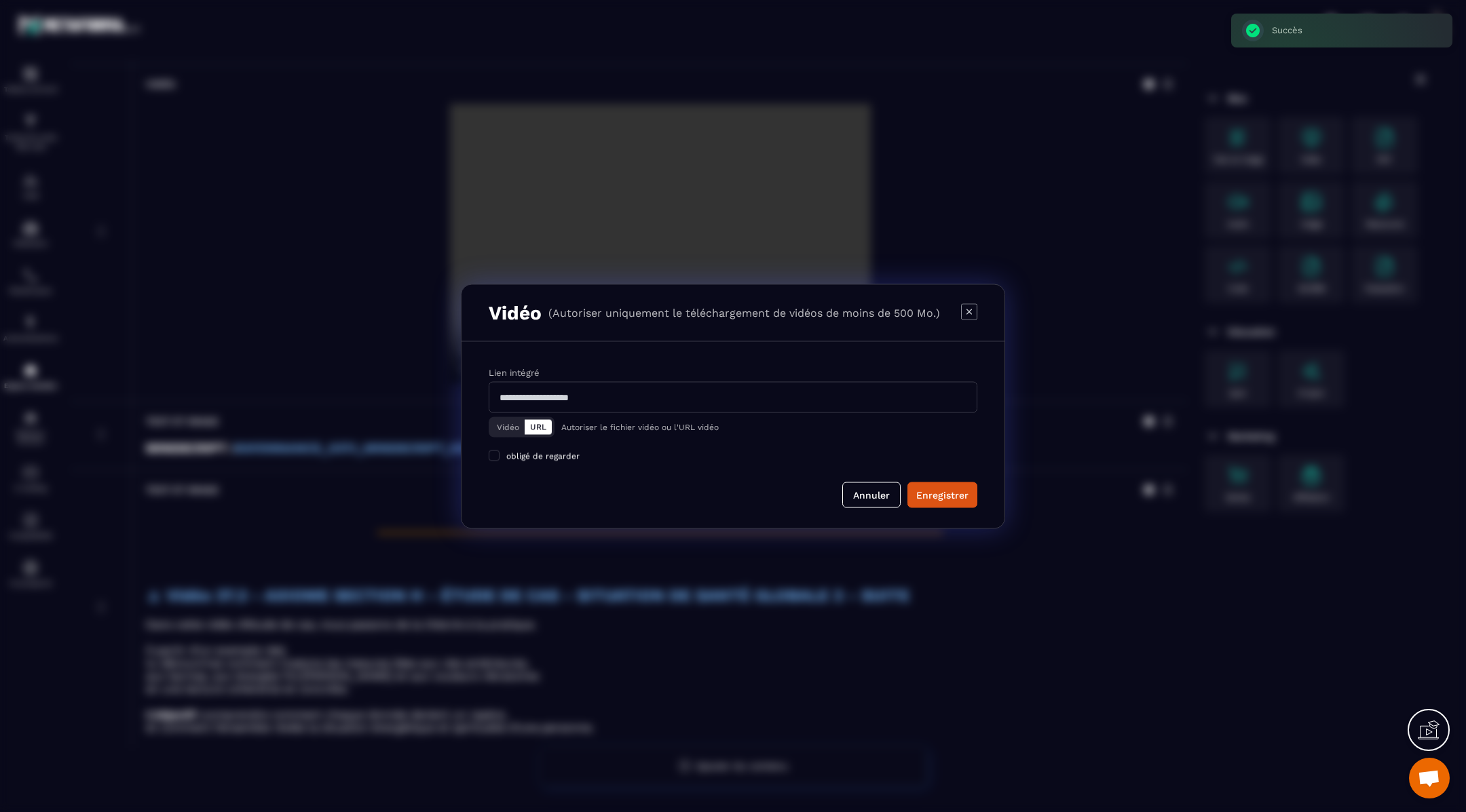
click at [505, 423] on button "Vidéo" at bounding box center [508, 427] width 33 height 15
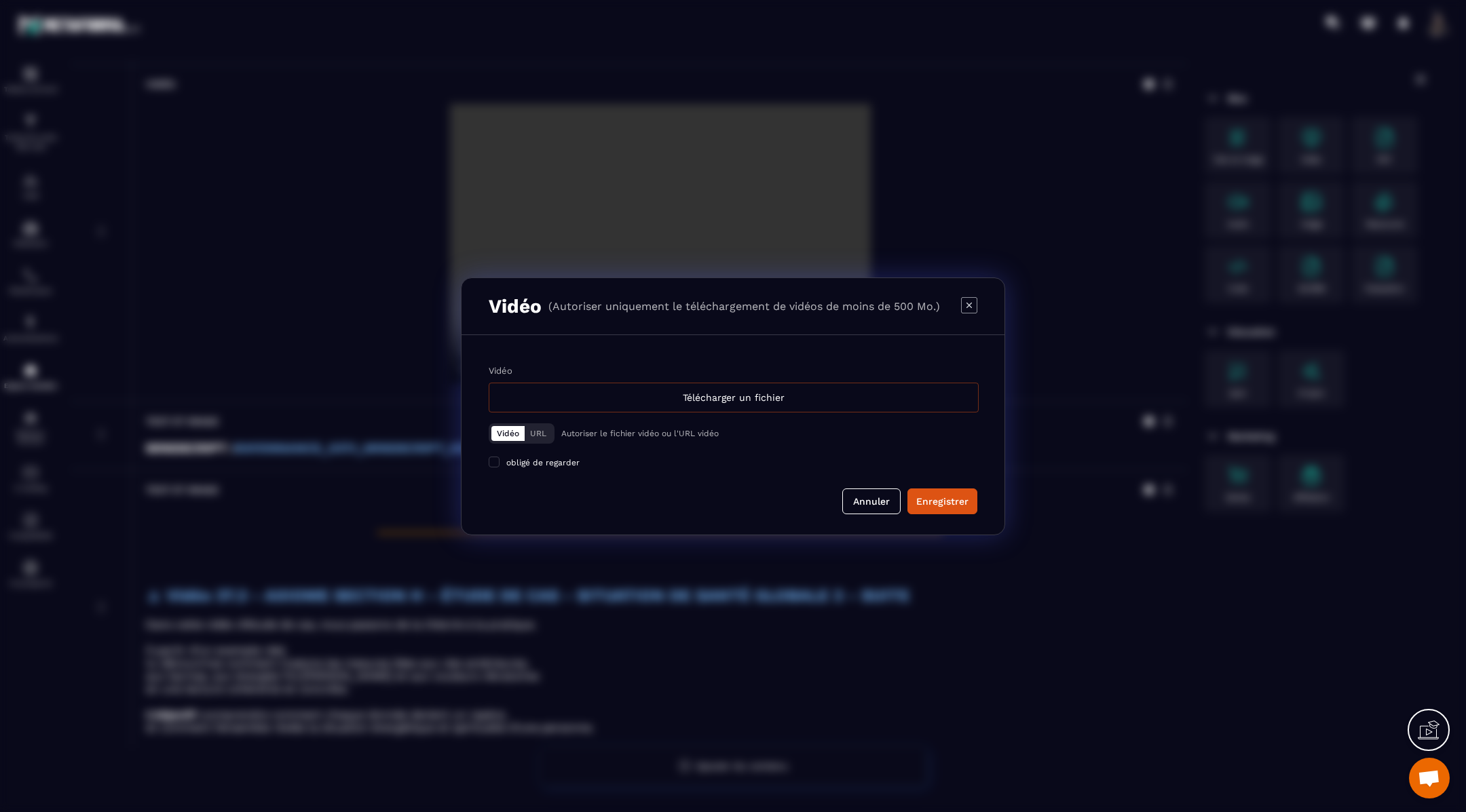
click at [602, 402] on div "Télécharger un fichier" at bounding box center [733, 397] width 490 height 30
click at [0, 0] on input "Vidéo Télécharger un fichier" at bounding box center [0, 0] width 0 height 0
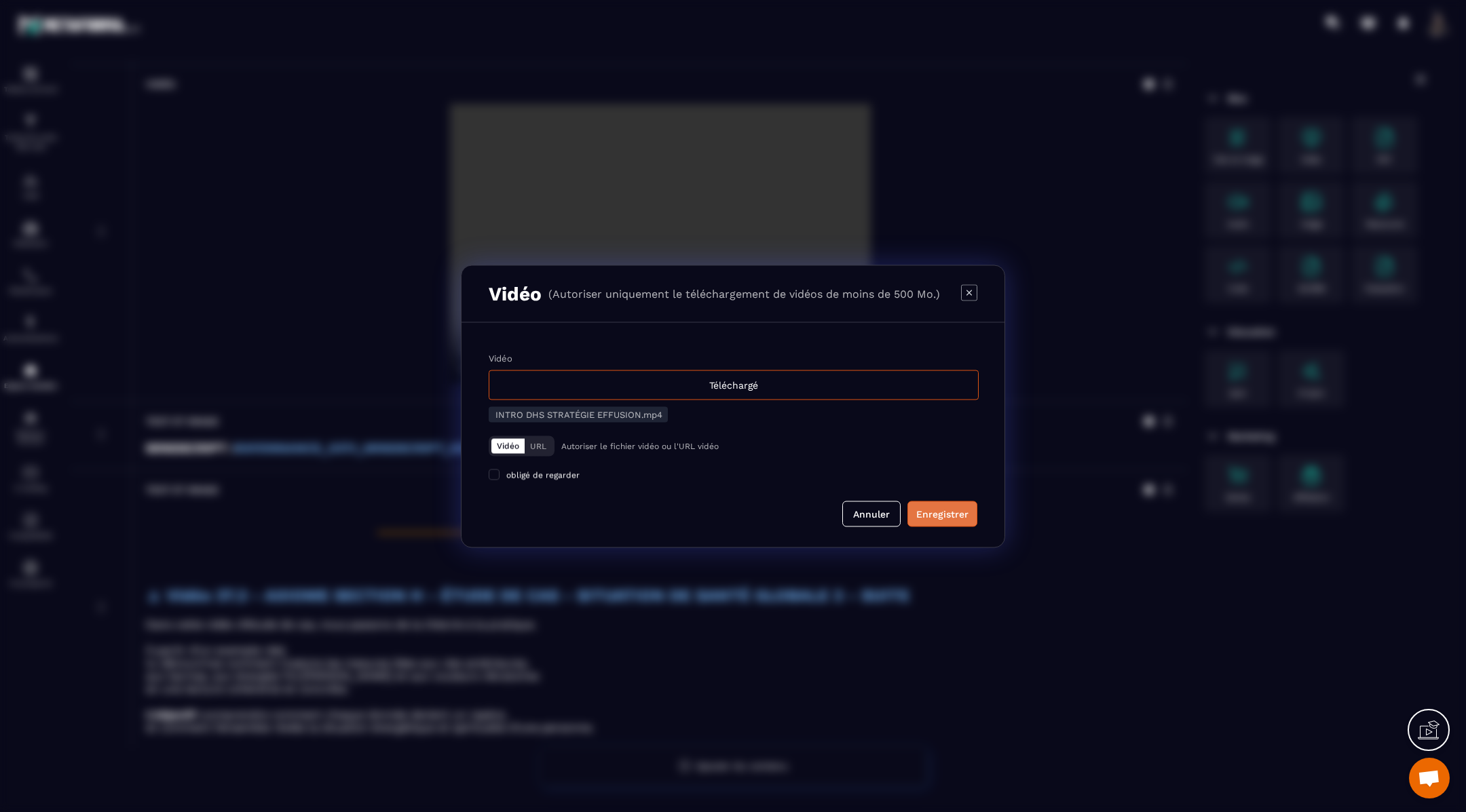
click at [927, 505] on button "Enregistrer" at bounding box center [942, 513] width 70 height 26
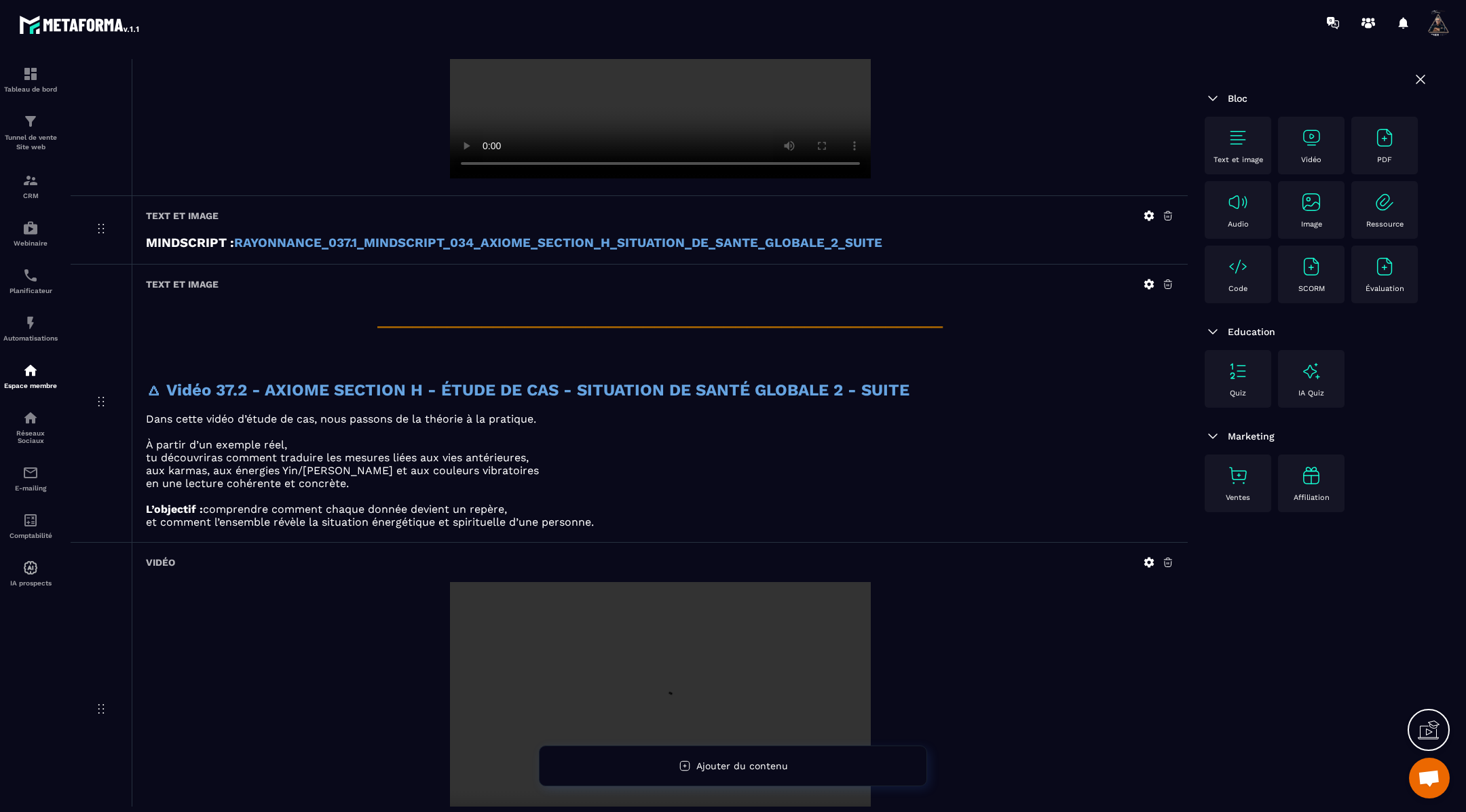
scroll to position [1982, 0]
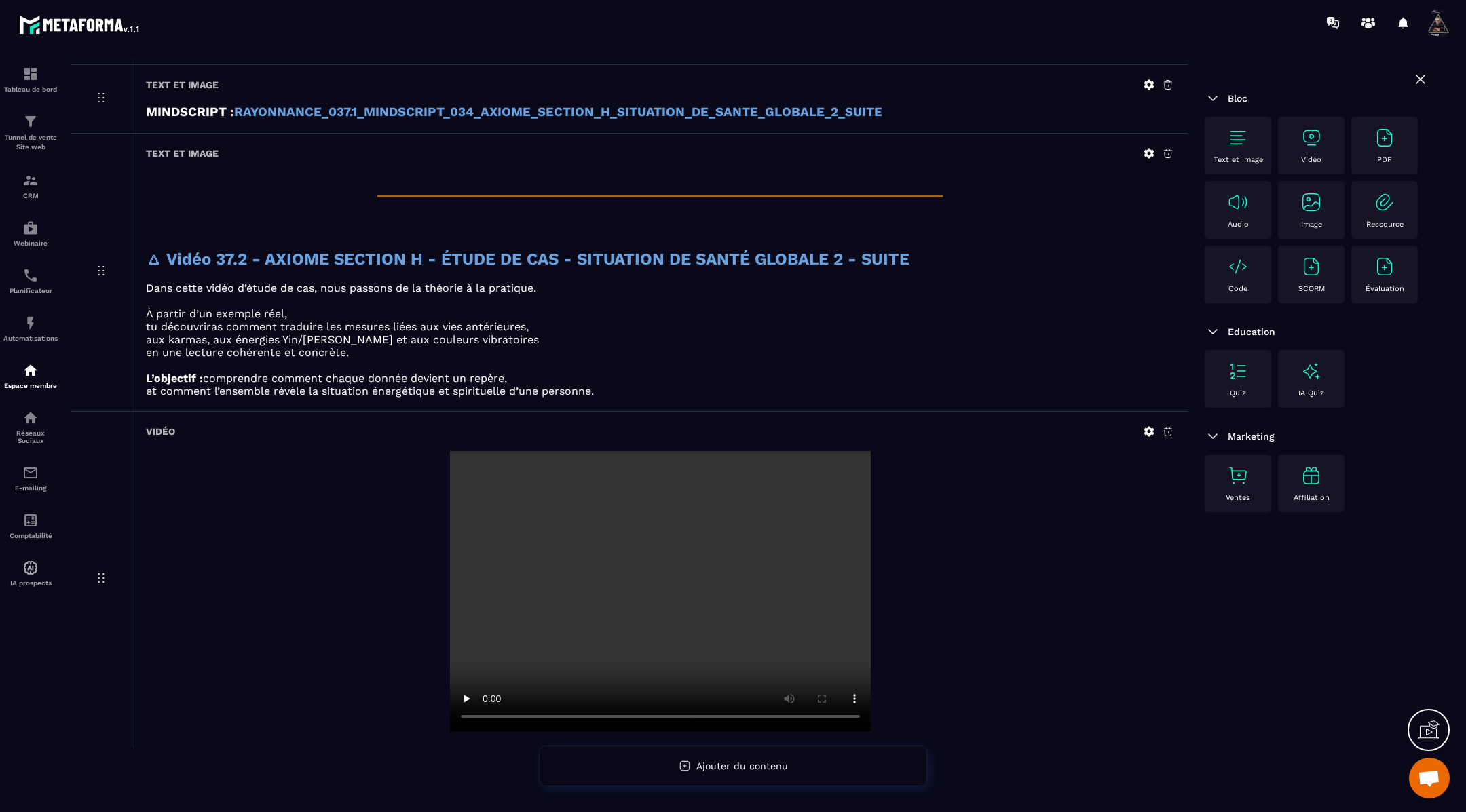
click at [1146, 148] on icon at bounding box center [1149, 153] width 10 height 10
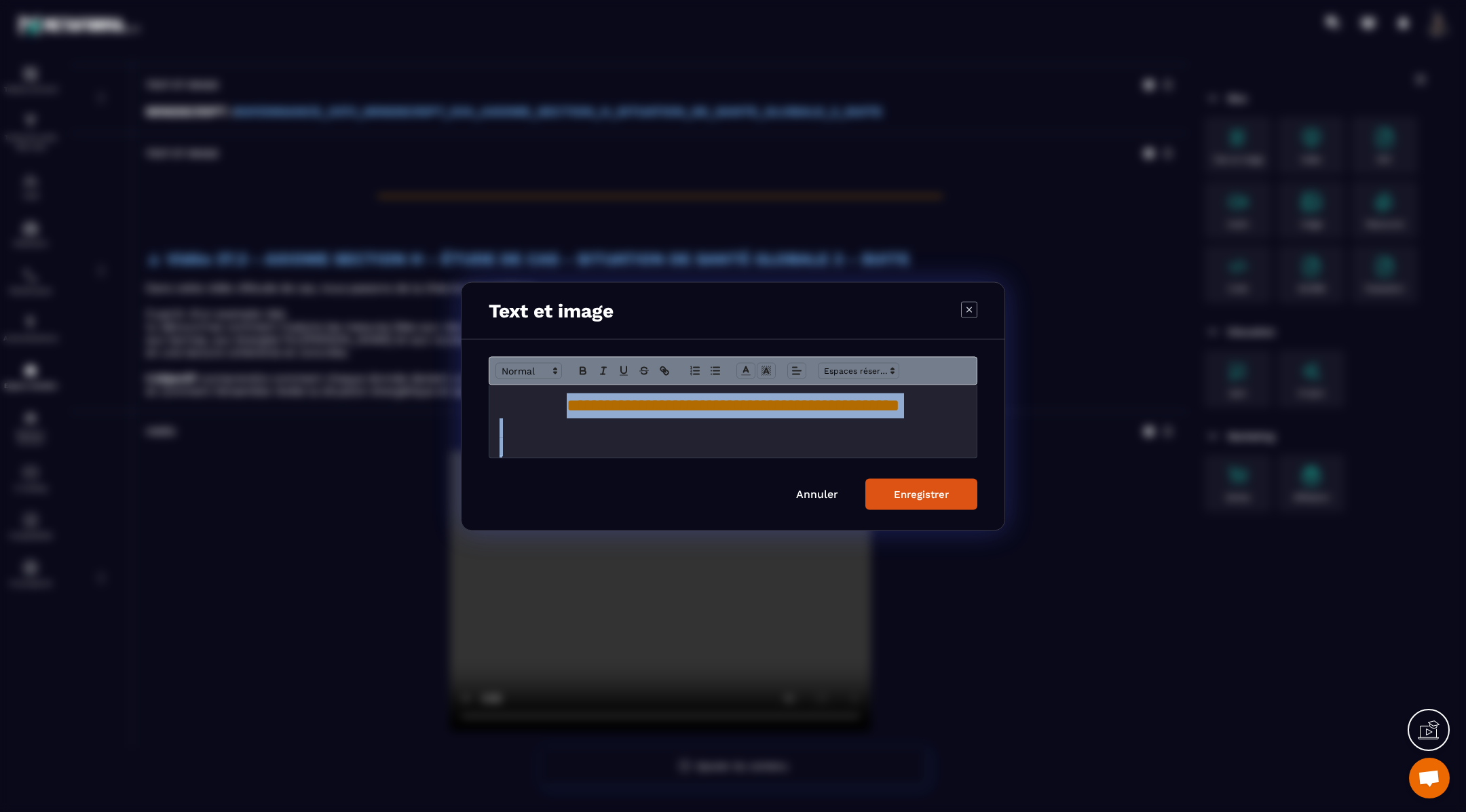
scroll to position [180, 0]
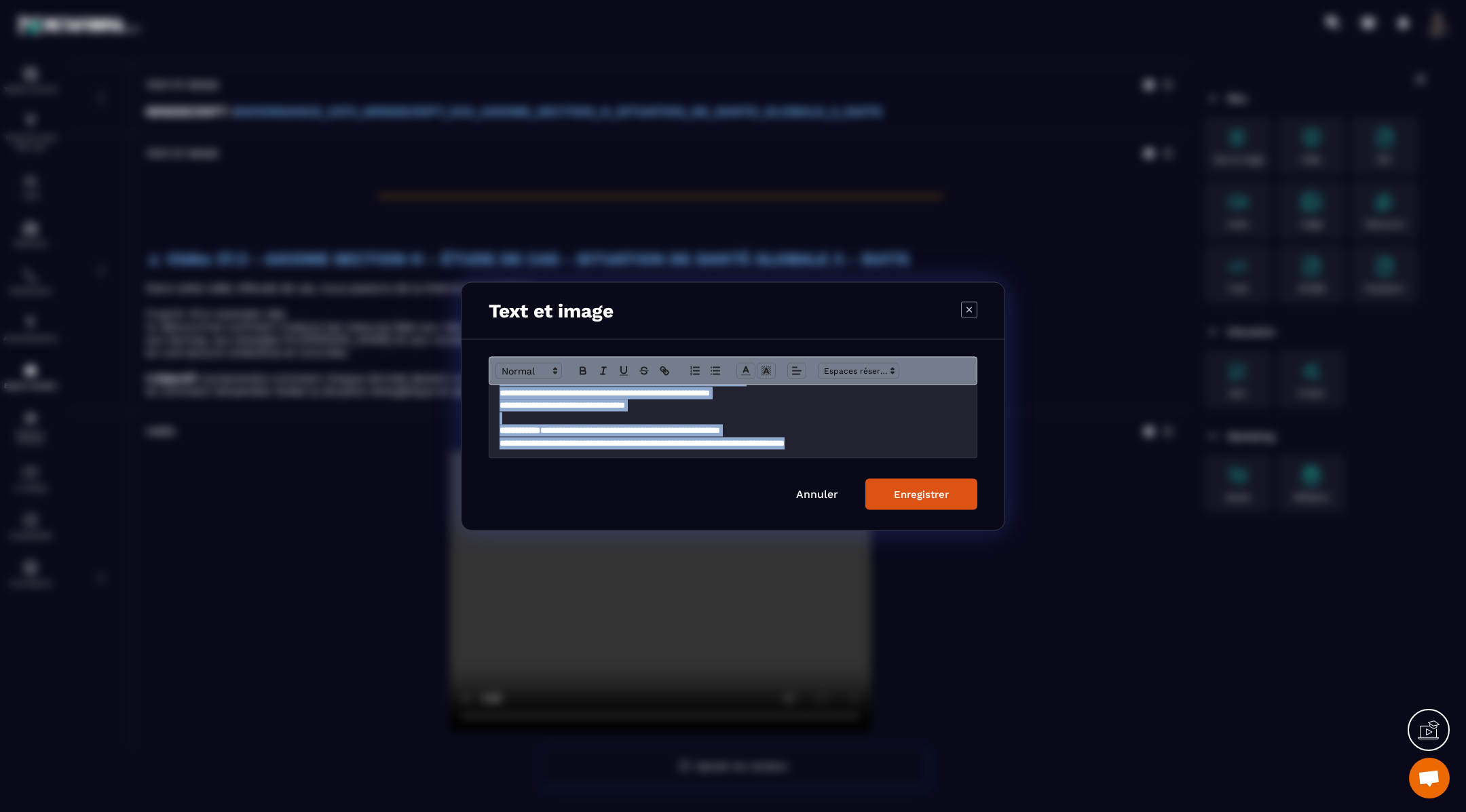
drag, startPoint x: 498, startPoint y: 417, endPoint x: 561, endPoint y: 485, distance: 92.7
click at [561, 485] on form "**********" at bounding box center [733, 432] width 488 height 153
copy div "**********"
click at [896, 485] on button "Enregistrer" at bounding box center [921, 494] width 112 height 32
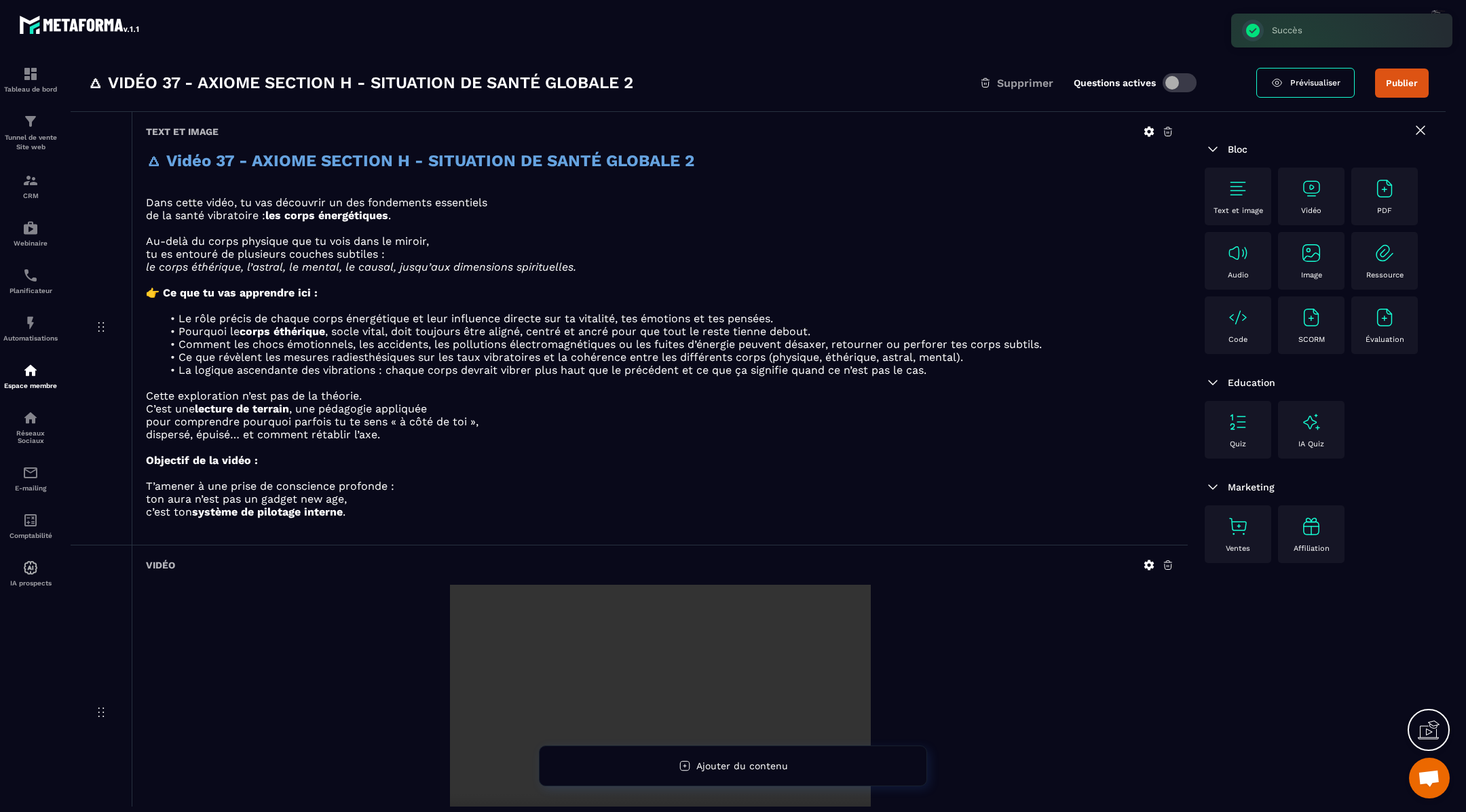
scroll to position [0, 0]
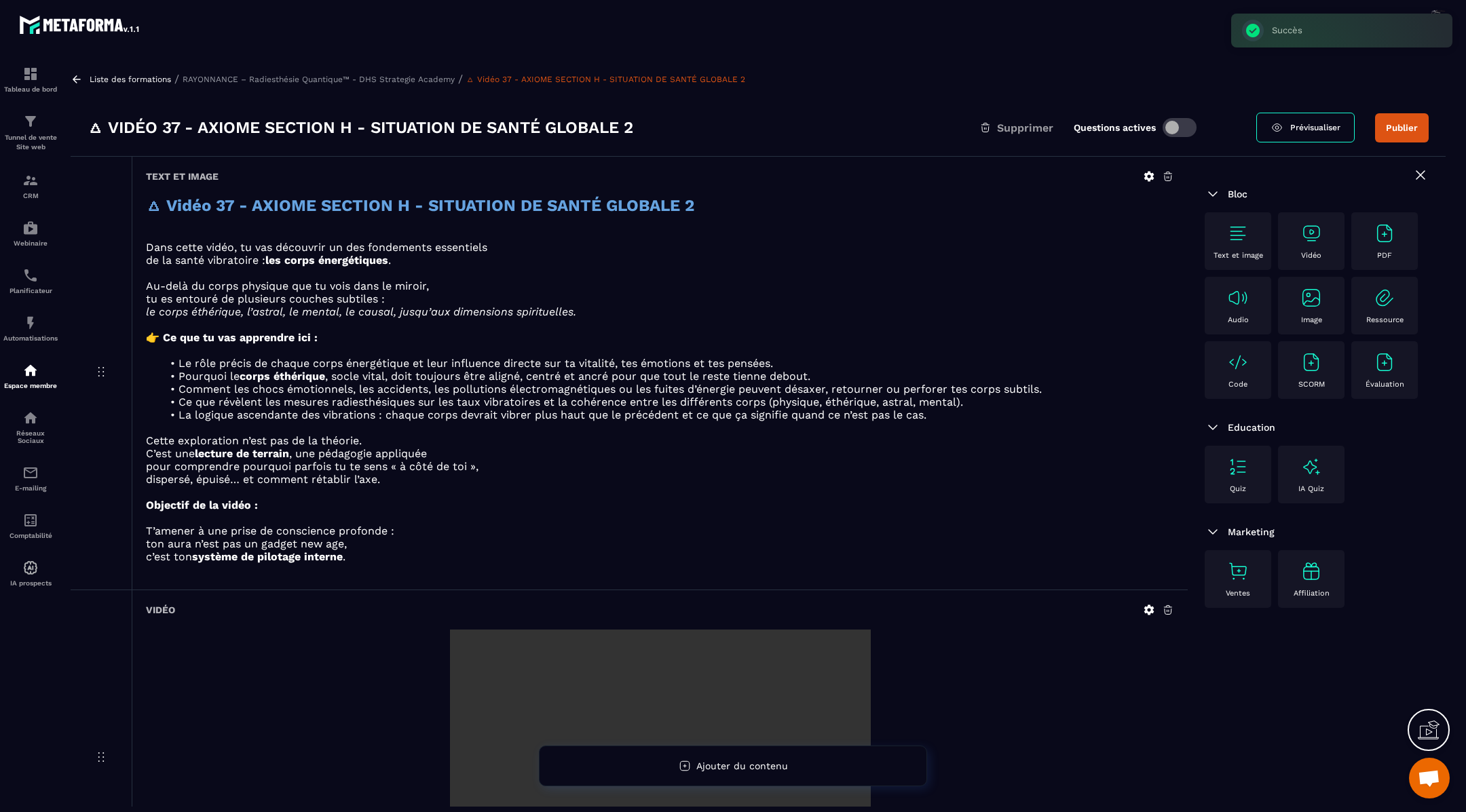
click at [74, 82] on icon at bounding box center [77, 79] width 12 height 12
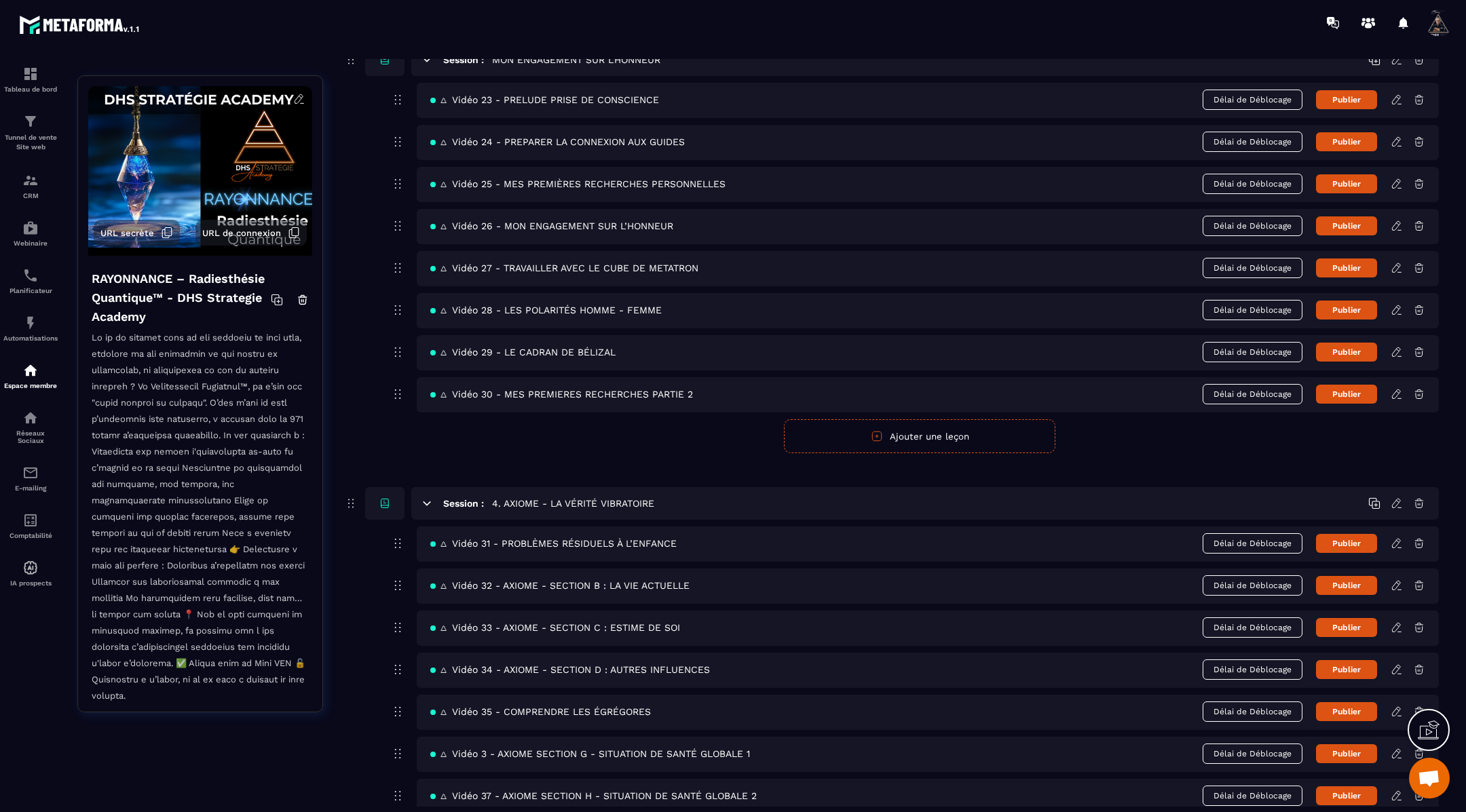
scroll to position [1350, 0]
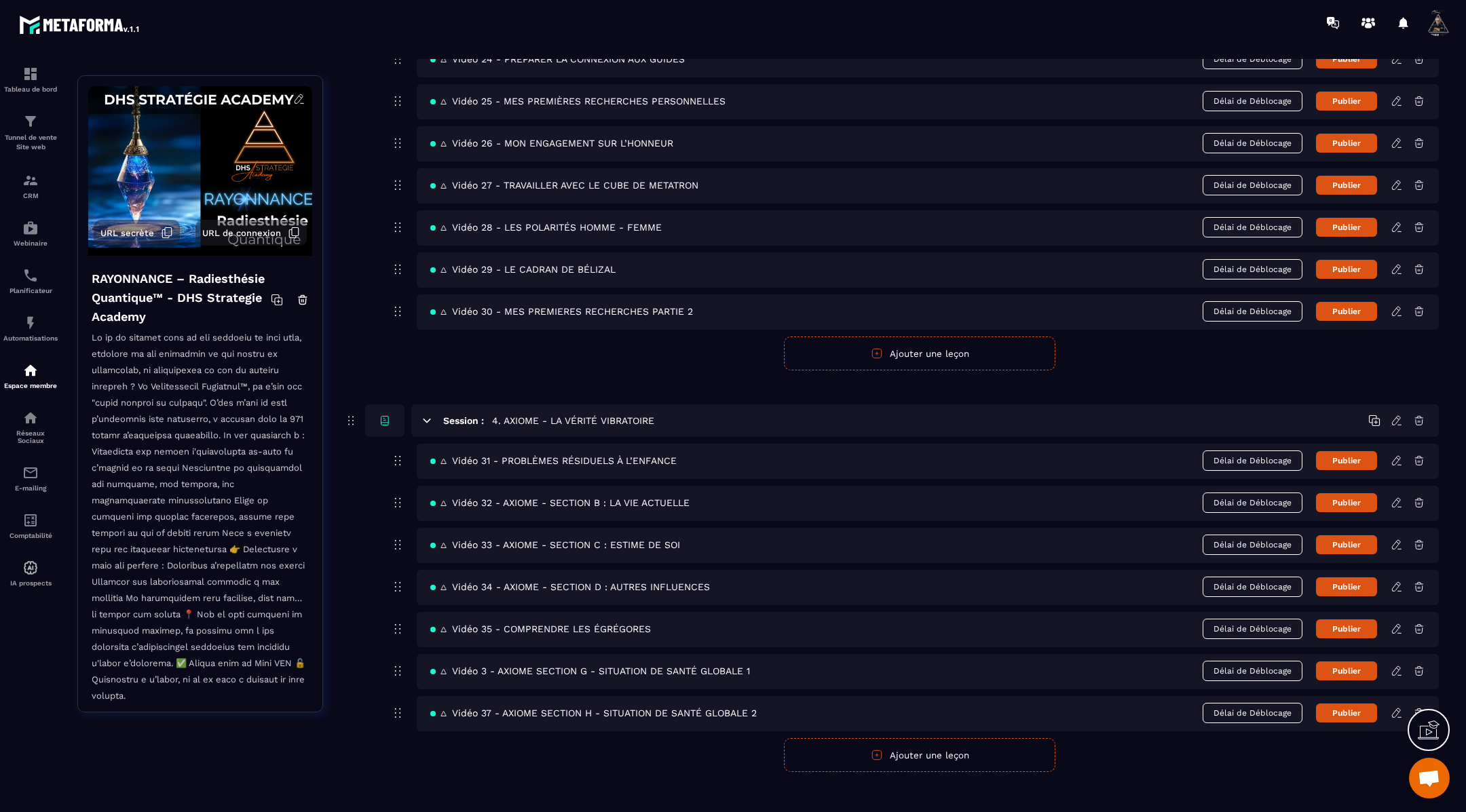
click at [950, 744] on button "Ajouter une leçon" at bounding box center [919, 755] width 271 height 34
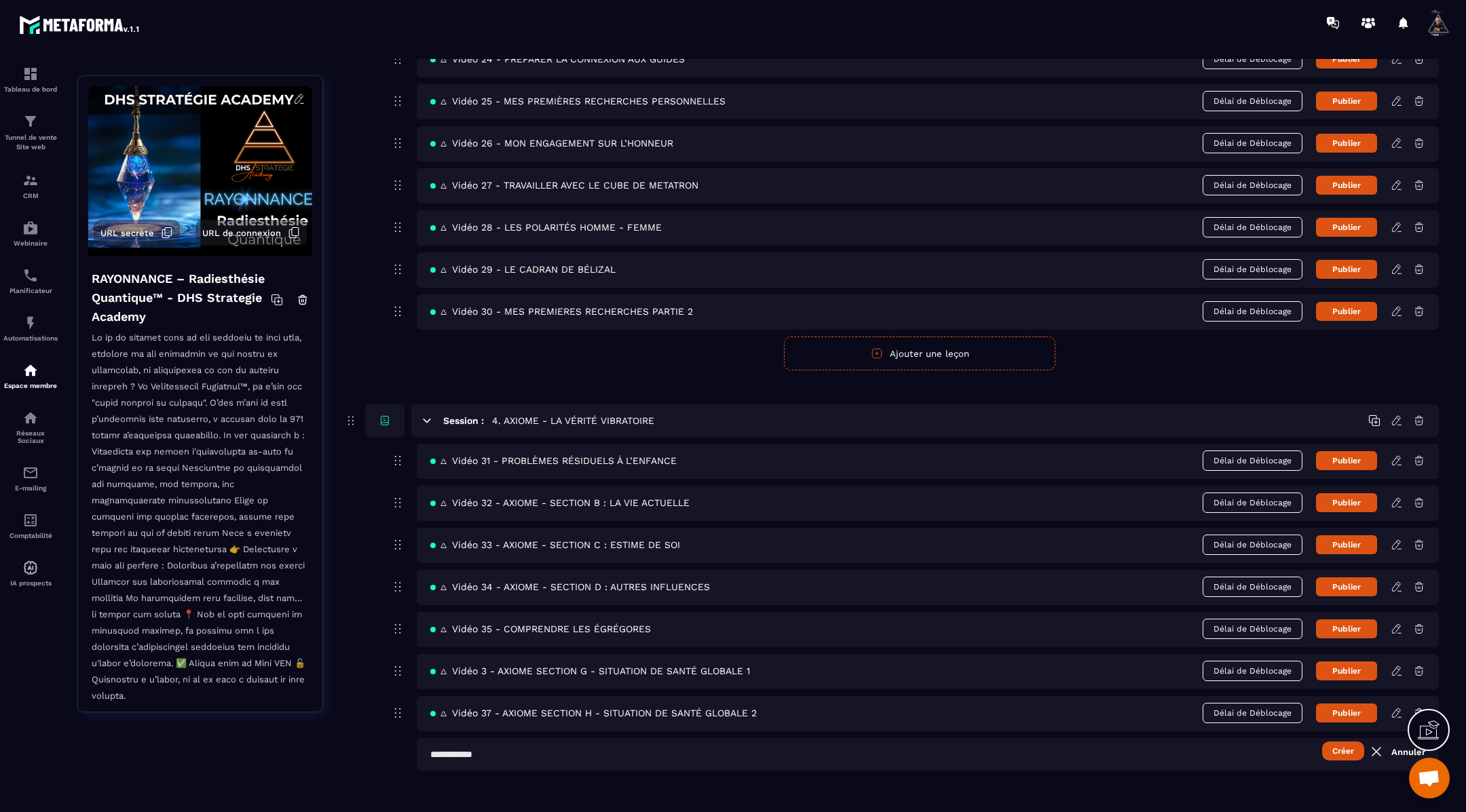
scroll to position [1349, 0]
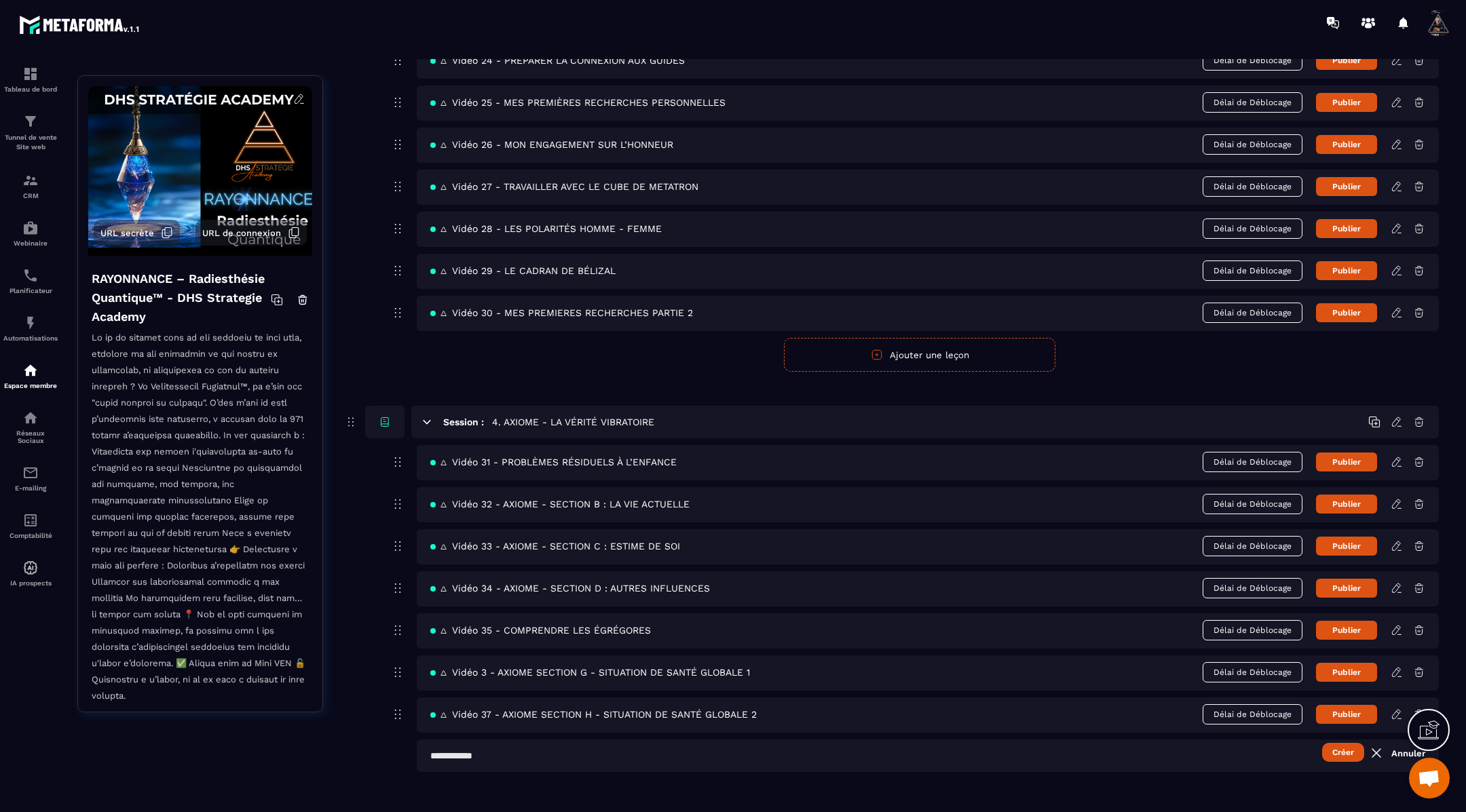
click at [782, 750] on input "text" at bounding box center [927, 755] width 1022 height 32
paste input "**********"
click at [486, 744] on input "**********" at bounding box center [927, 755] width 1022 height 32
type input "**********"
click at [1340, 743] on button "Créer" at bounding box center [1343, 753] width 42 height 19
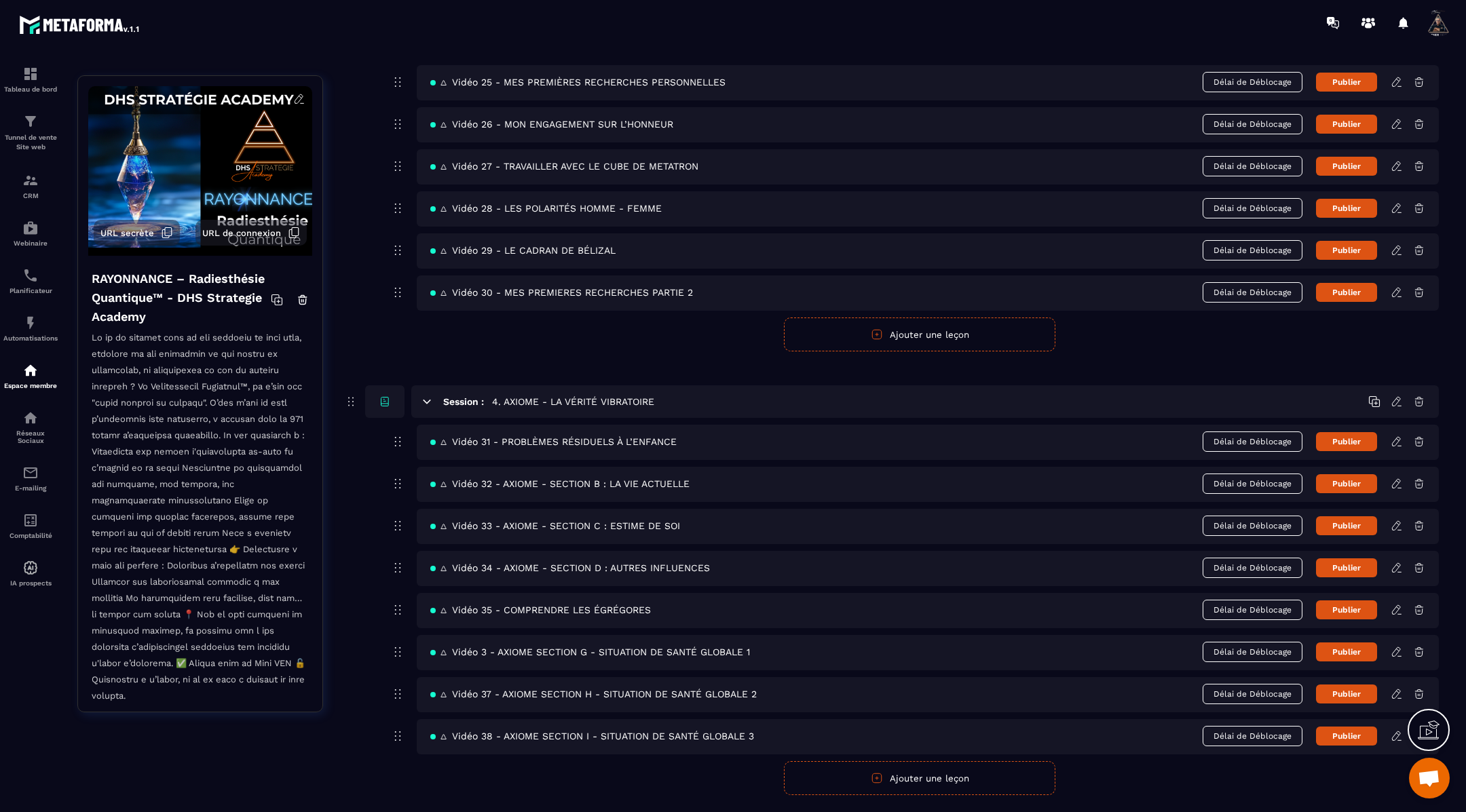
scroll to position [1391, 0]
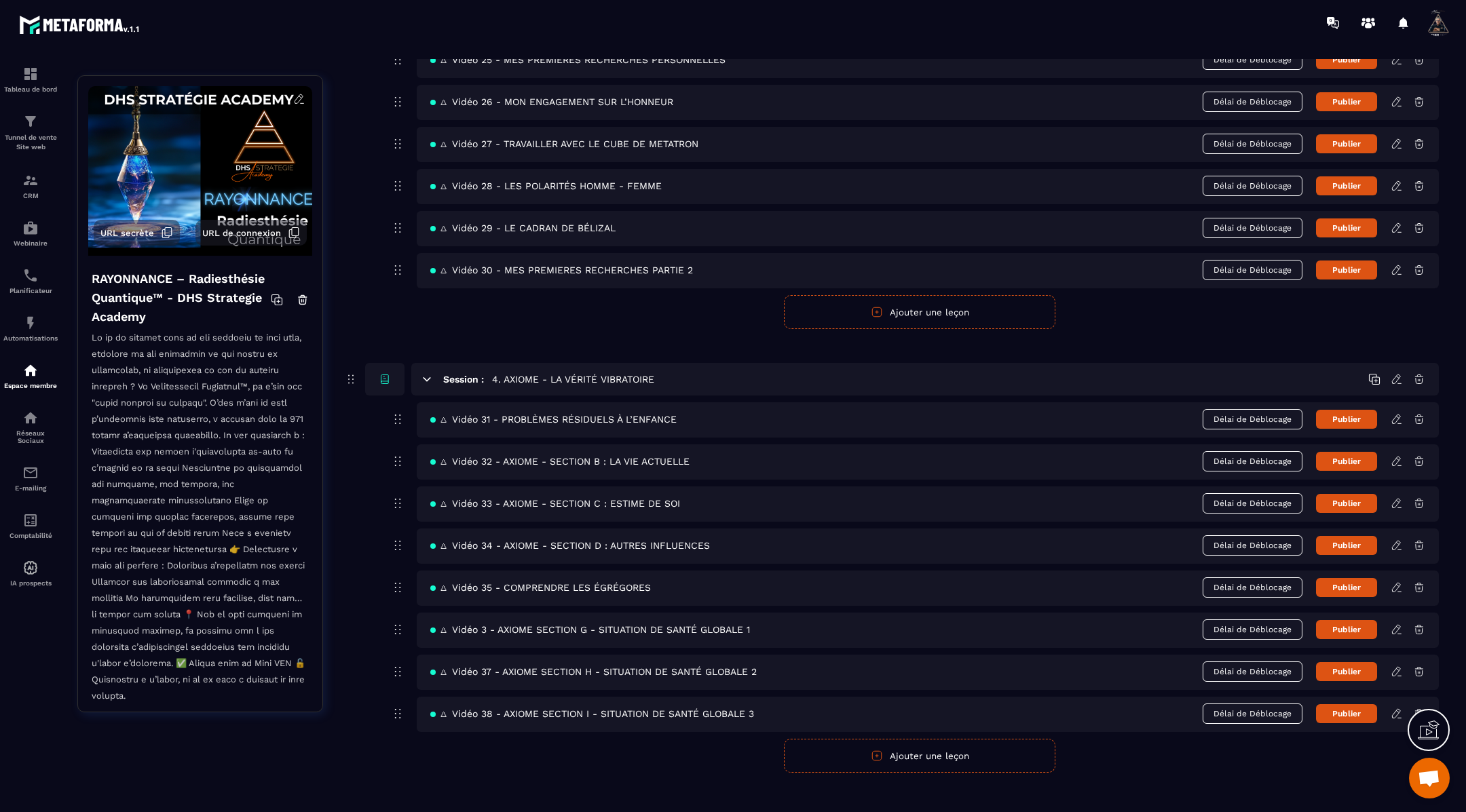
click at [1394, 707] on icon at bounding box center [1397, 713] width 12 height 12
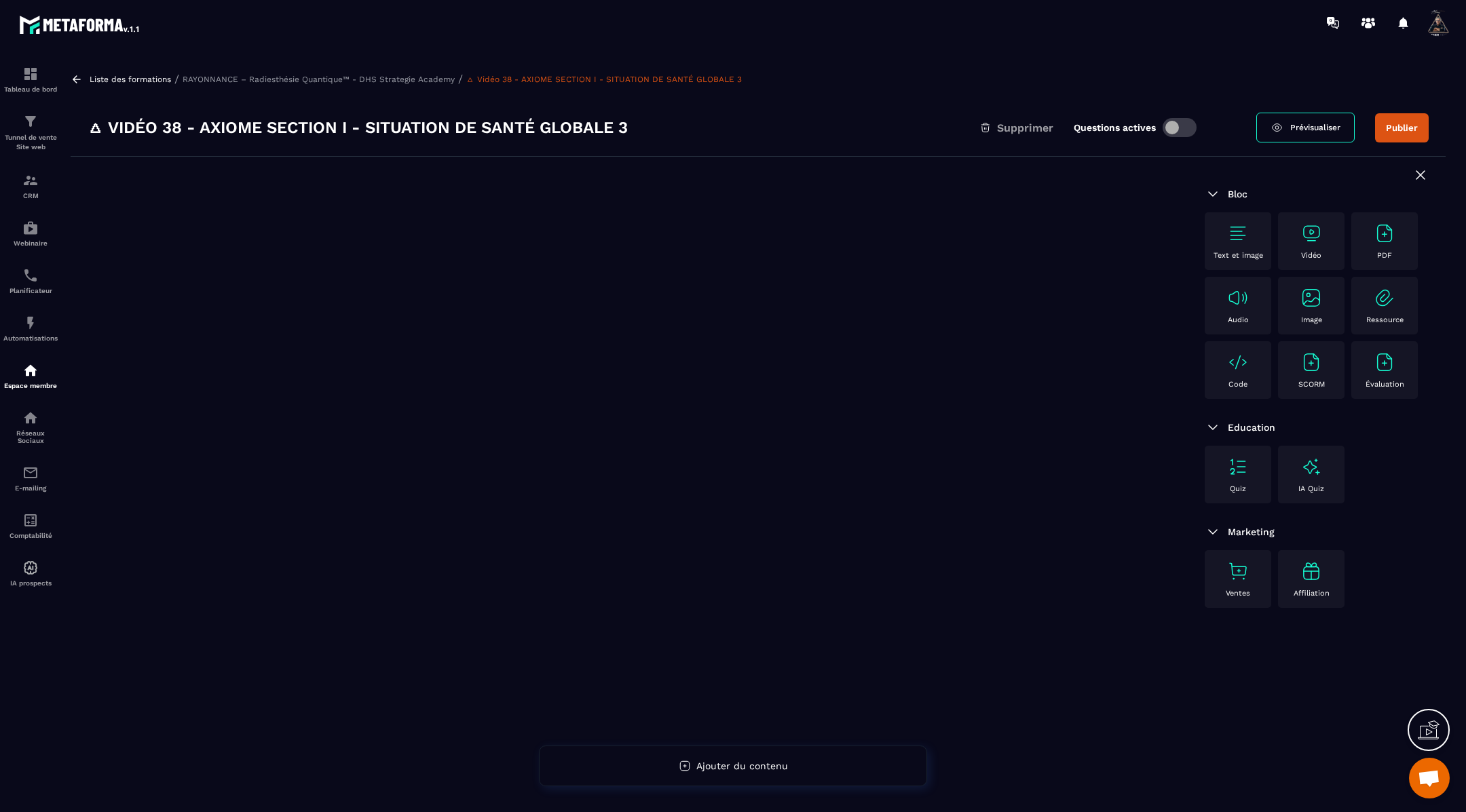
click at [74, 78] on icon at bounding box center [76, 79] width 8 height 7
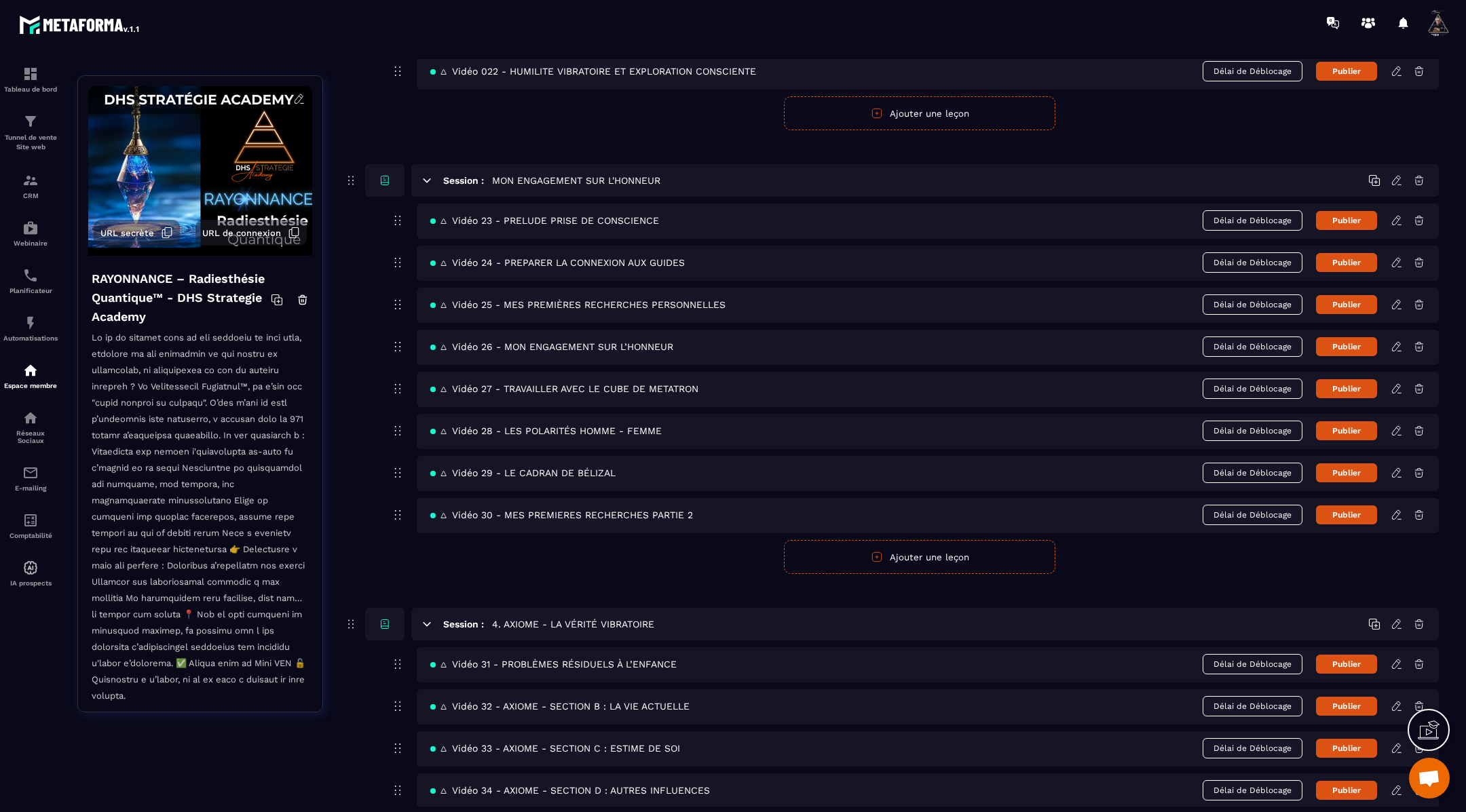
scroll to position [1391, 0]
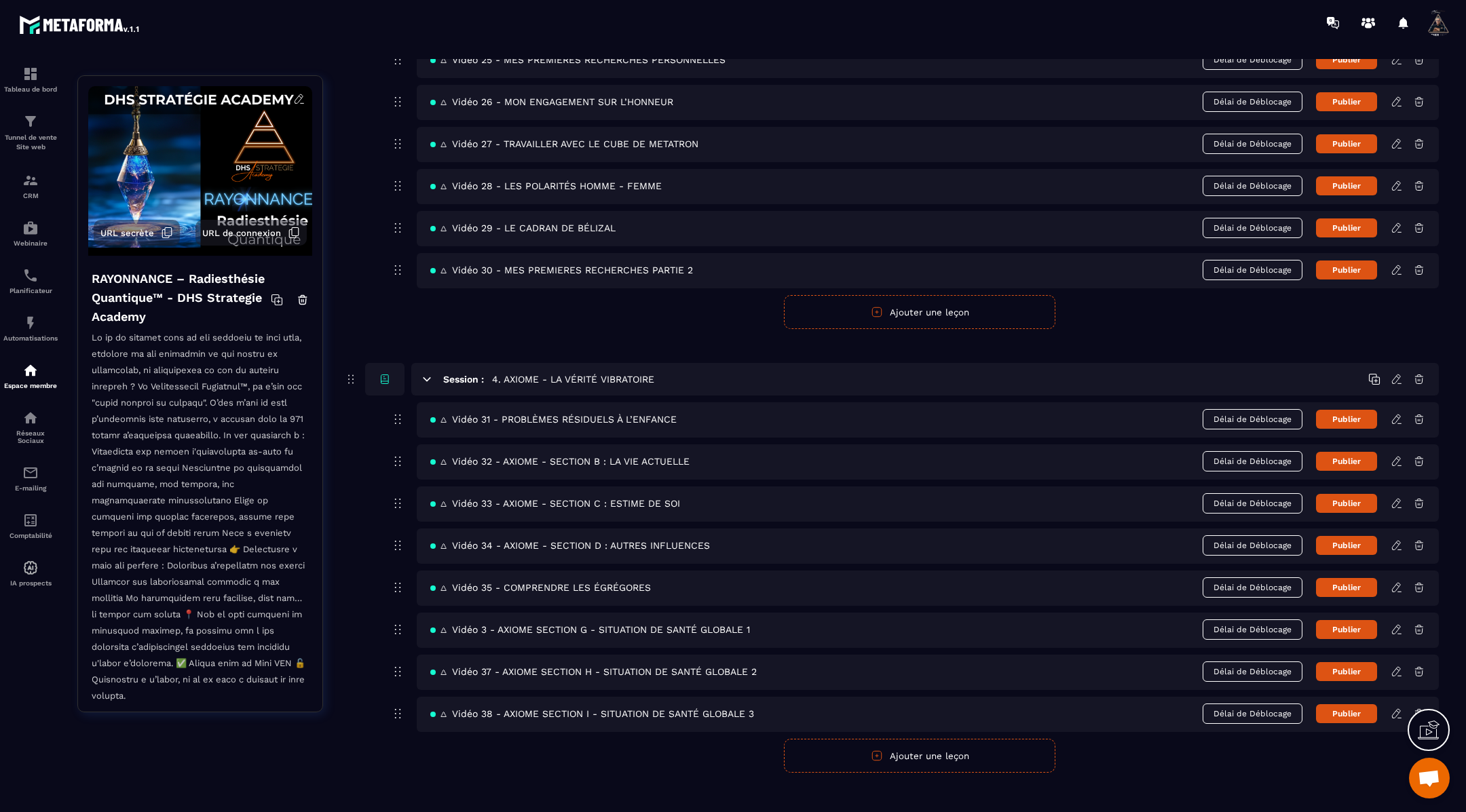
click at [1396, 707] on icon at bounding box center [1397, 713] width 12 height 12
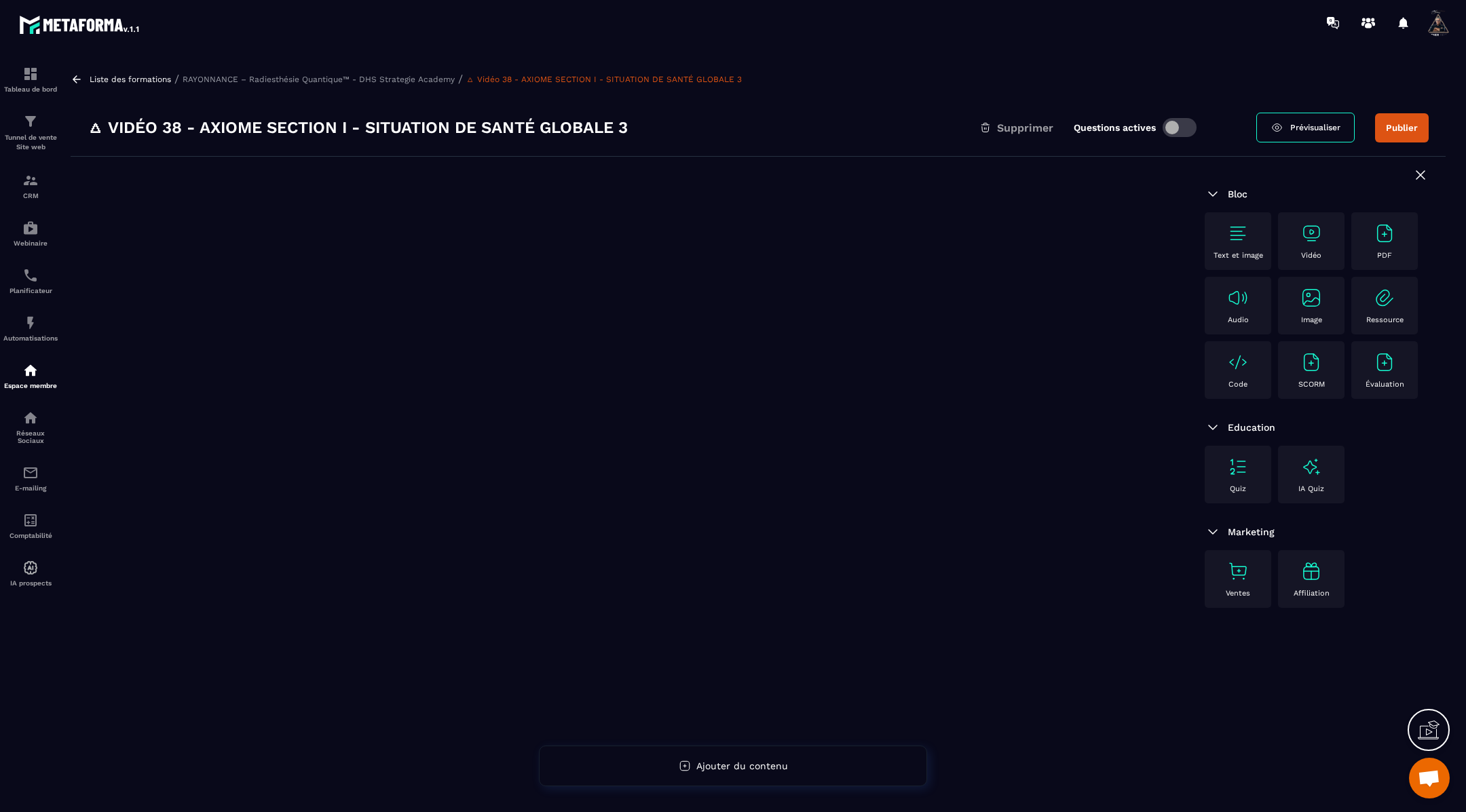
click at [76, 80] on icon at bounding box center [77, 79] width 12 height 12
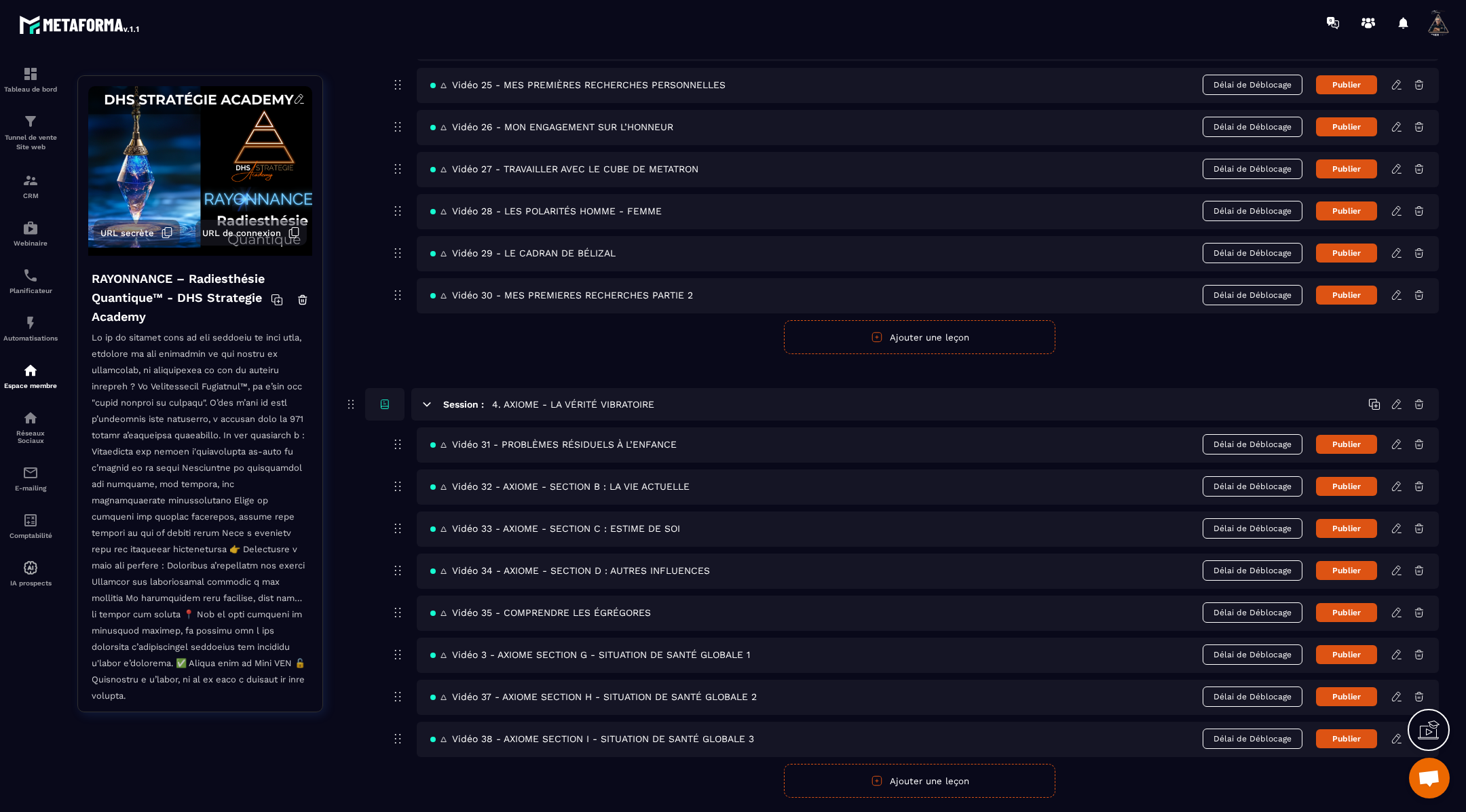
scroll to position [1391, 0]
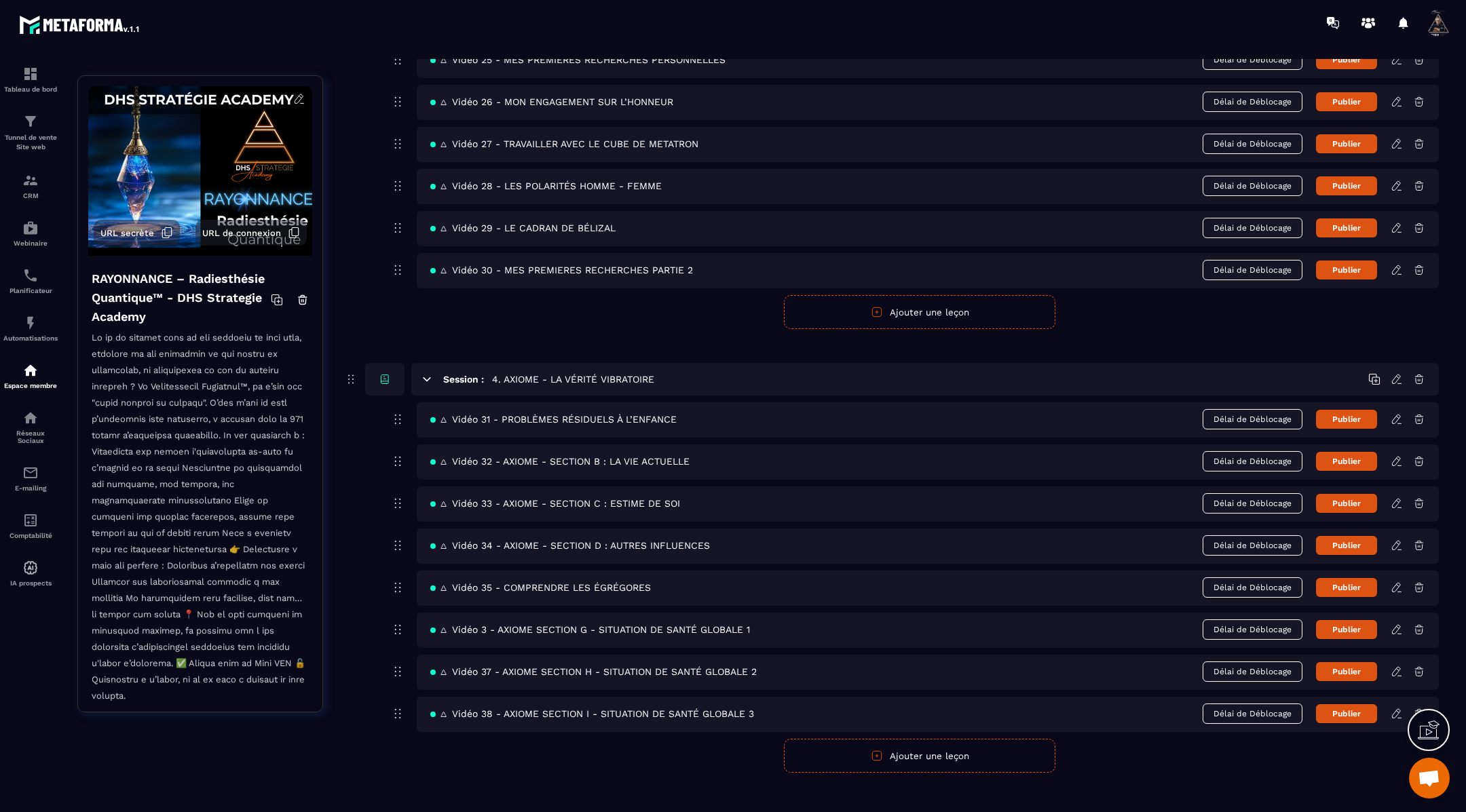
click at [1397, 709] on icon at bounding box center [1395, 713] width 8 height 9
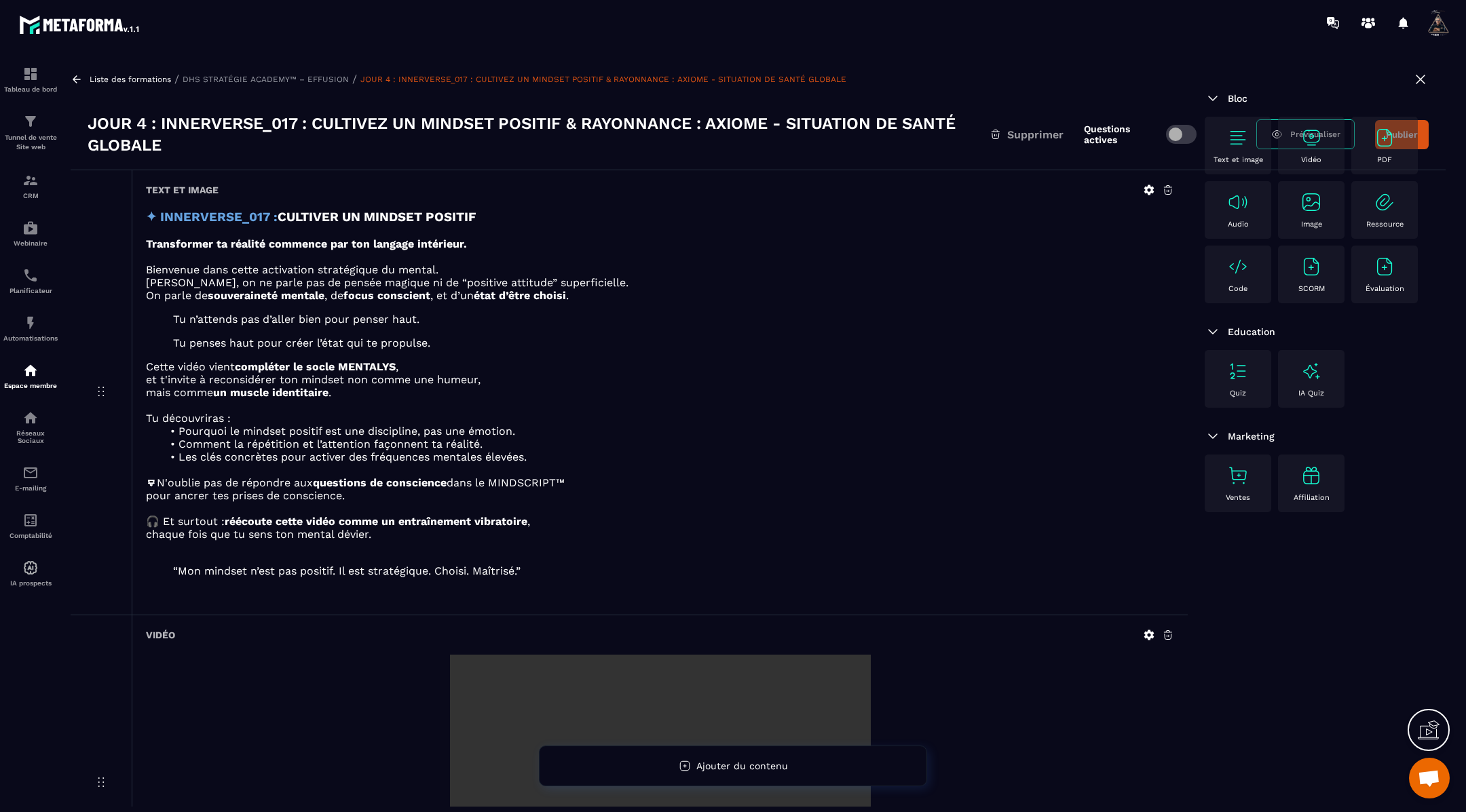
scroll to position [1658, 0]
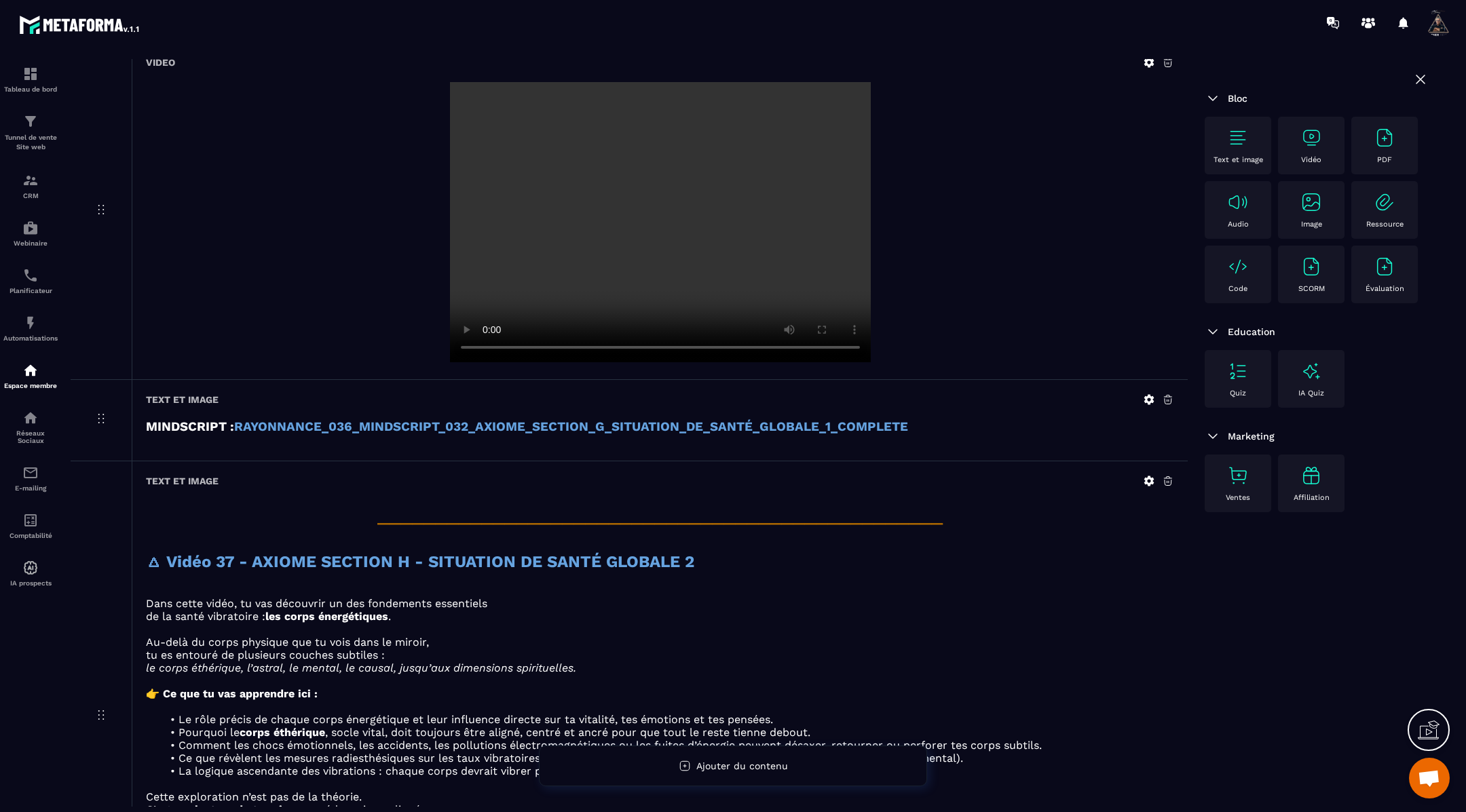
click at [1146, 475] on icon at bounding box center [1149, 480] width 10 height 10
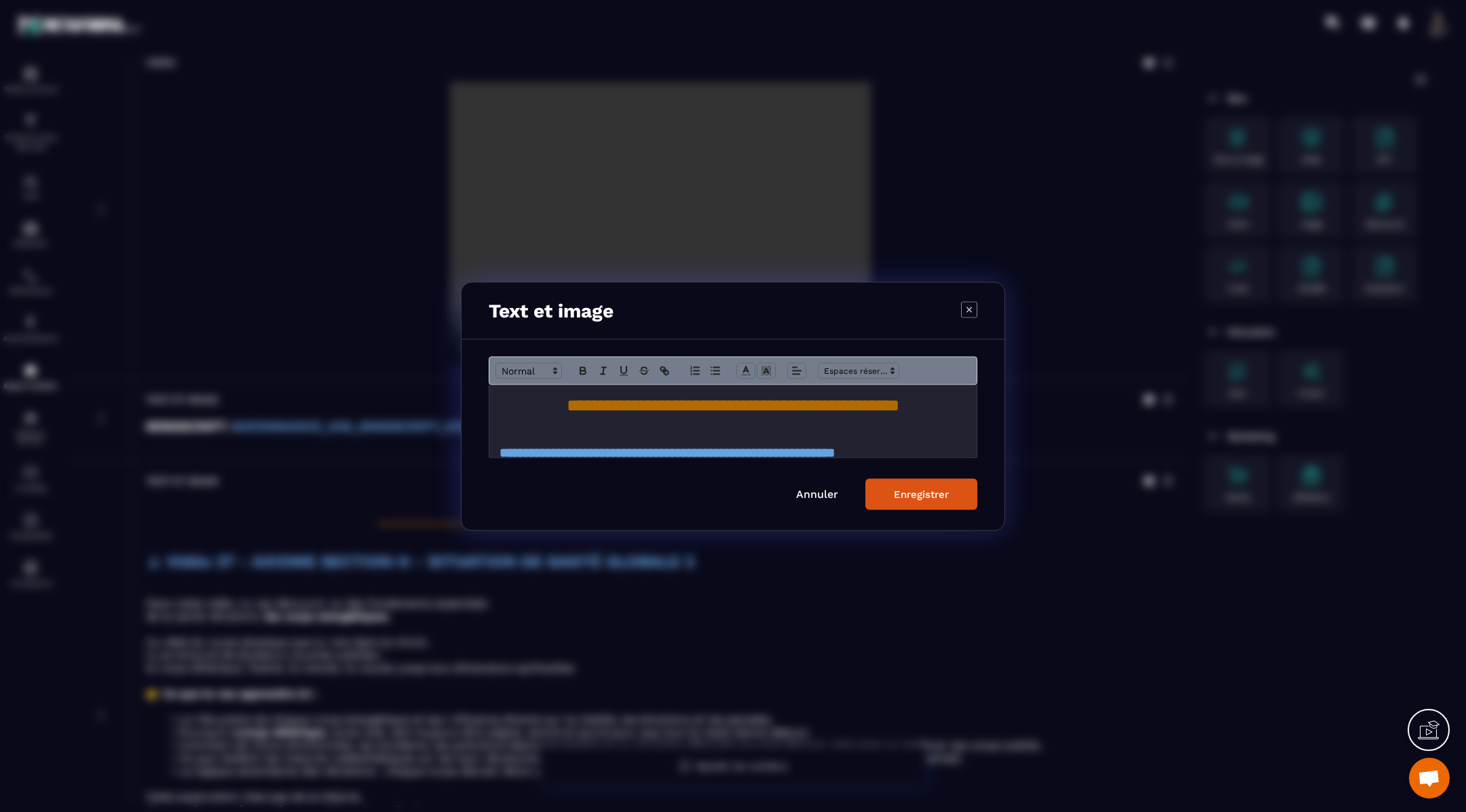
click at [794, 419] on p "Modal window" at bounding box center [733, 424] width 467 height 12
click at [792, 412] on span "**********" at bounding box center [733, 405] width 332 height 17
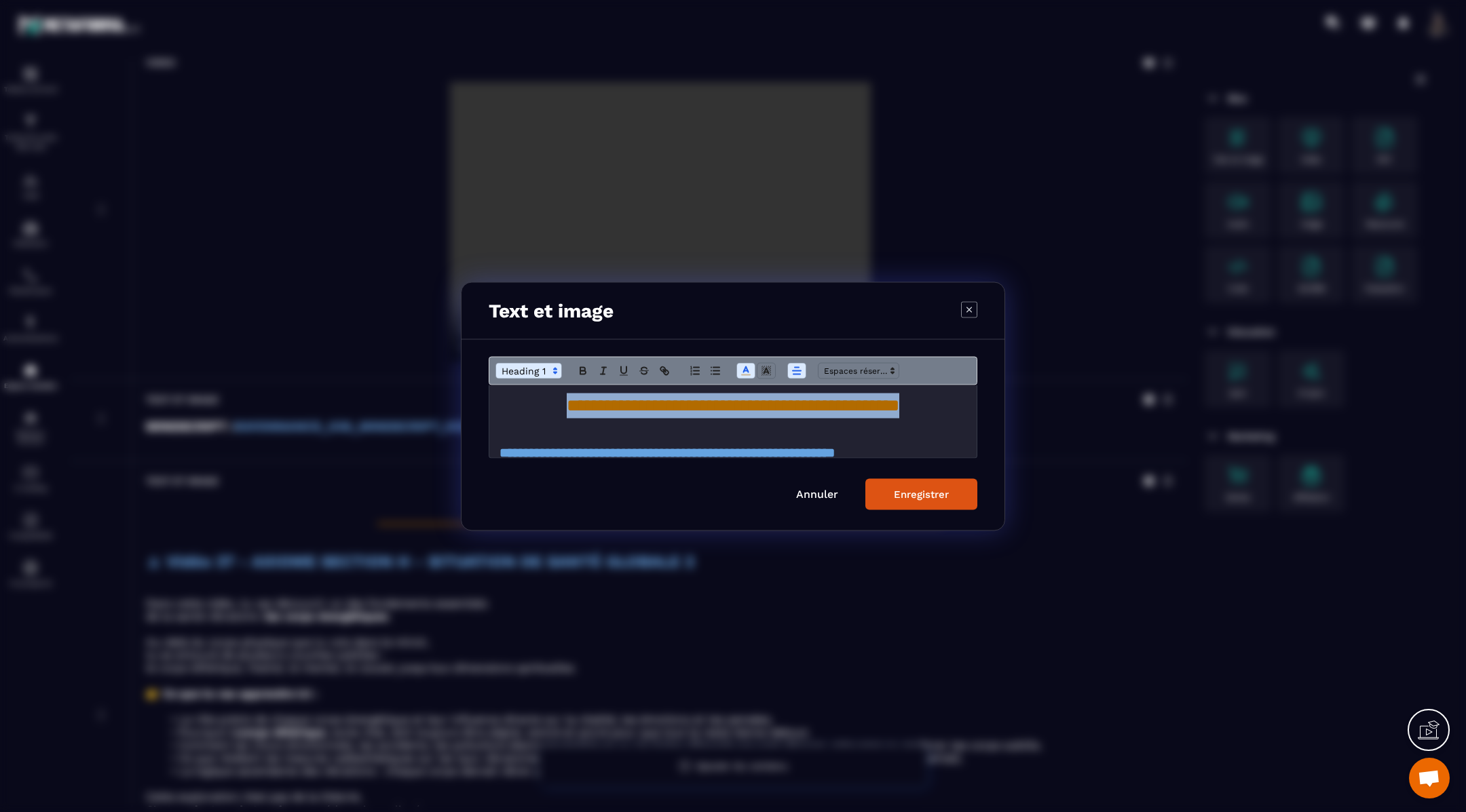
click at [792, 412] on span "**********" at bounding box center [733, 405] width 332 height 17
copy span "**********"
click at [907, 493] on div "Enregistrer" at bounding box center [921, 493] width 55 height 12
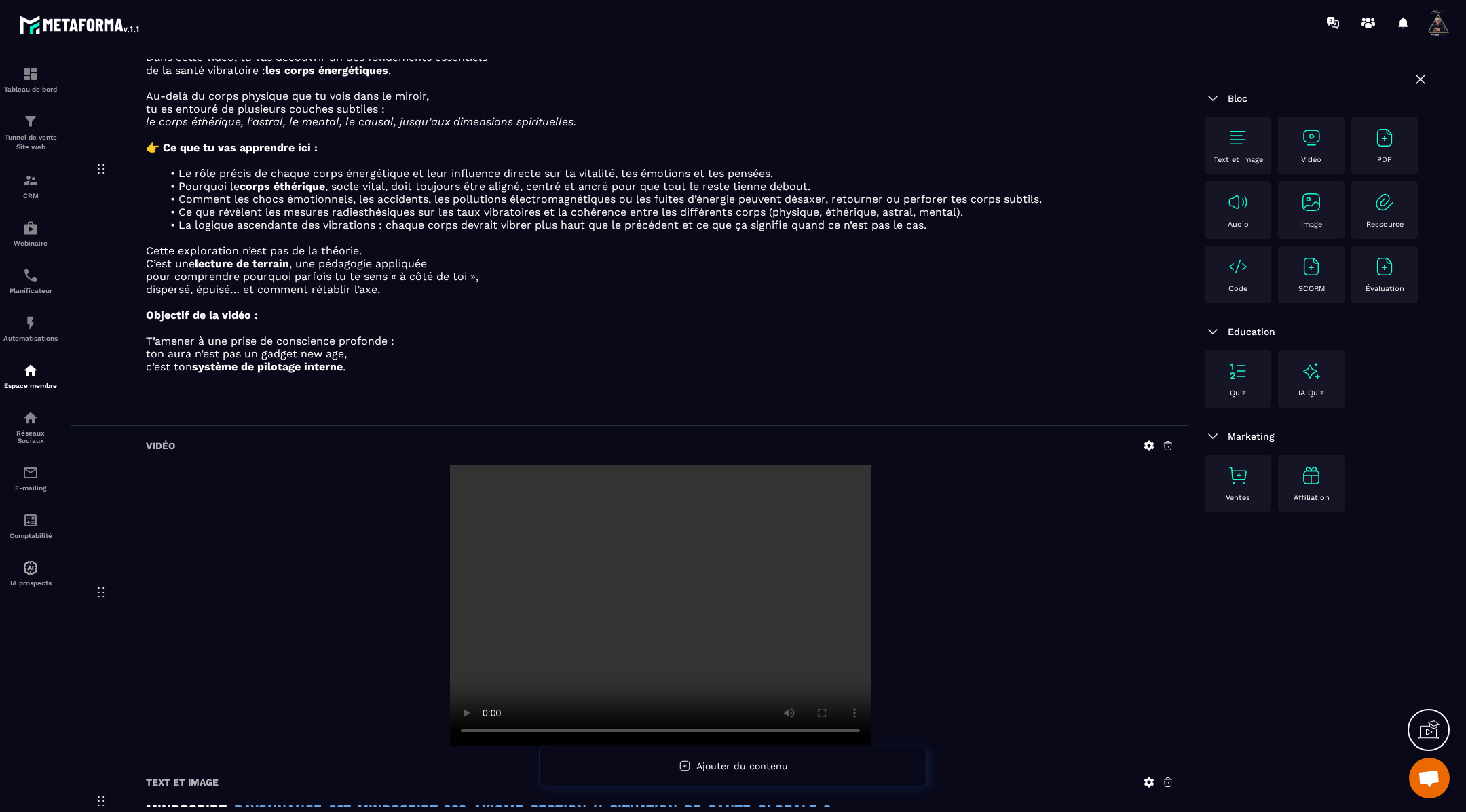
scroll to position [2375, 0]
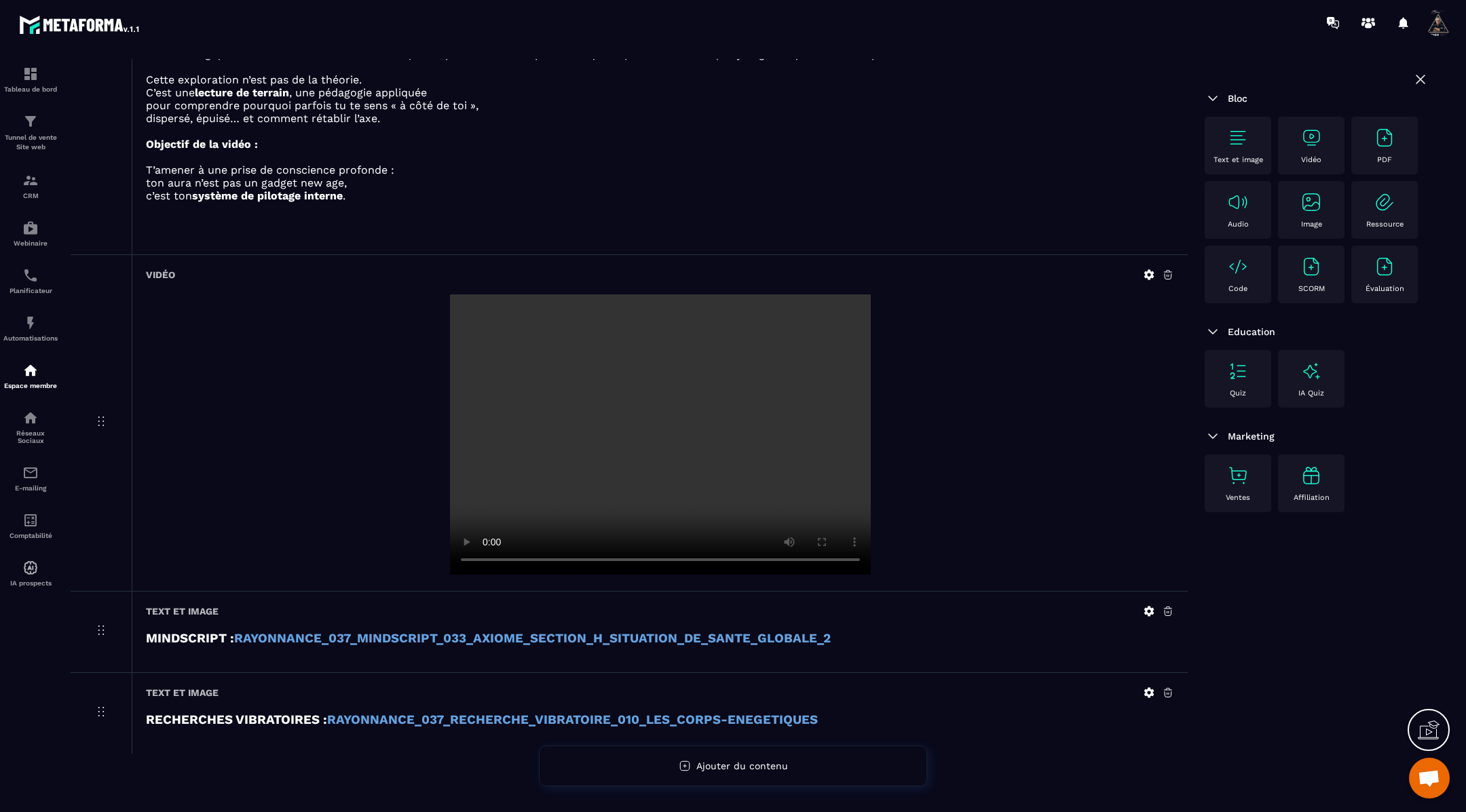
click at [1231, 136] on img at bounding box center [1238, 137] width 21 height 21
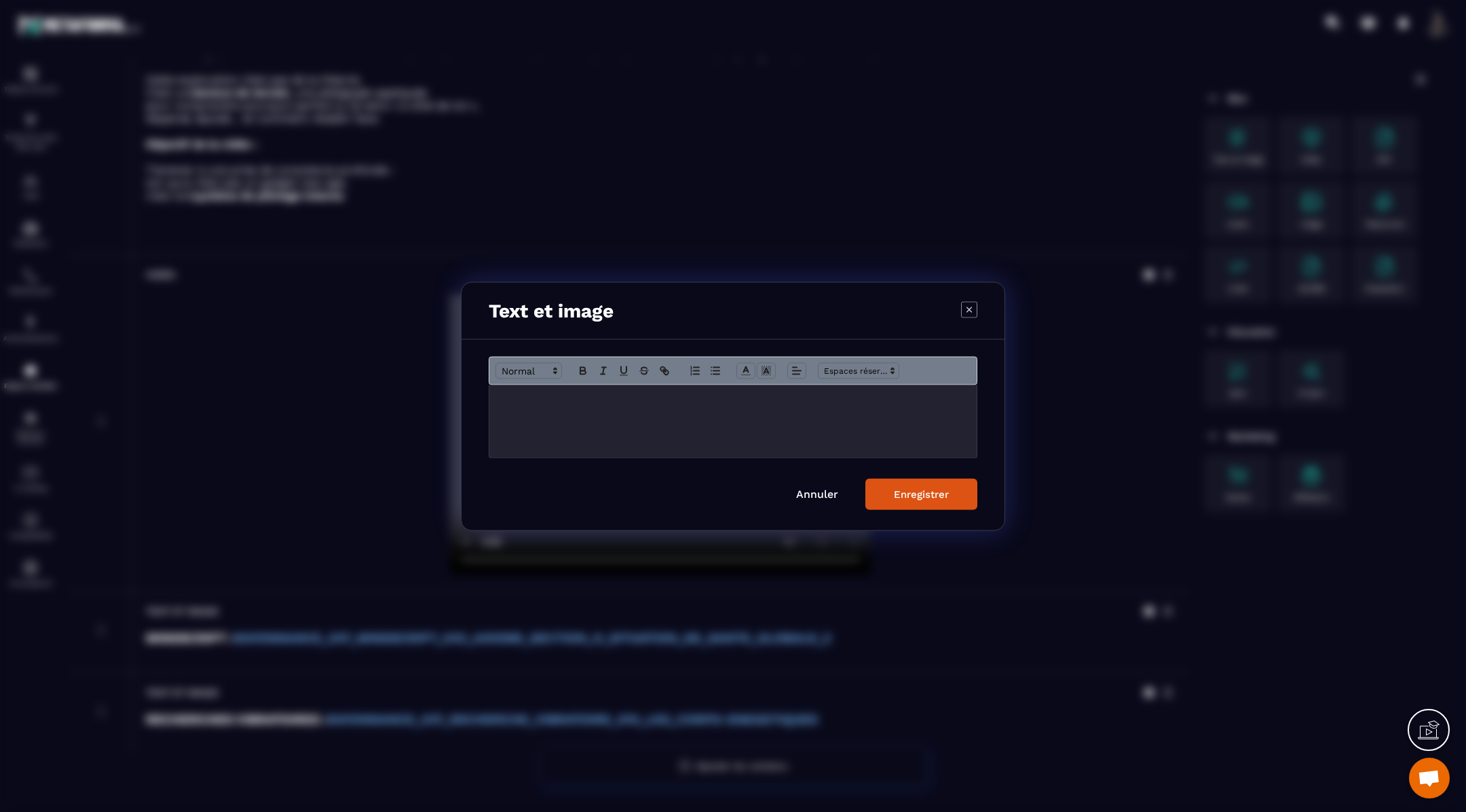
click at [590, 408] on div "Modal window" at bounding box center [733, 420] width 487 height 72
click at [897, 496] on div "Enregistrer" at bounding box center [921, 493] width 55 height 12
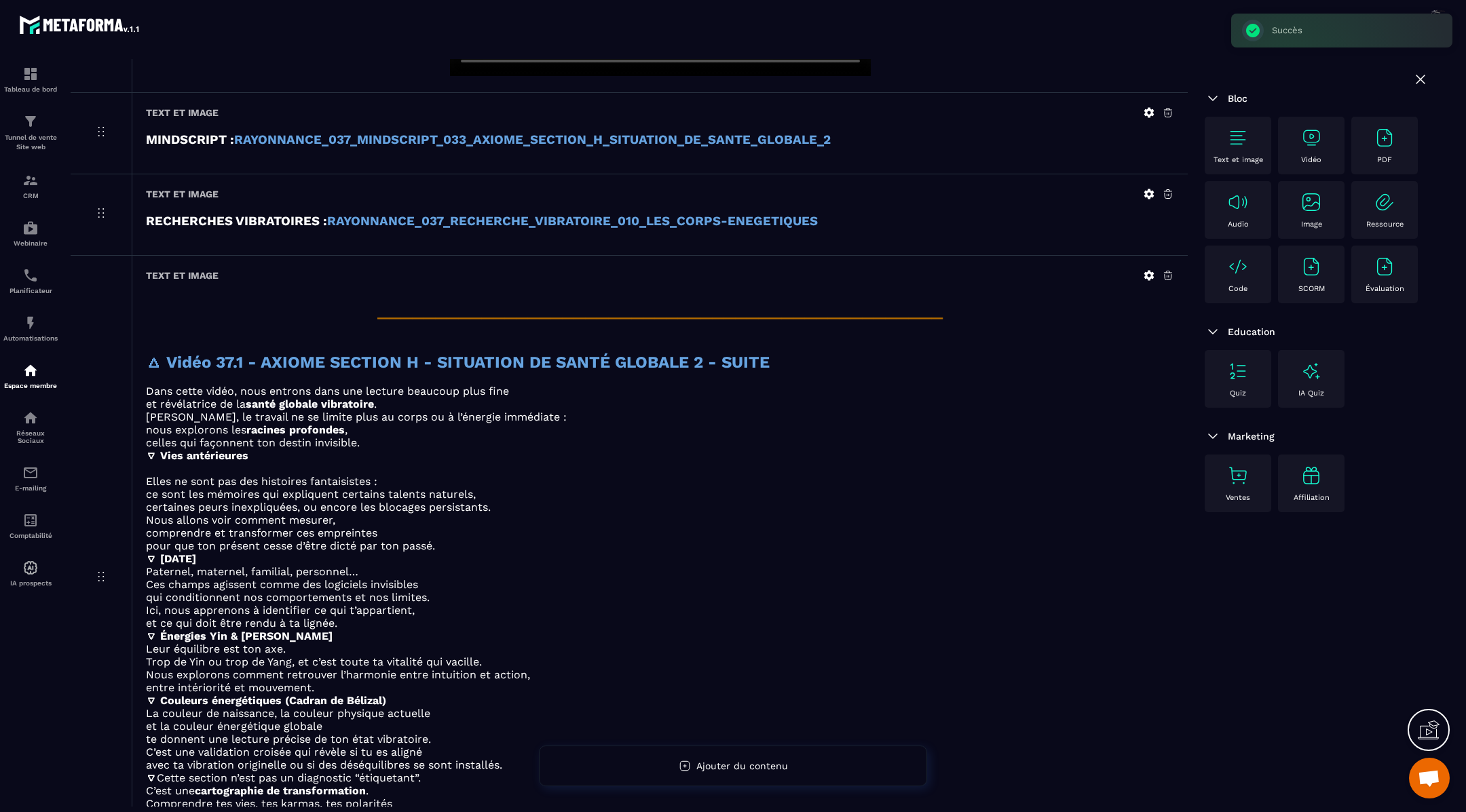
scroll to position [3018, 0]
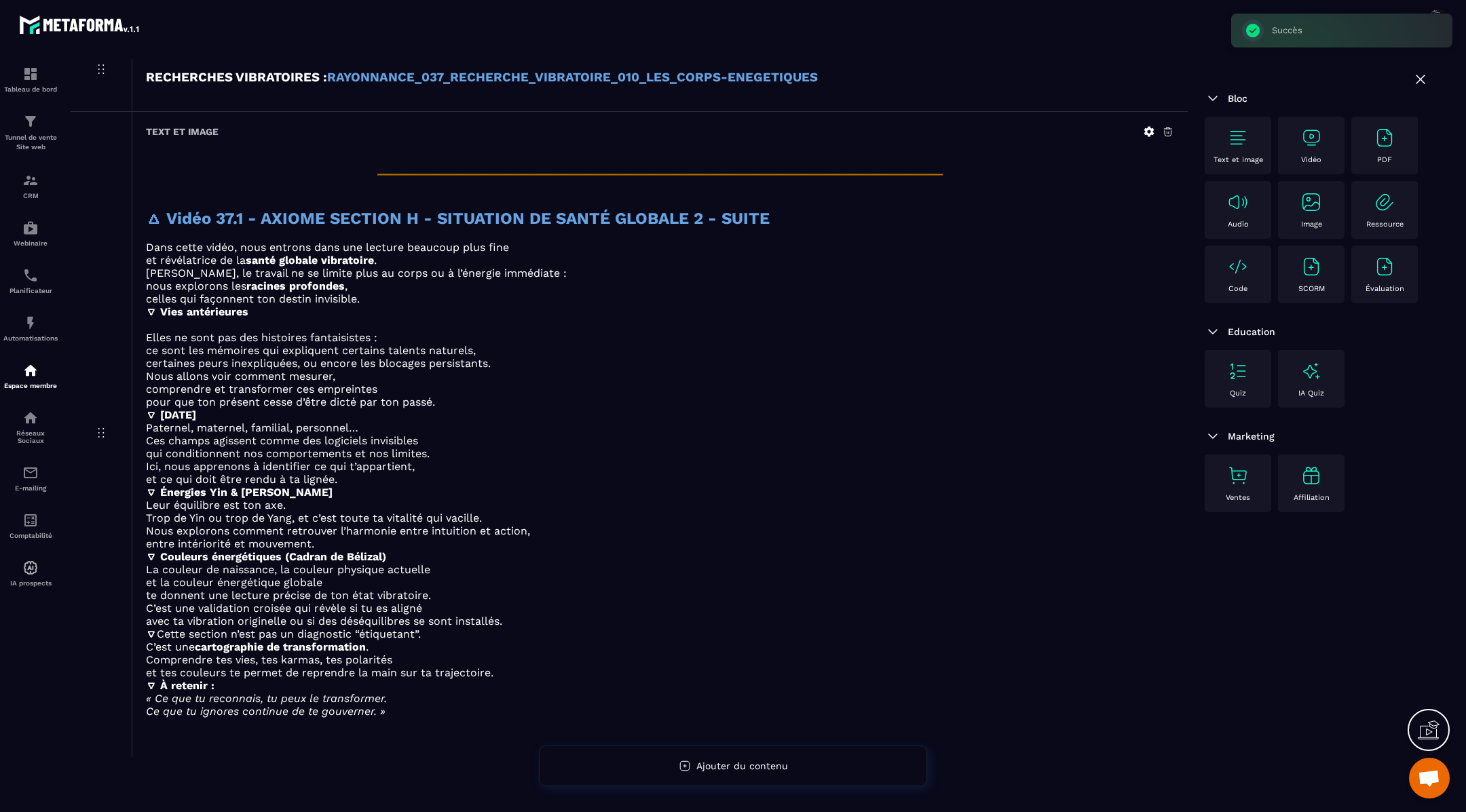
click at [1313, 137] on img at bounding box center [1311, 137] width 21 height 21
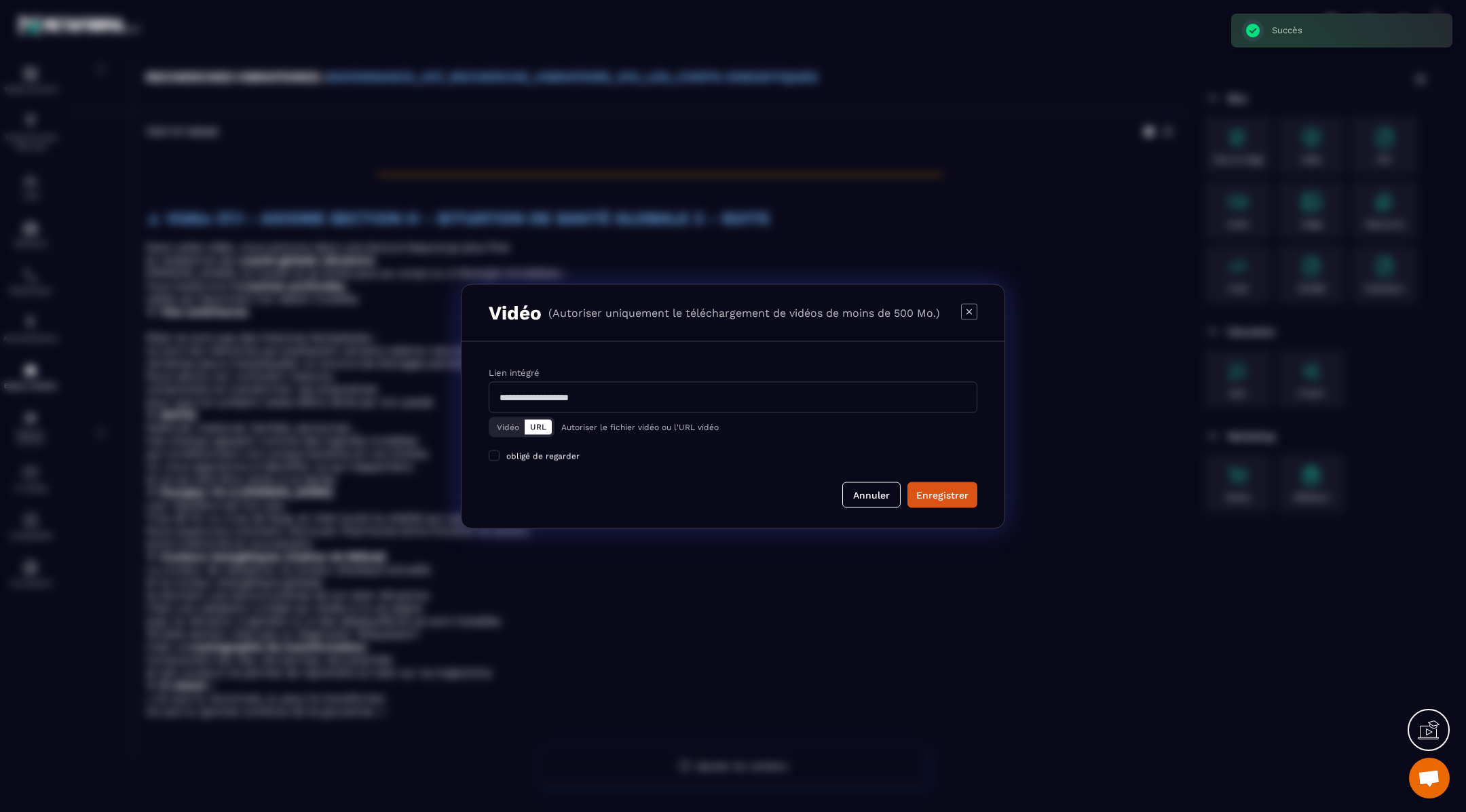
click at [510, 422] on button "Vidéo" at bounding box center [508, 427] width 33 height 15
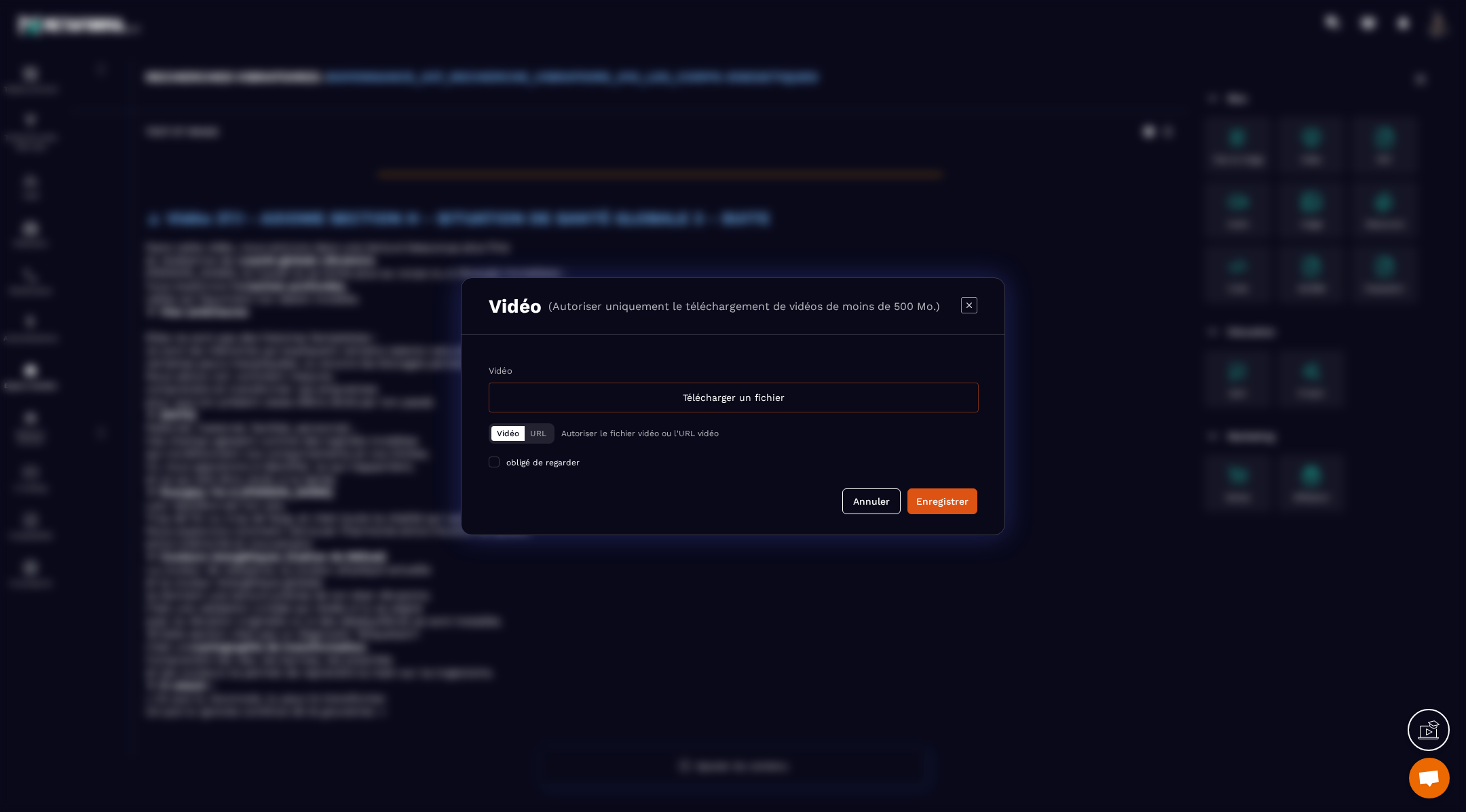
click at [565, 397] on div "Télécharger un fichier" at bounding box center [733, 397] width 490 height 30
click at [0, 0] on input "Vidéo Télécharger un fichier" at bounding box center [0, 0] width 0 height 0
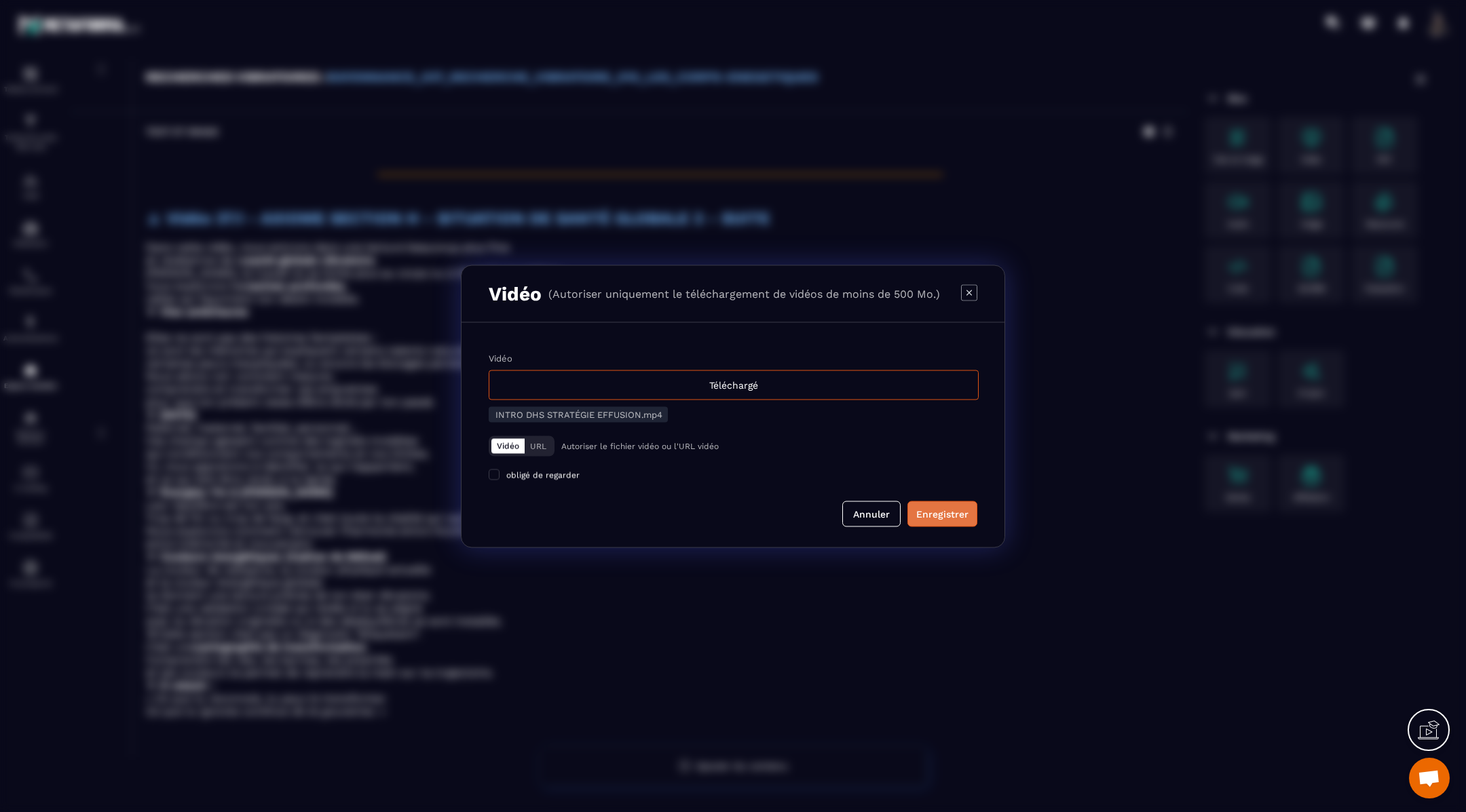
click at [949, 511] on div "Enregistrer" at bounding box center [942, 513] width 52 height 14
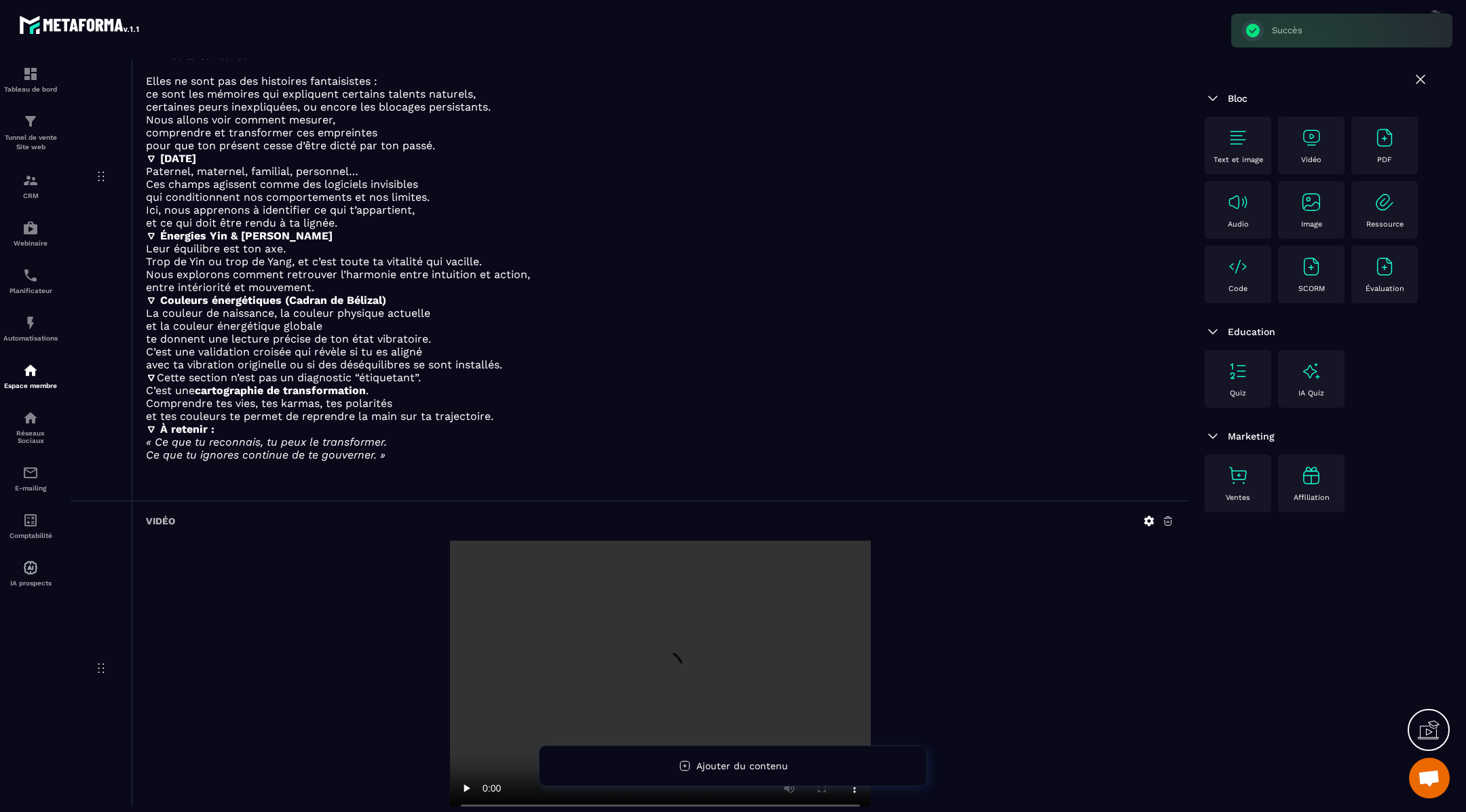
scroll to position [3354, 0]
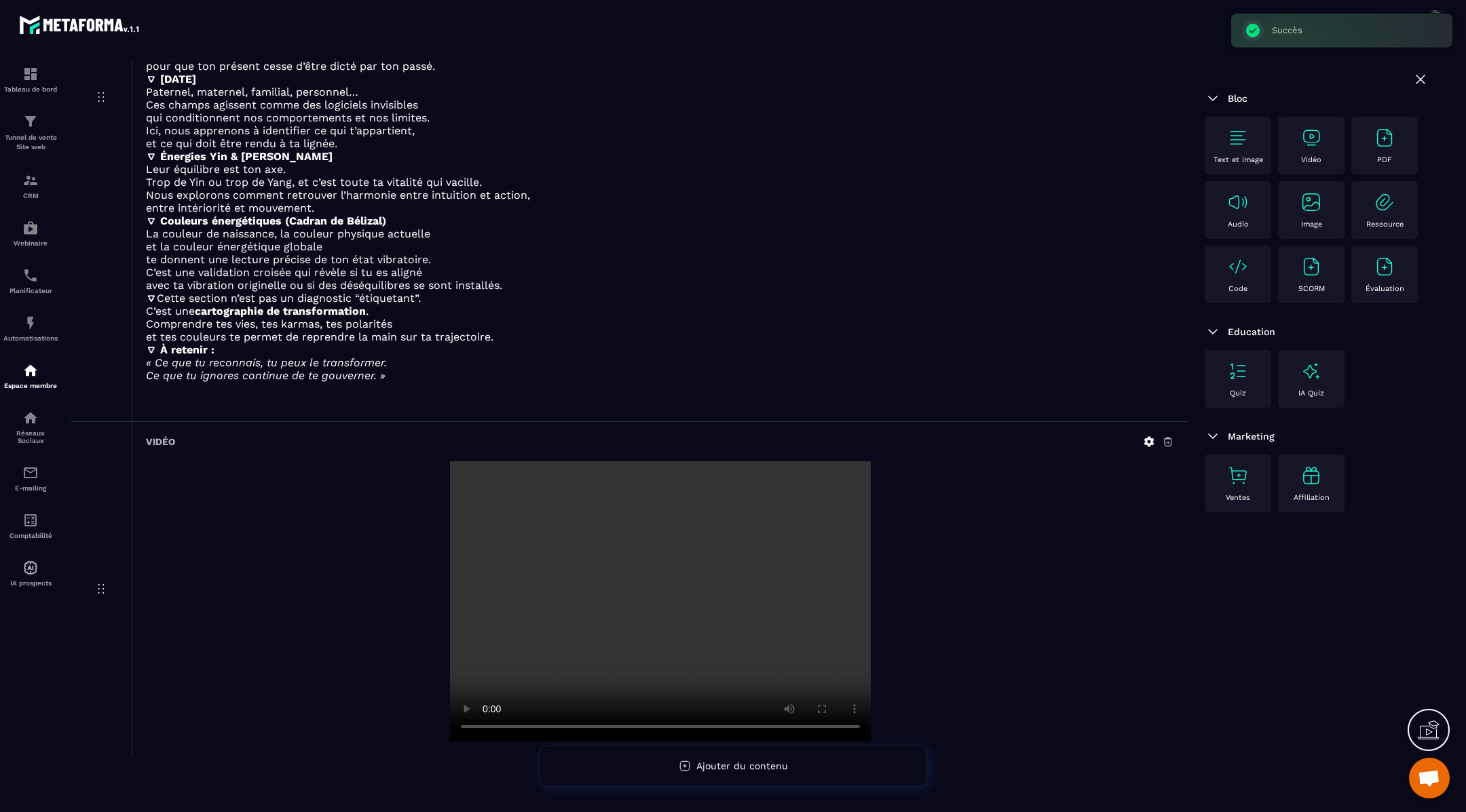
click at [1233, 138] on img at bounding box center [1238, 137] width 21 height 21
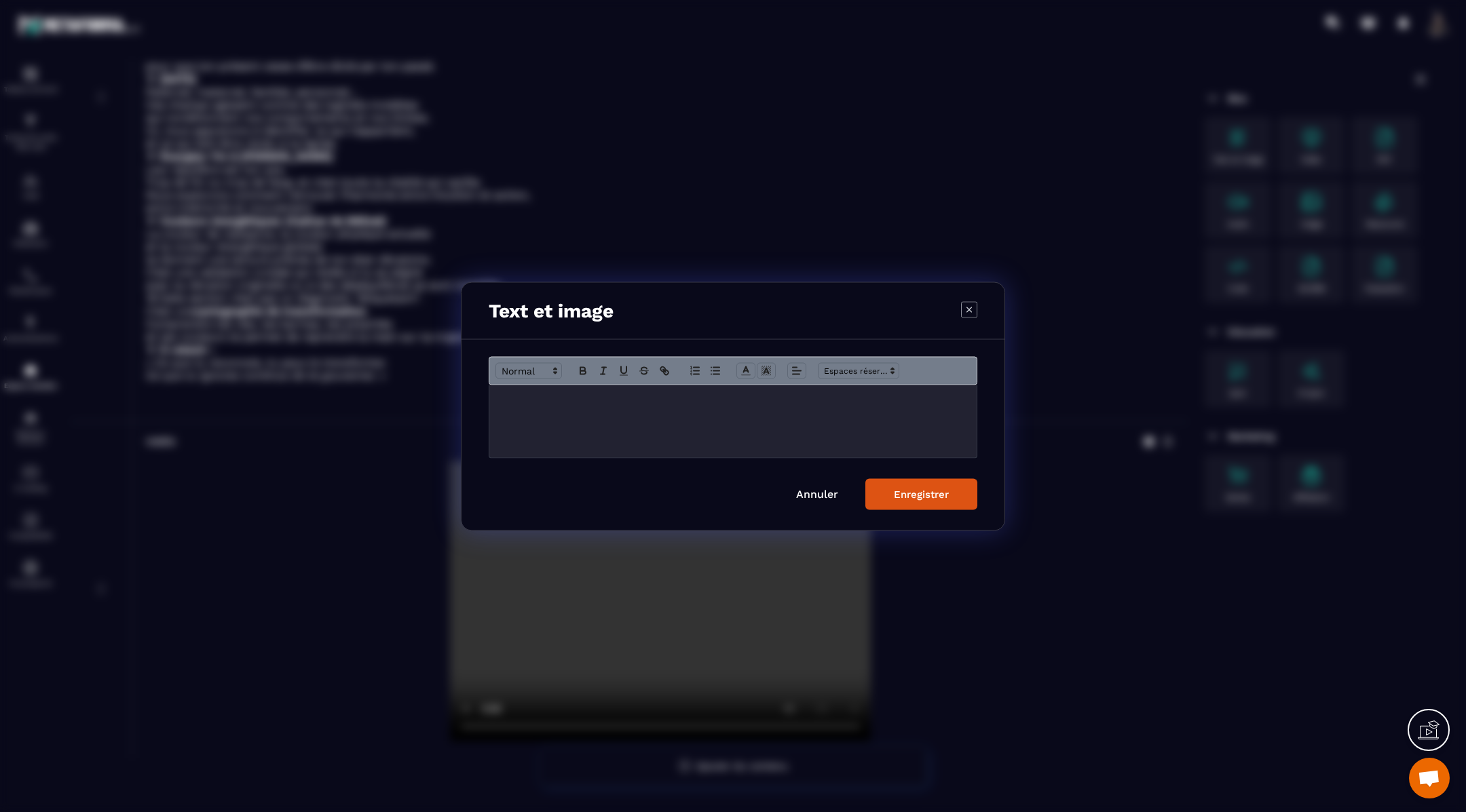
click at [550, 405] on p "Modal window" at bounding box center [733, 399] width 467 height 12
click at [955, 490] on button "Enregistrer" at bounding box center [921, 494] width 112 height 32
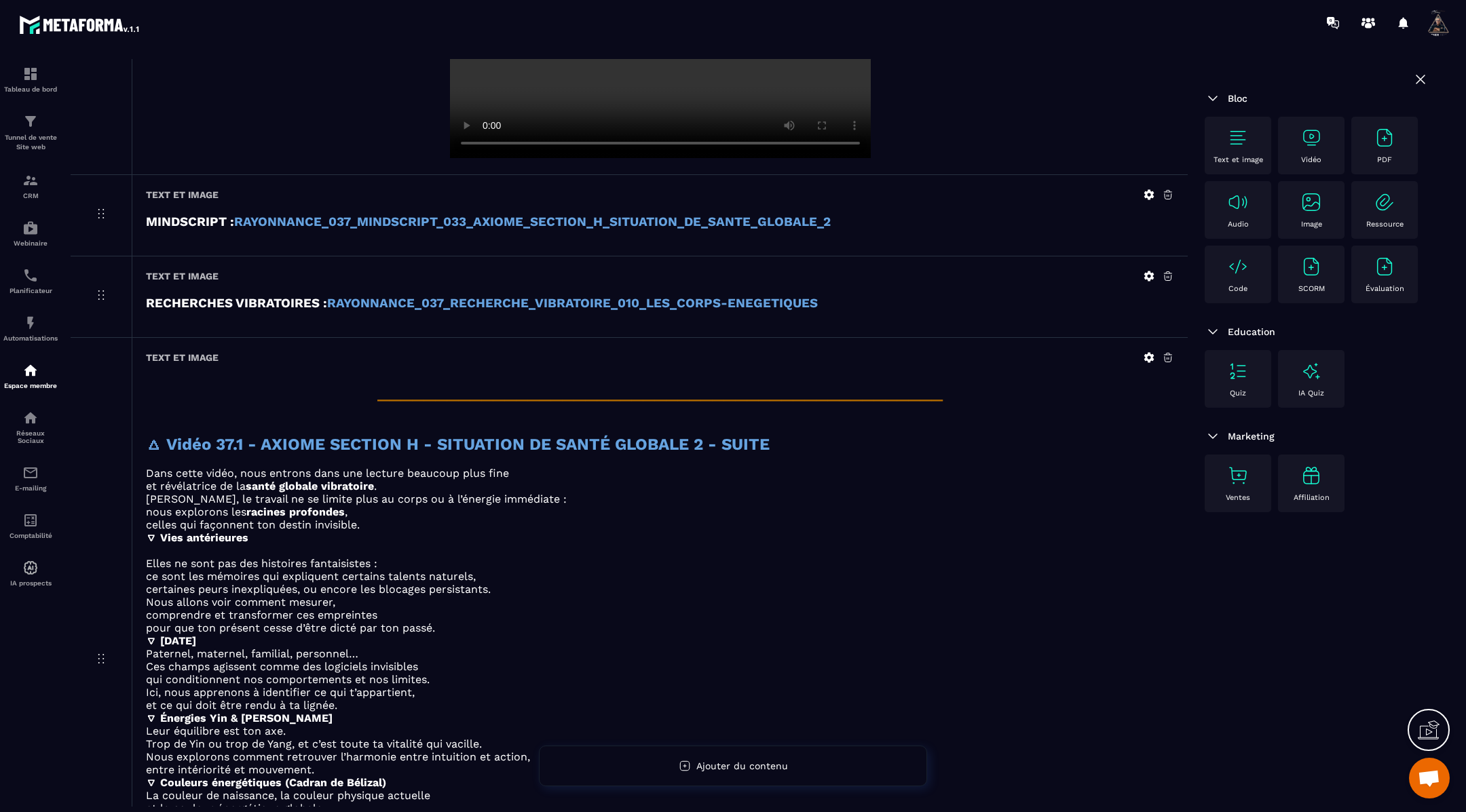
scroll to position [3436, 0]
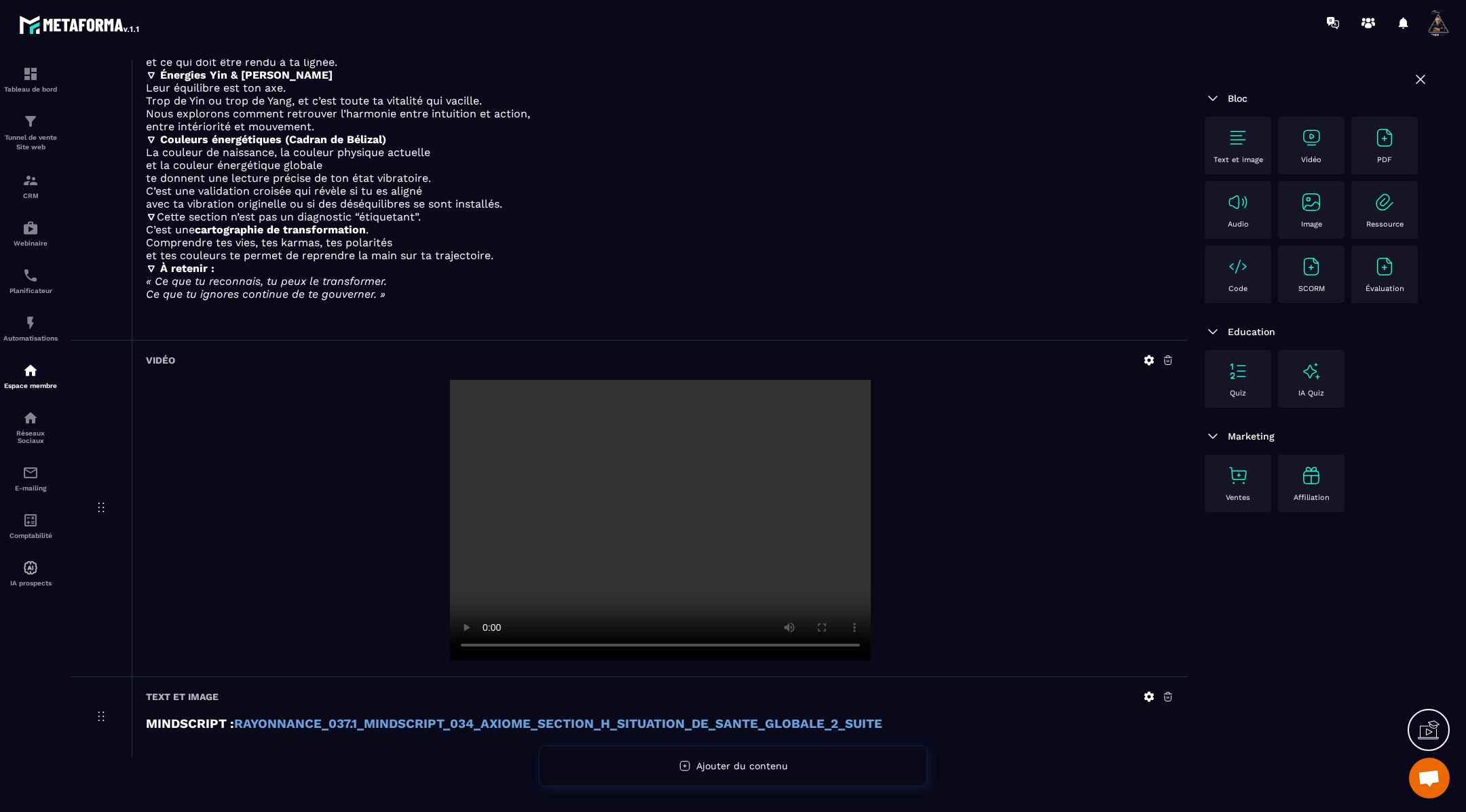
click at [1240, 137] on img at bounding box center [1238, 137] width 21 height 21
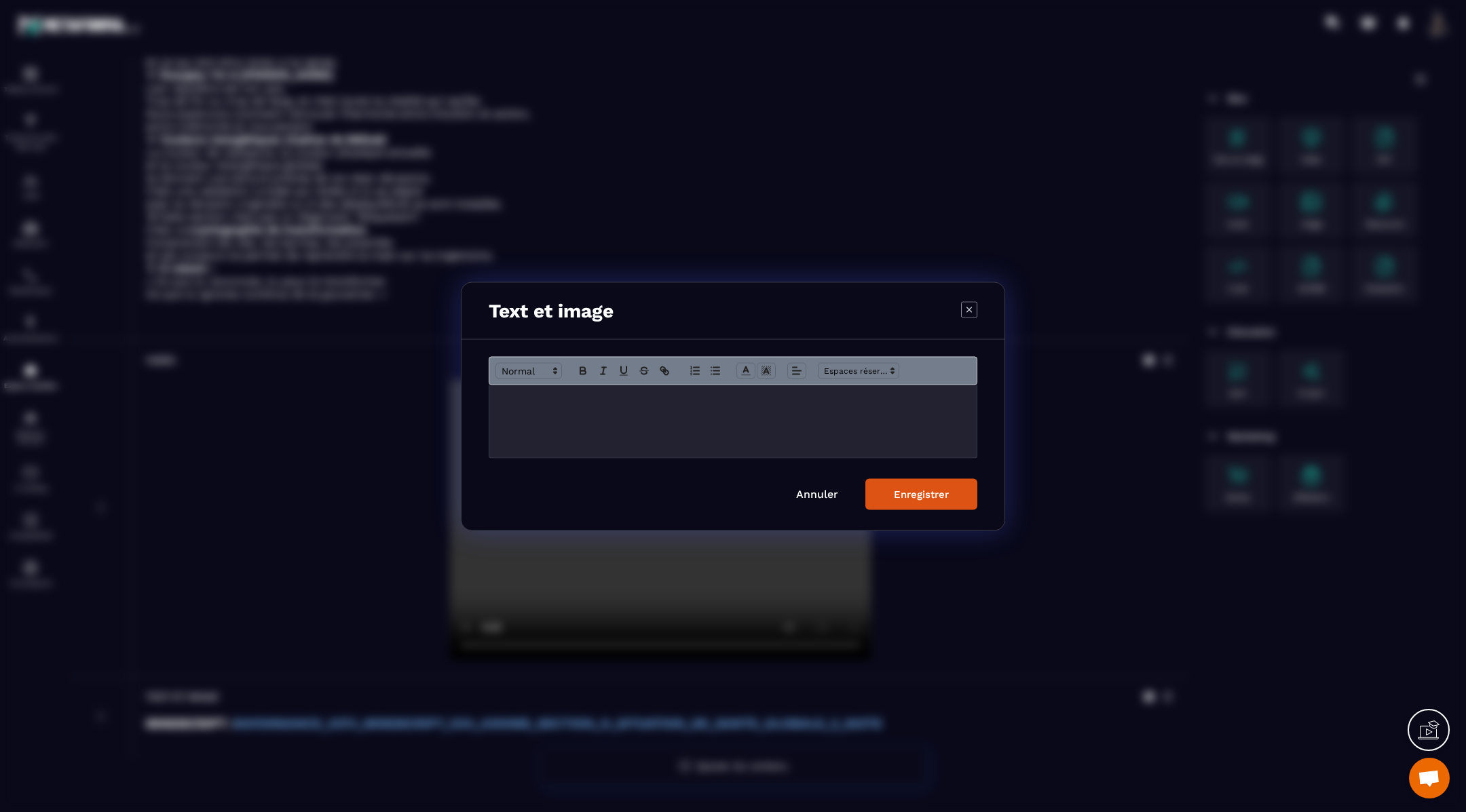
click at [582, 397] on p "Modal window" at bounding box center [733, 399] width 467 height 12
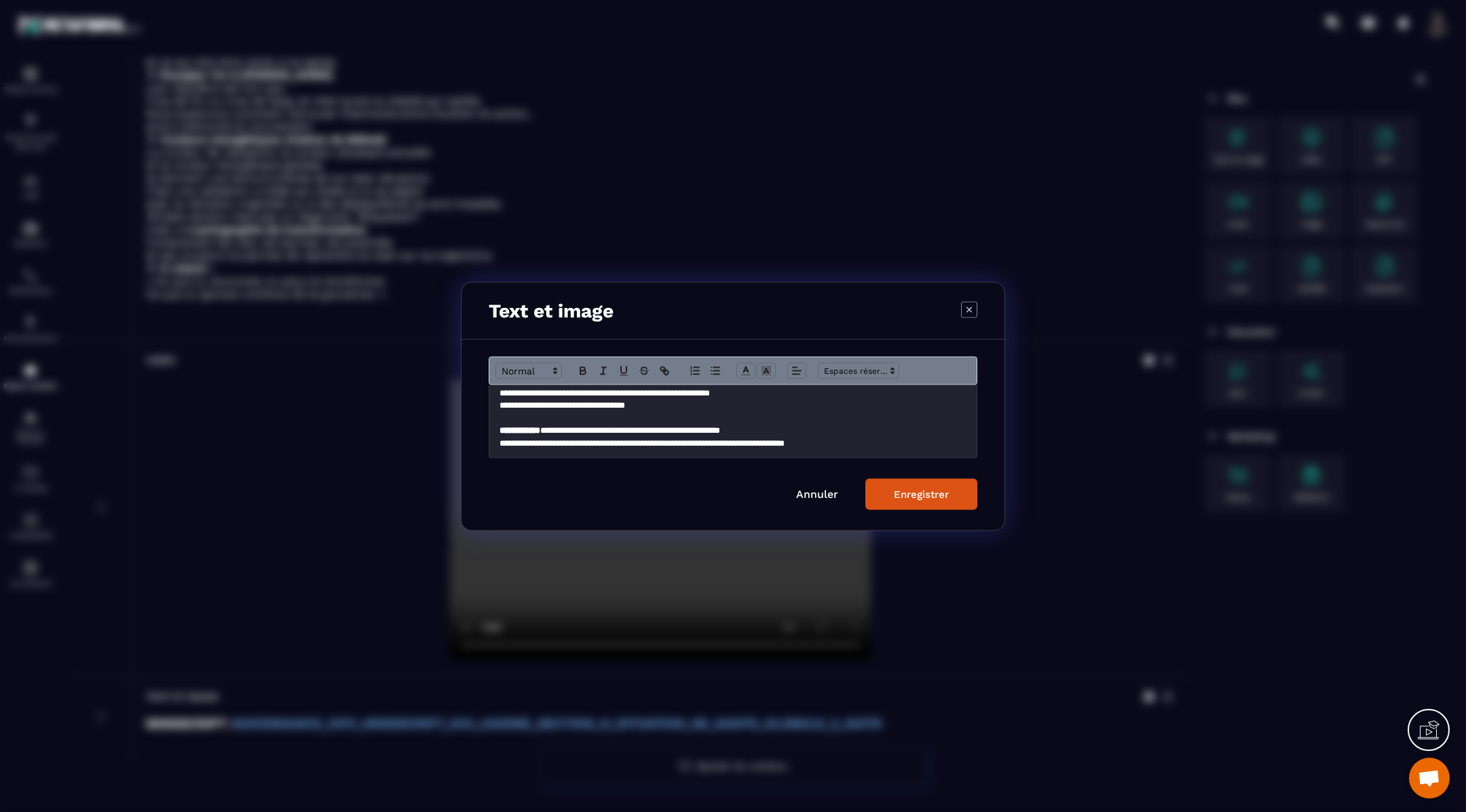
click at [887, 490] on button "Enregistrer" at bounding box center [921, 494] width 112 height 32
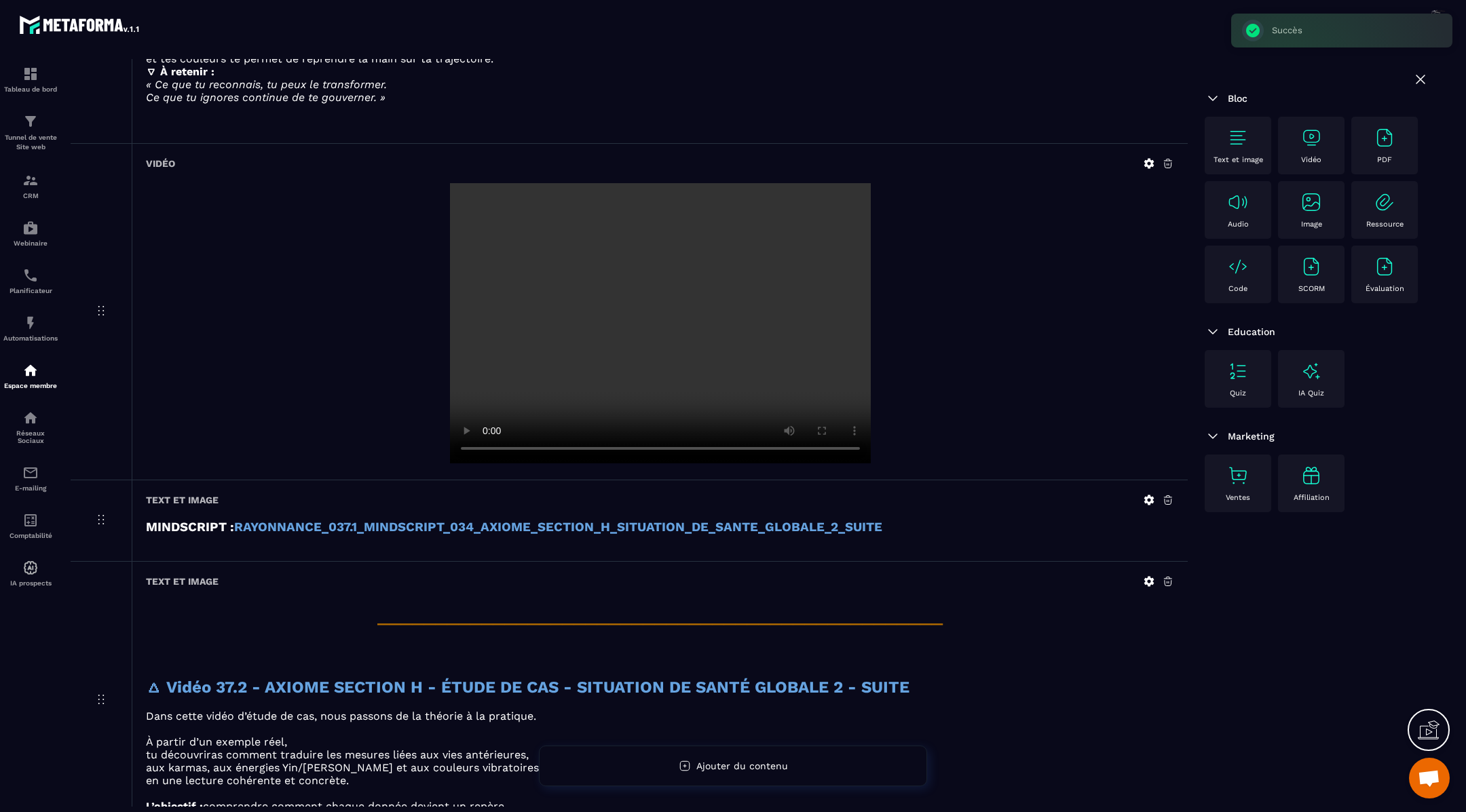
scroll to position [3712, 0]
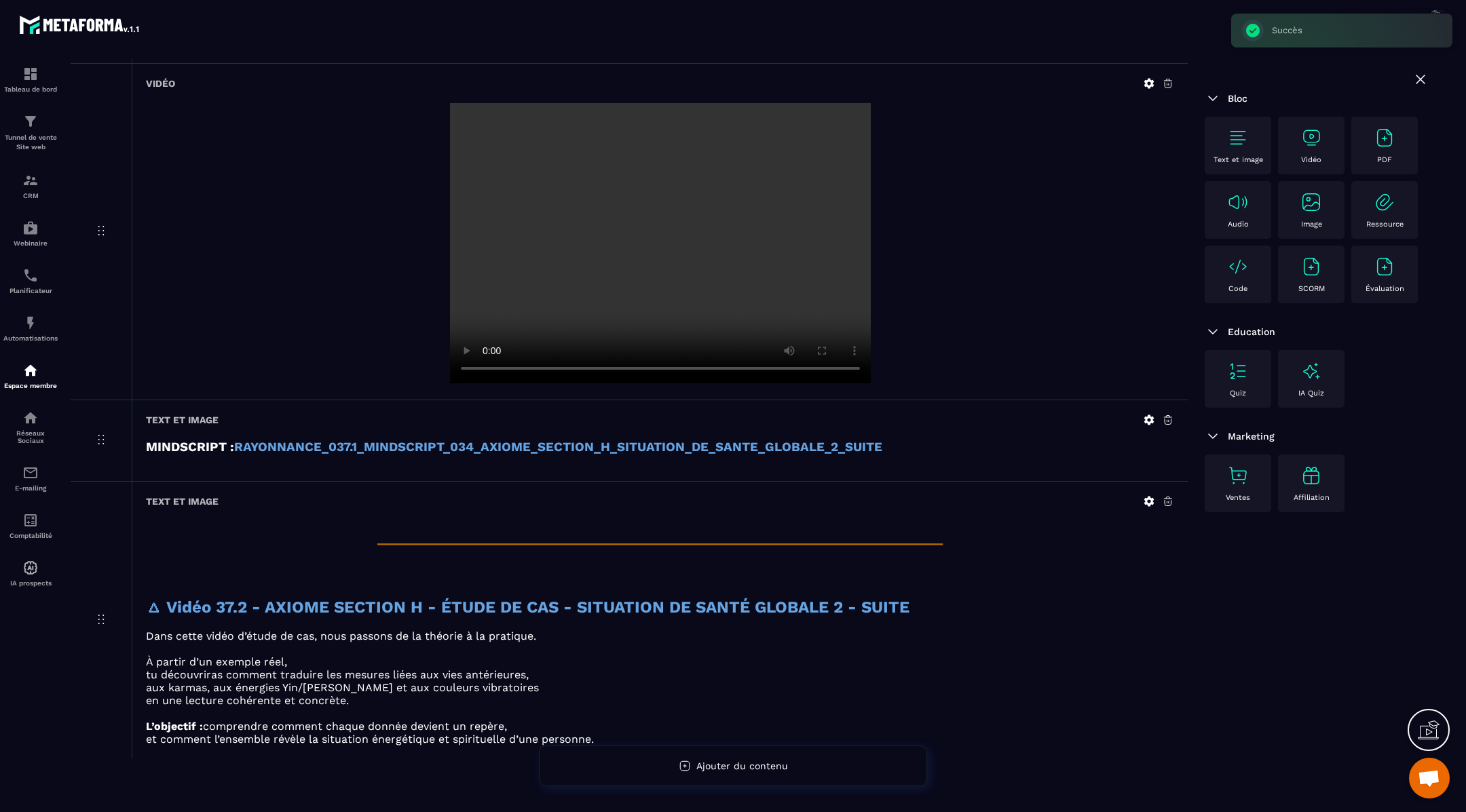
click at [1316, 138] on img at bounding box center [1311, 137] width 21 height 21
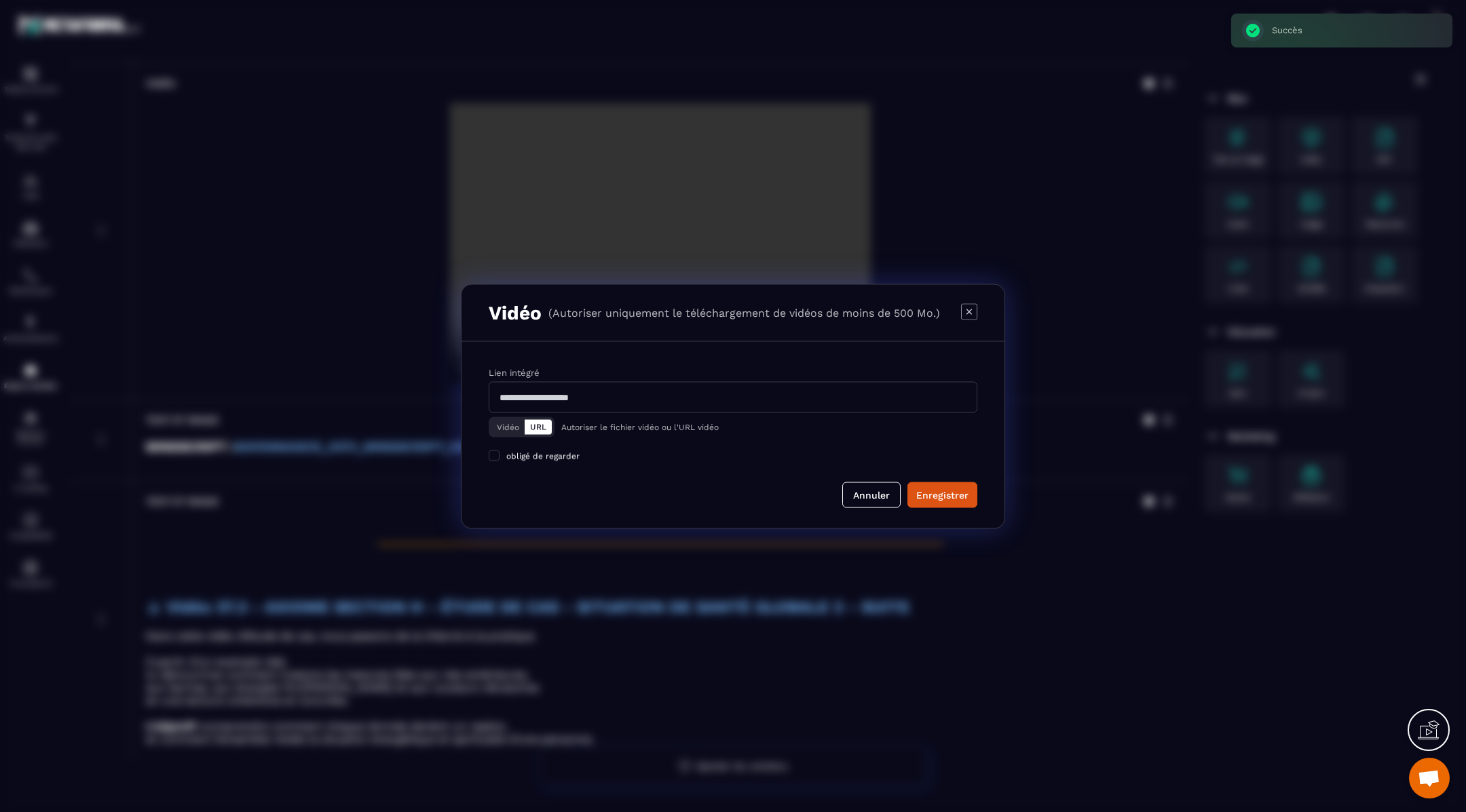
click at [511, 424] on button "Vidéo" at bounding box center [508, 427] width 33 height 15
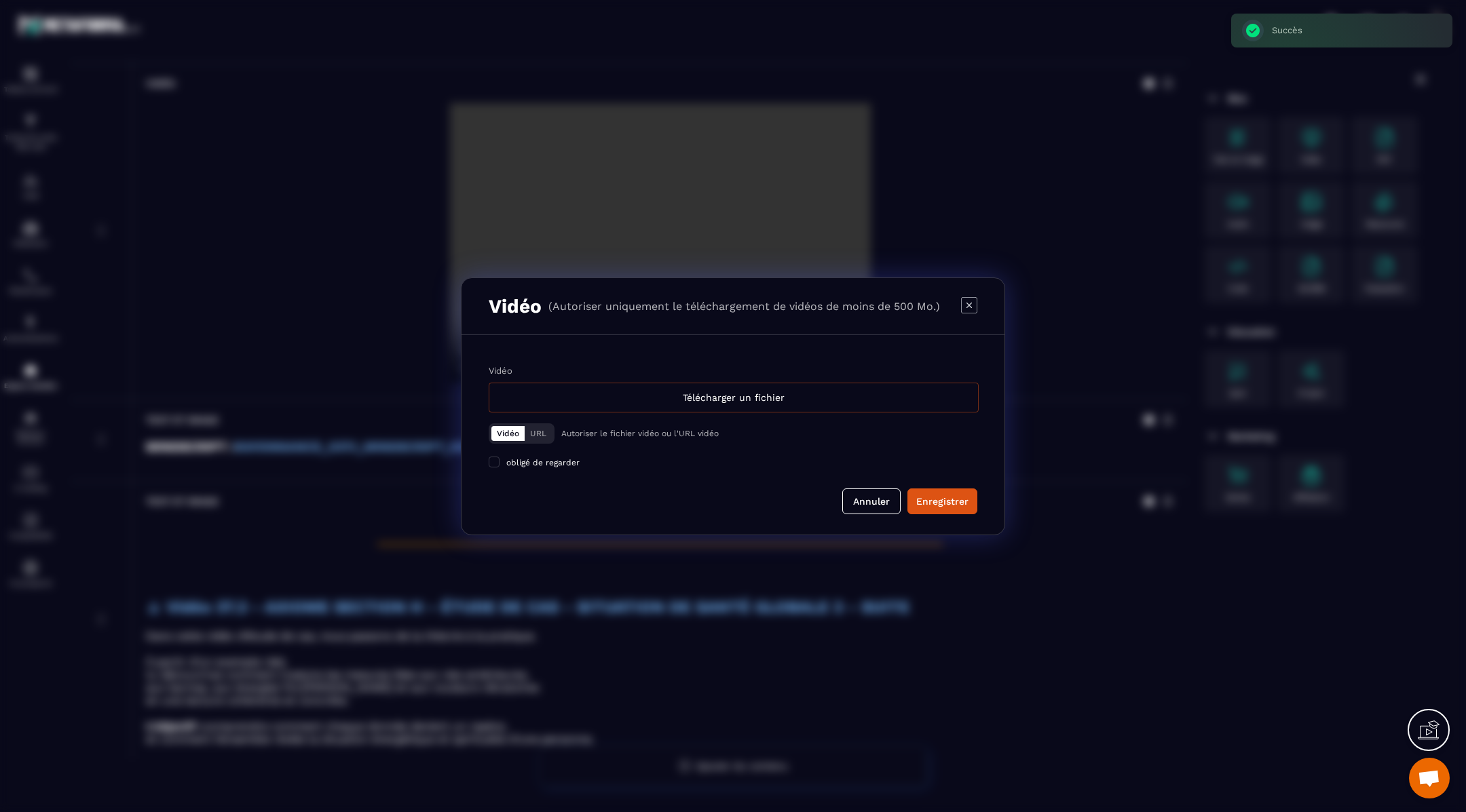
click at [575, 395] on div "Télécharger un fichier" at bounding box center [733, 397] width 490 height 30
click at [0, 0] on input "Vidéo Télécharger un fichier" at bounding box center [0, 0] width 0 height 0
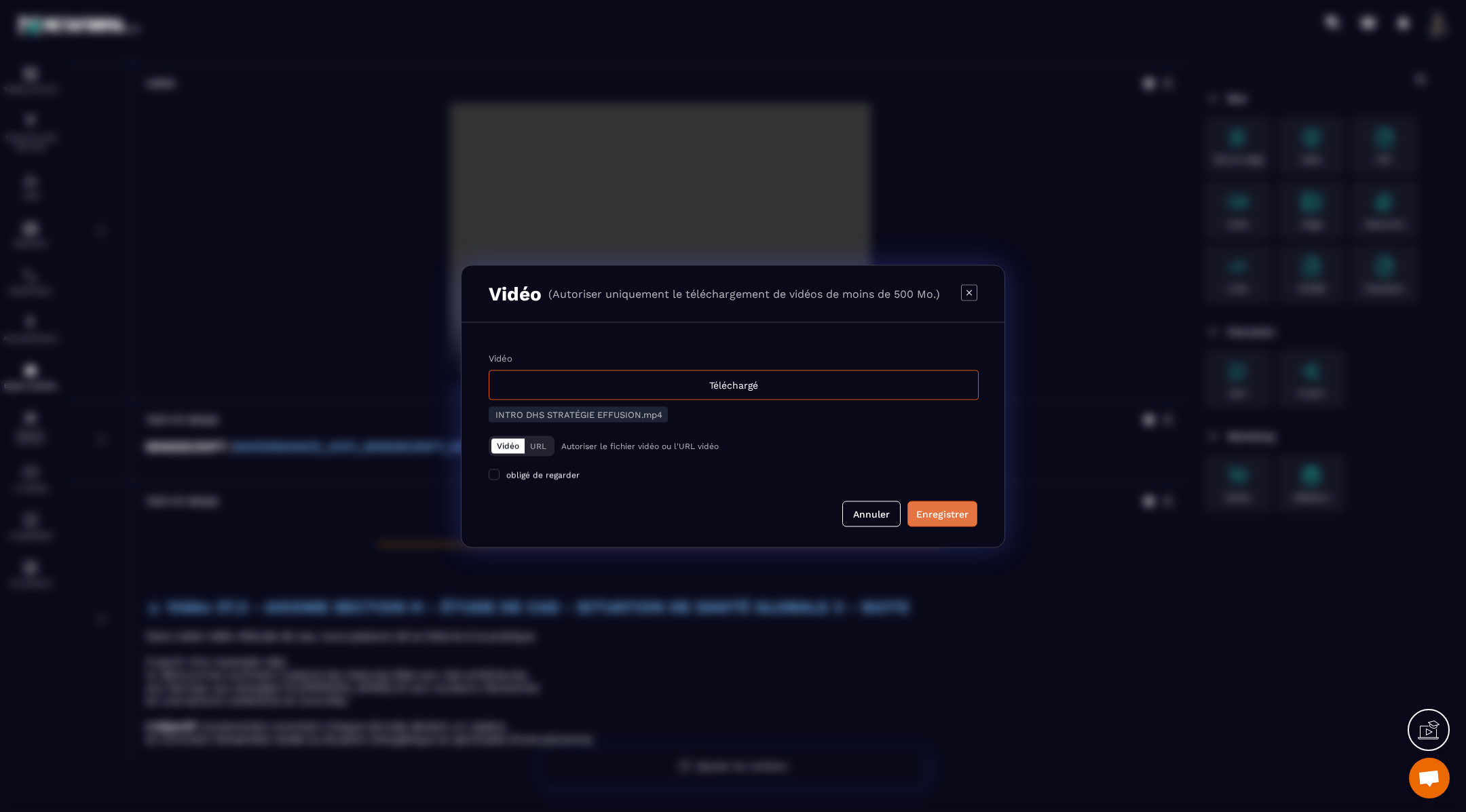
click at [944, 520] on div "Enregistrer" at bounding box center [942, 513] width 52 height 14
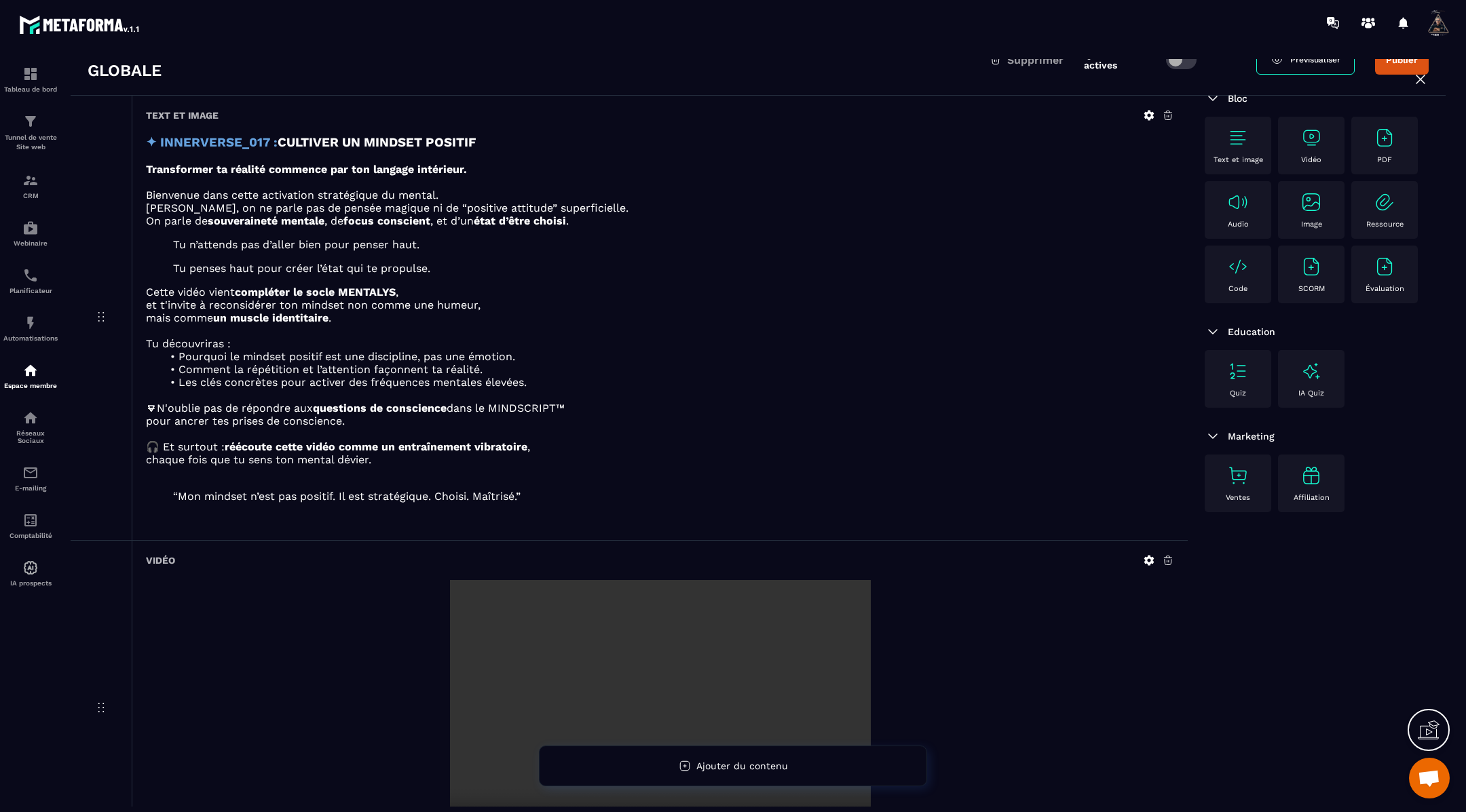
scroll to position [0, 0]
